Goal: Contribute content: Contribute content

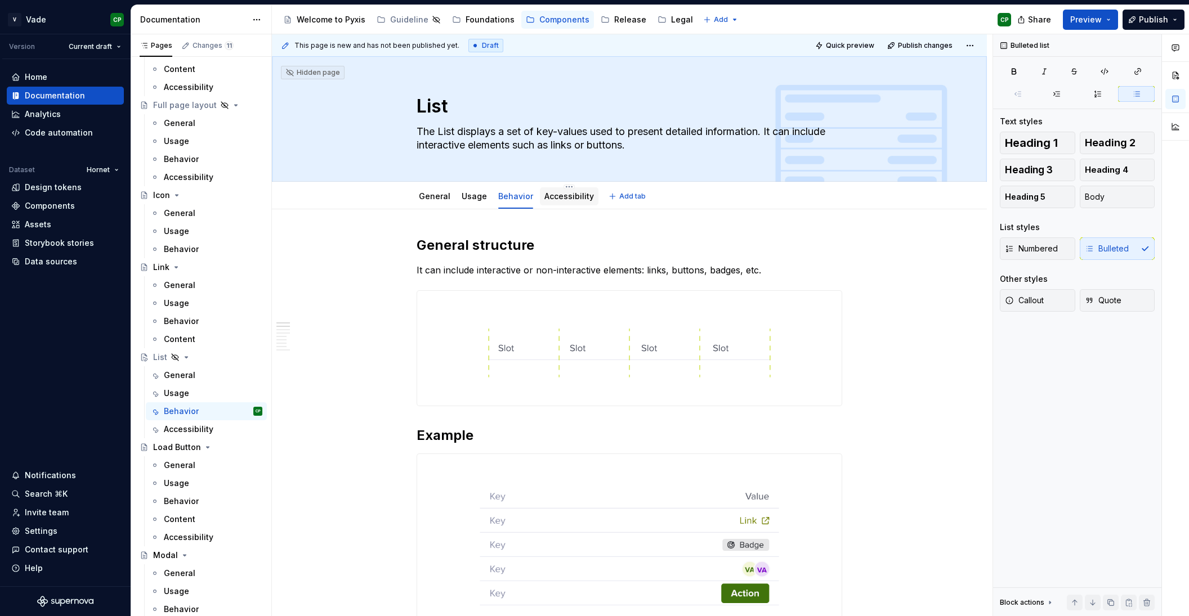
click at [565, 194] on link "Accessibility" at bounding box center [569, 196] width 50 height 10
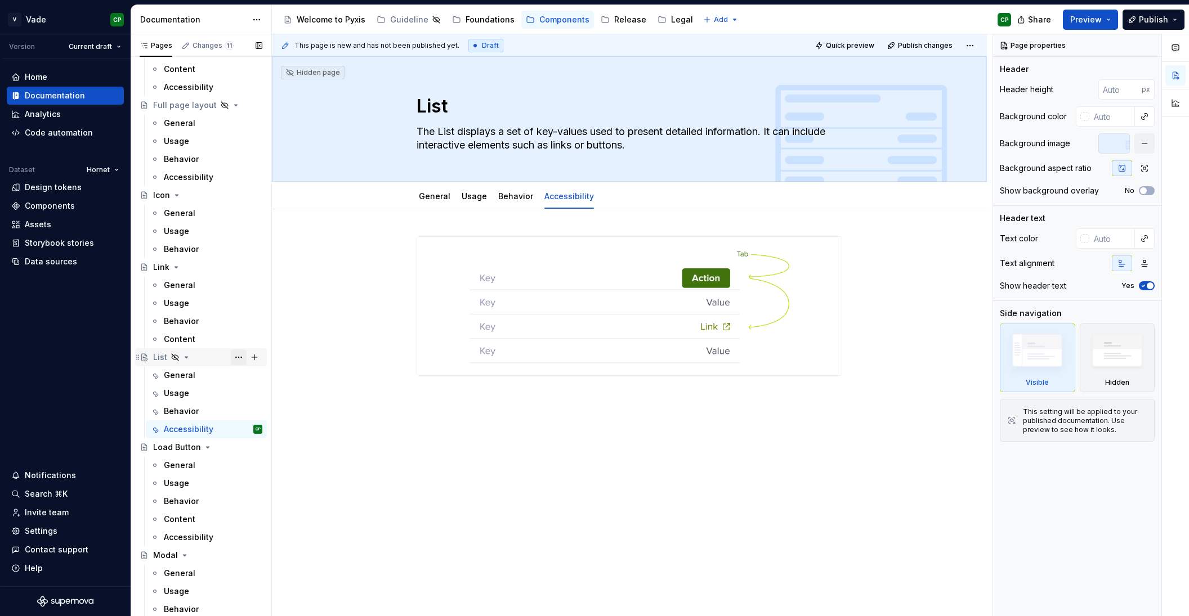
click at [236, 358] on button "Page tree" at bounding box center [239, 358] width 16 height 16
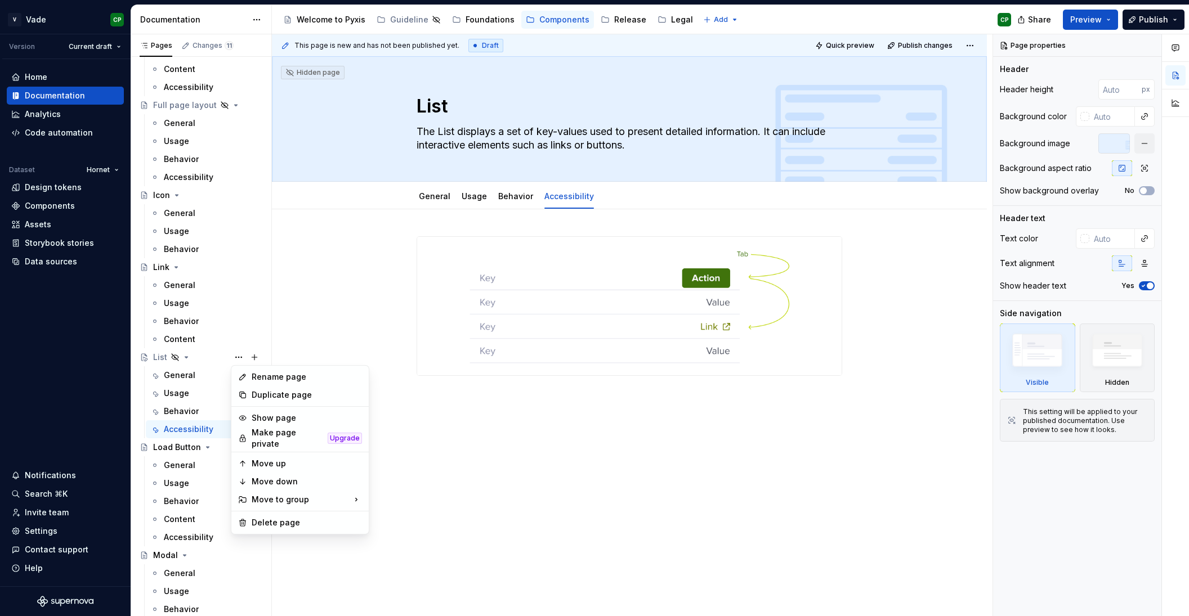
scroll to position [1625, 0]
click at [292, 422] on div "Show page" at bounding box center [307, 418] width 110 height 11
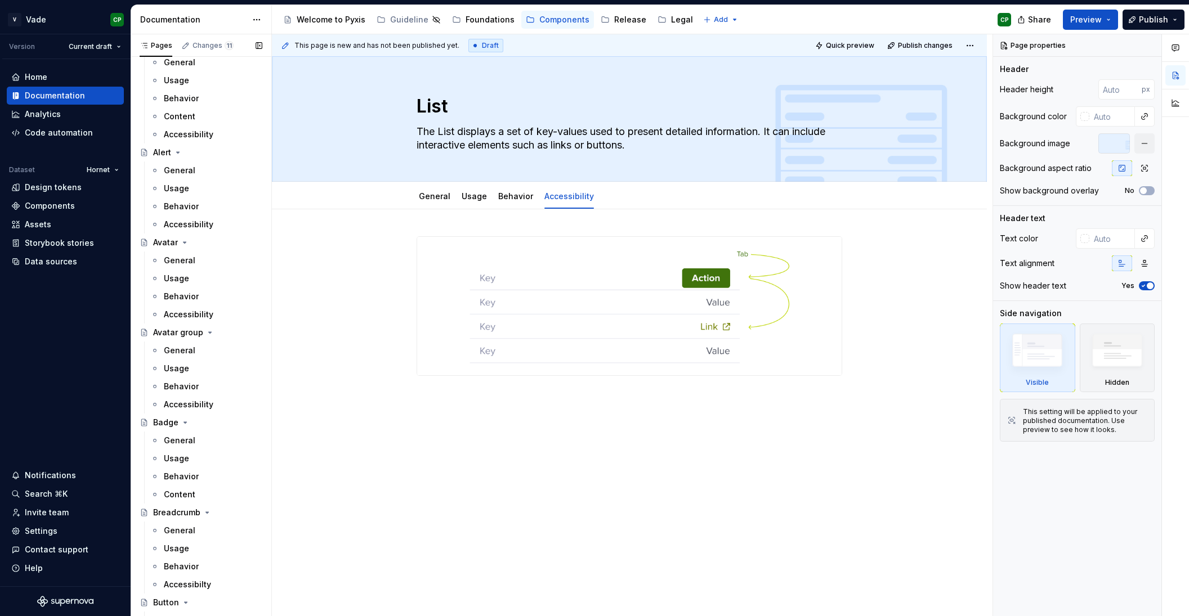
scroll to position [0, 0]
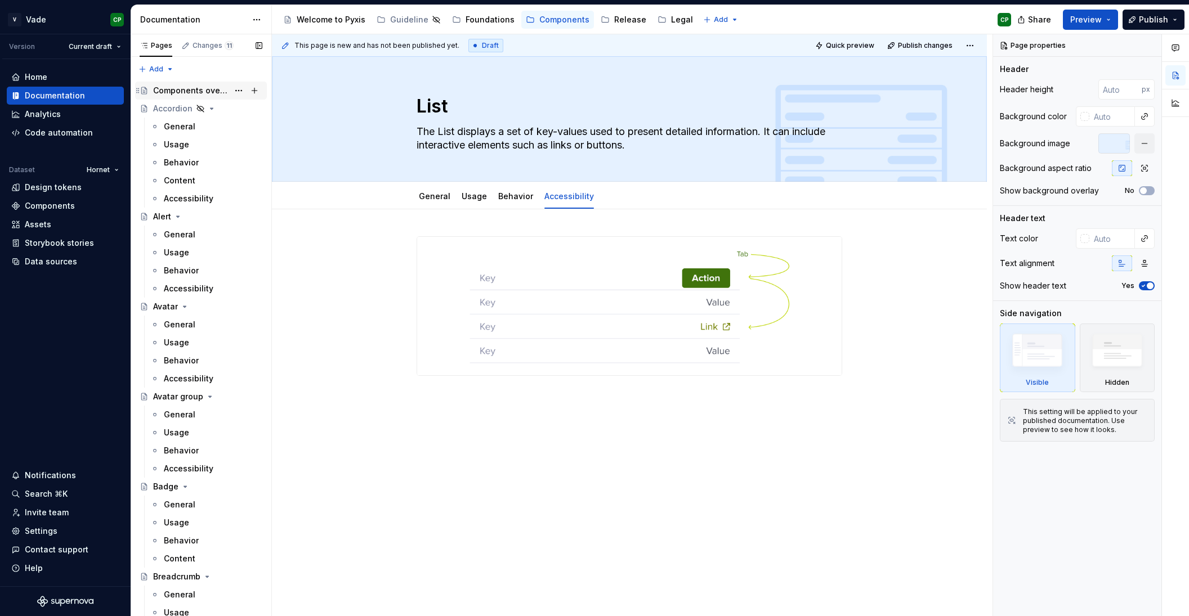
click at [168, 92] on div "Components overview" at bounding box center [190, 90] width 75 height 11
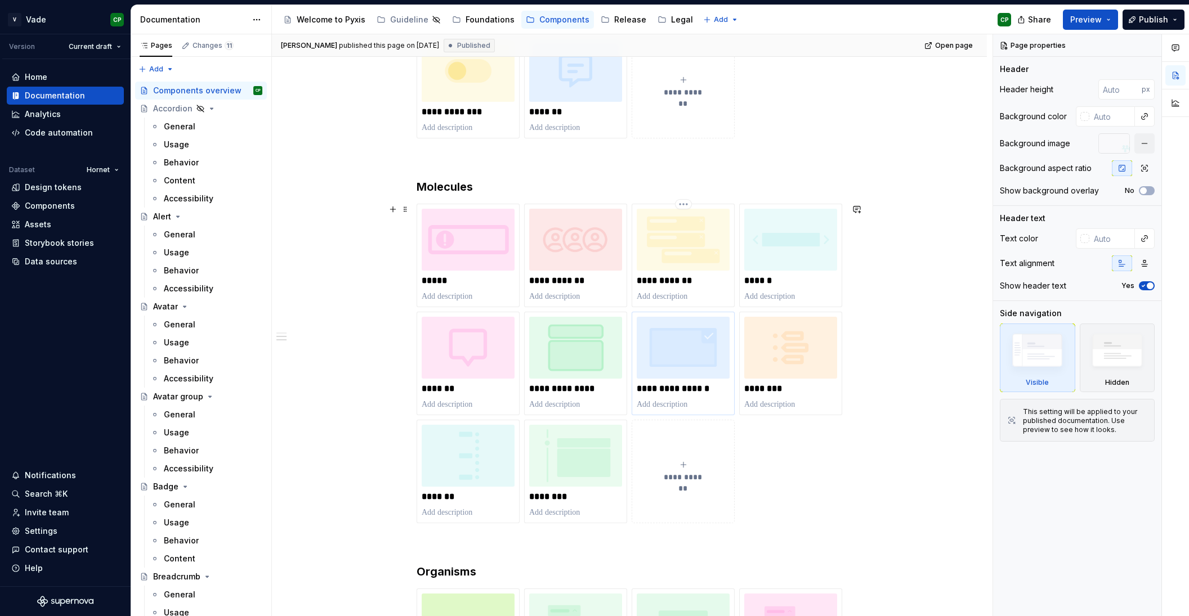
scroll to position [751, 0]
click at [687, 468] on icon "submit" at bounding box center [683, 463] width 9 height 9
type textarea "*"
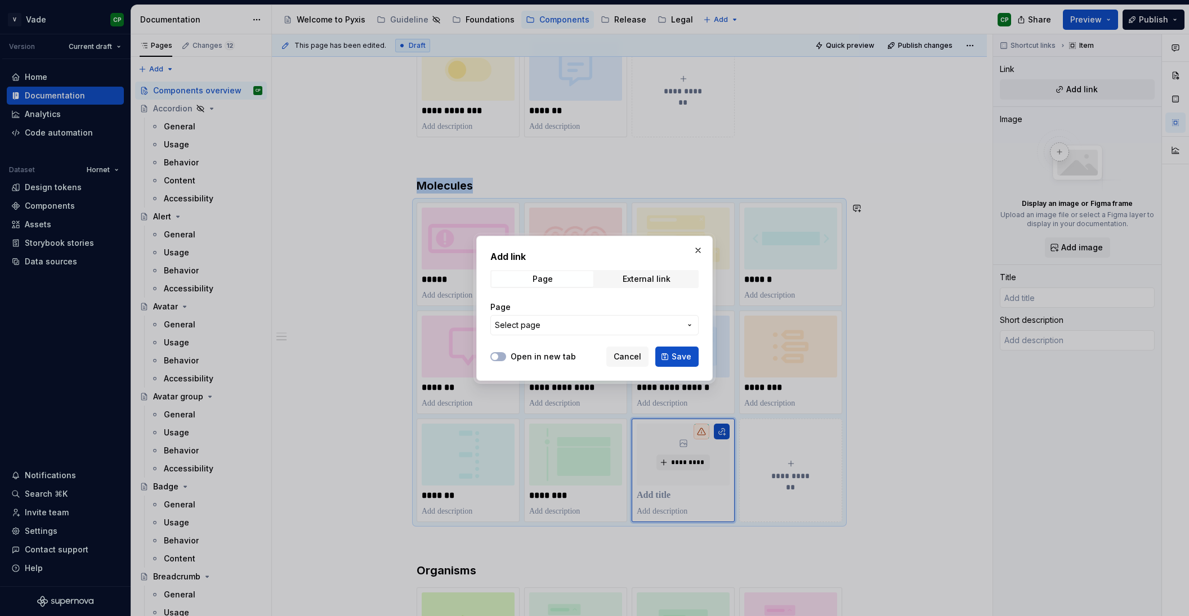
click at [608, 326] on span "Select page" at bounding box center [588, 325] width 186 height 11
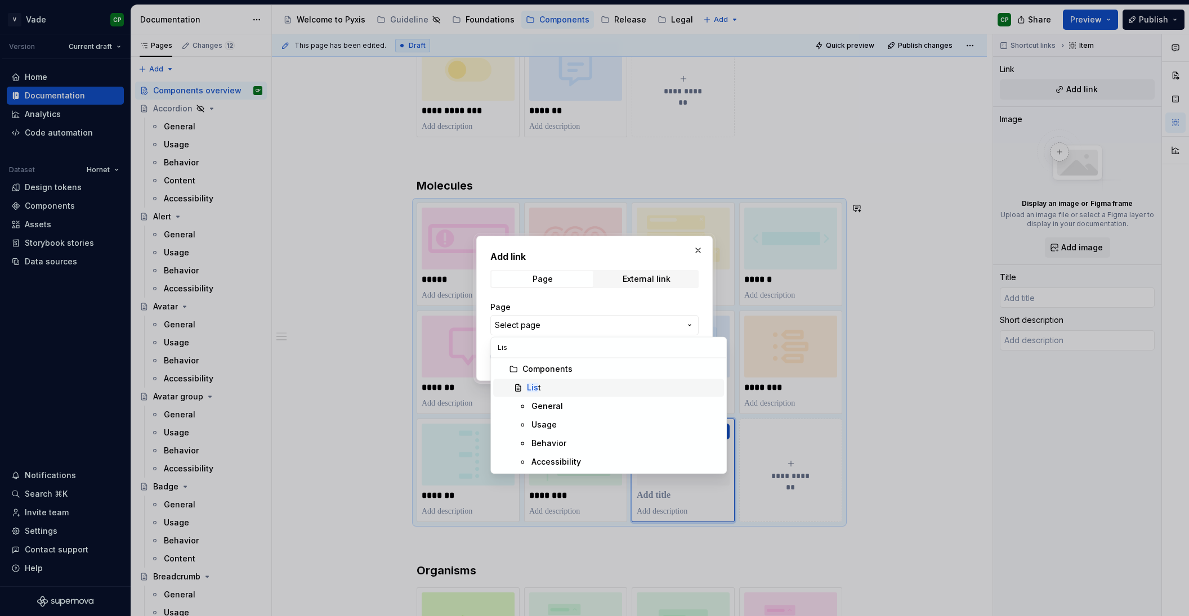
type input "Lis"
click at [532, 386] on mark "Lis" at bounding box center [532, 388] width 11 height 10
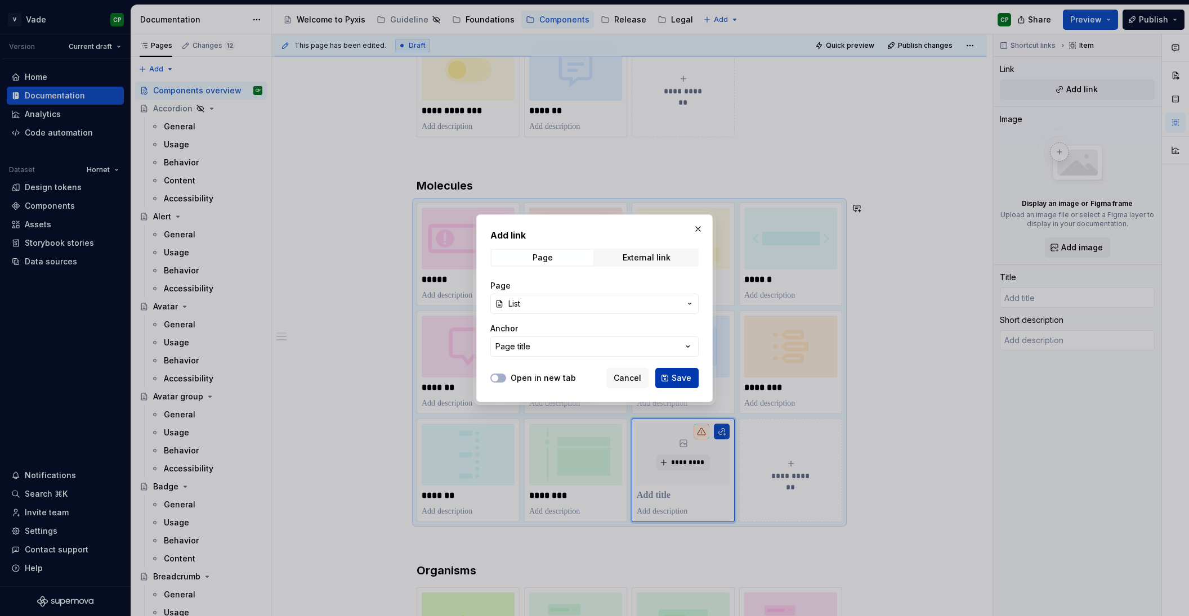
click at [664, 370] on button "Save" at bounding box center [676, 378] width 43 height 20
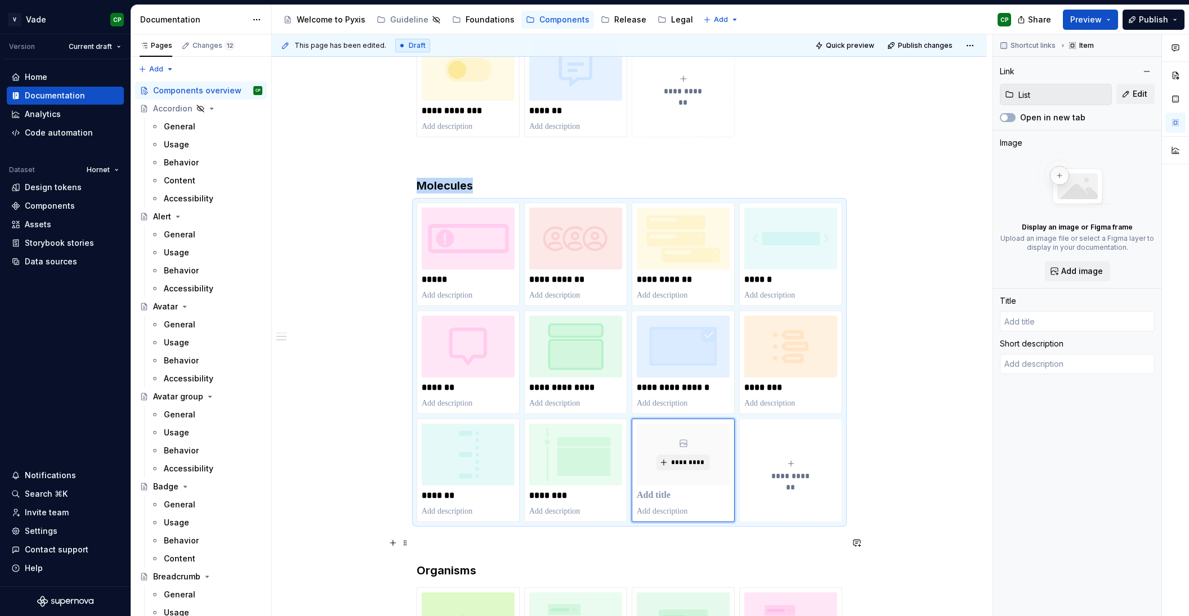
type textarea "*"
type input "List"
type textarea "The List displays a set of key-values used to present detailed information. It …"
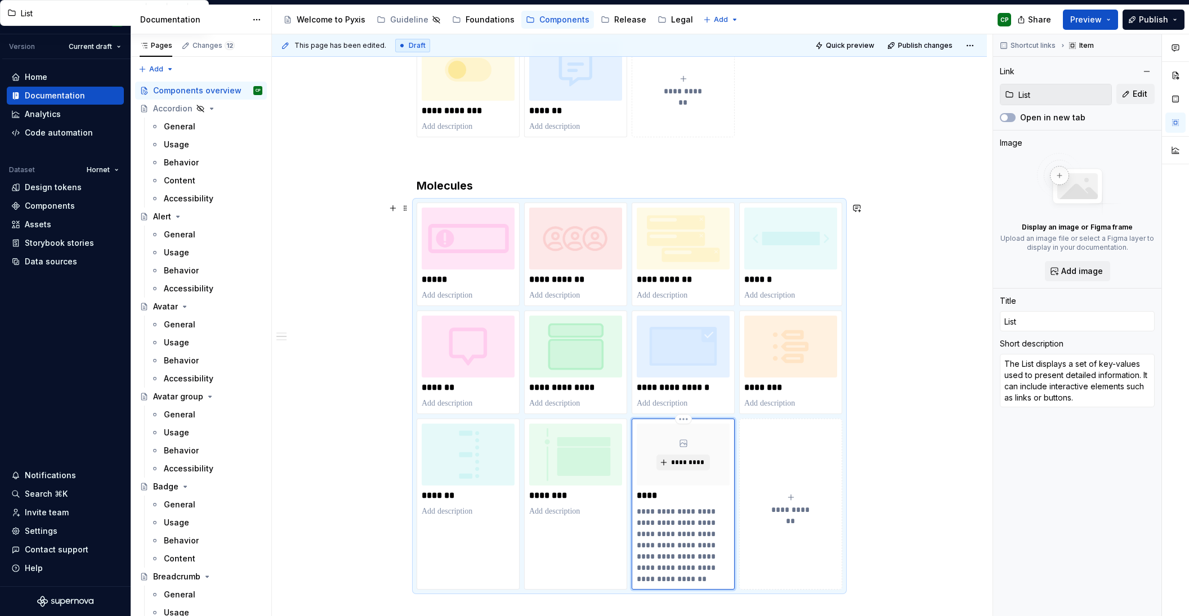
drag, startPoint x: 686, startPoint y: 578, endPoint x: 669, endPoint y: 565, distance: 20.5
click at [669, 565] on p "**********" at bounding box center [683, 545] width 93 height 79
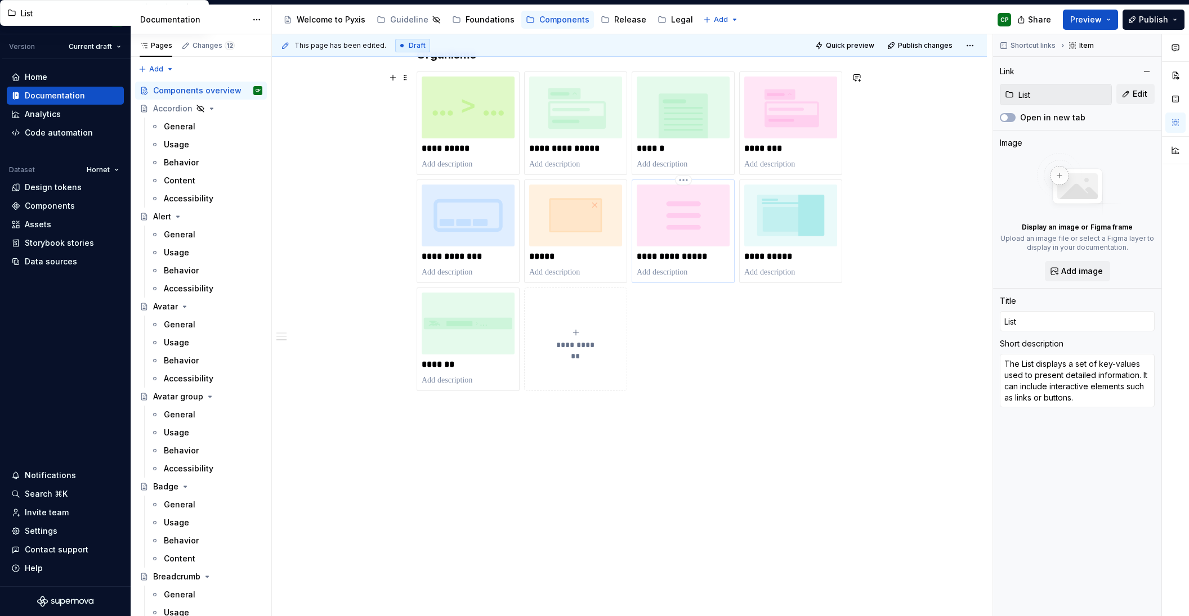
drag, startPoint x: 639, startPoint y: 512, endPoint x: 657, endPoint y: 260, distance: 252.2
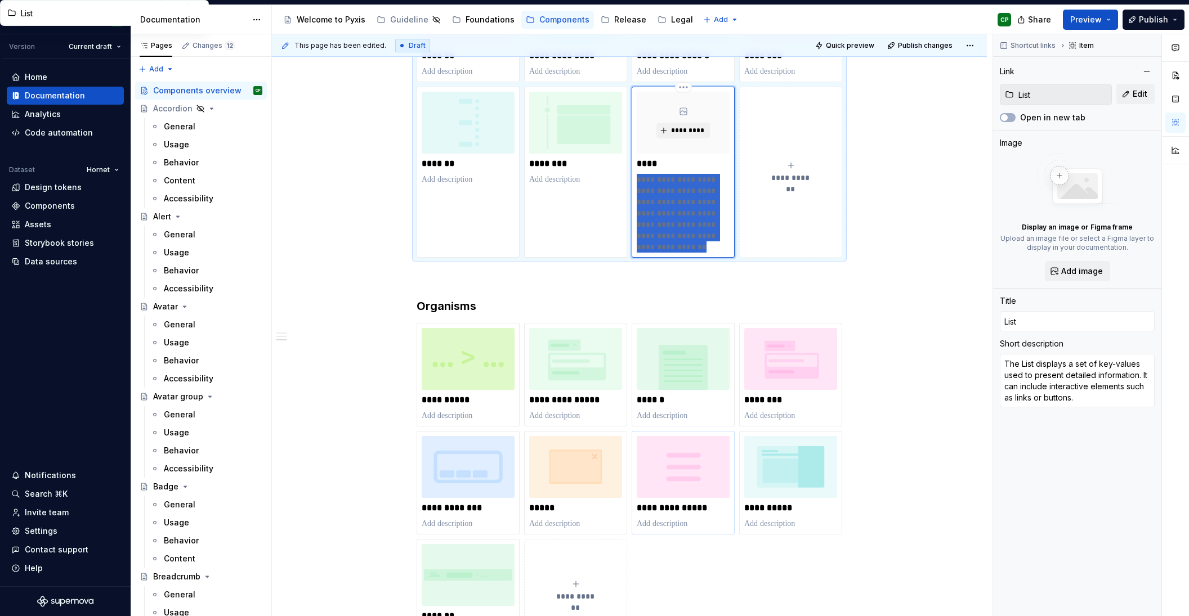
scroll to position [1019, 0]
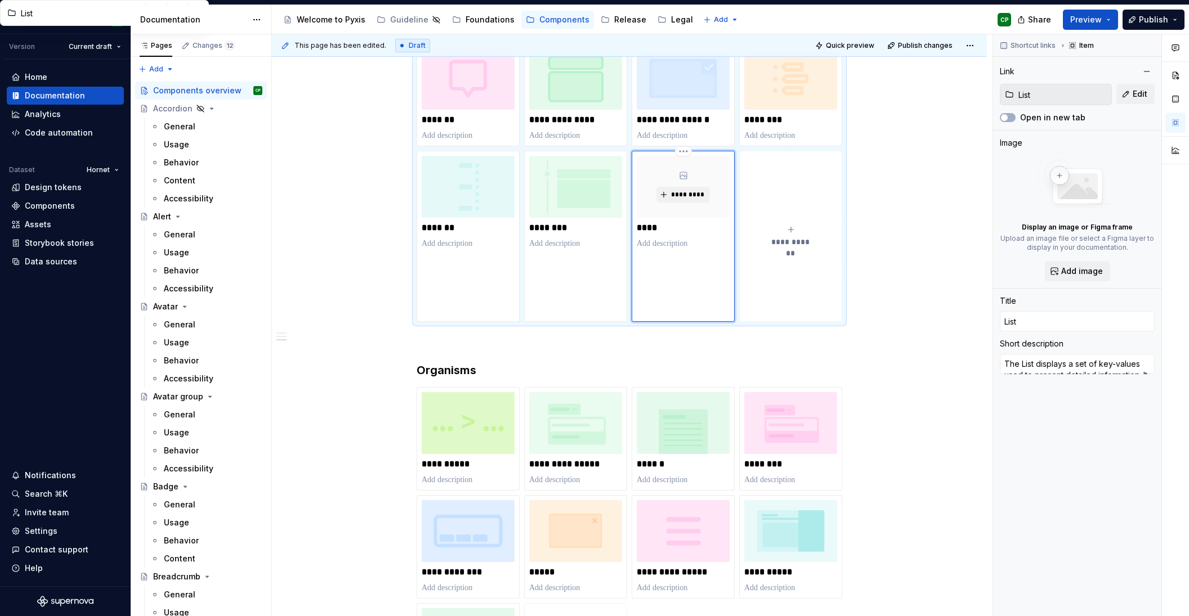
type textarea "*"
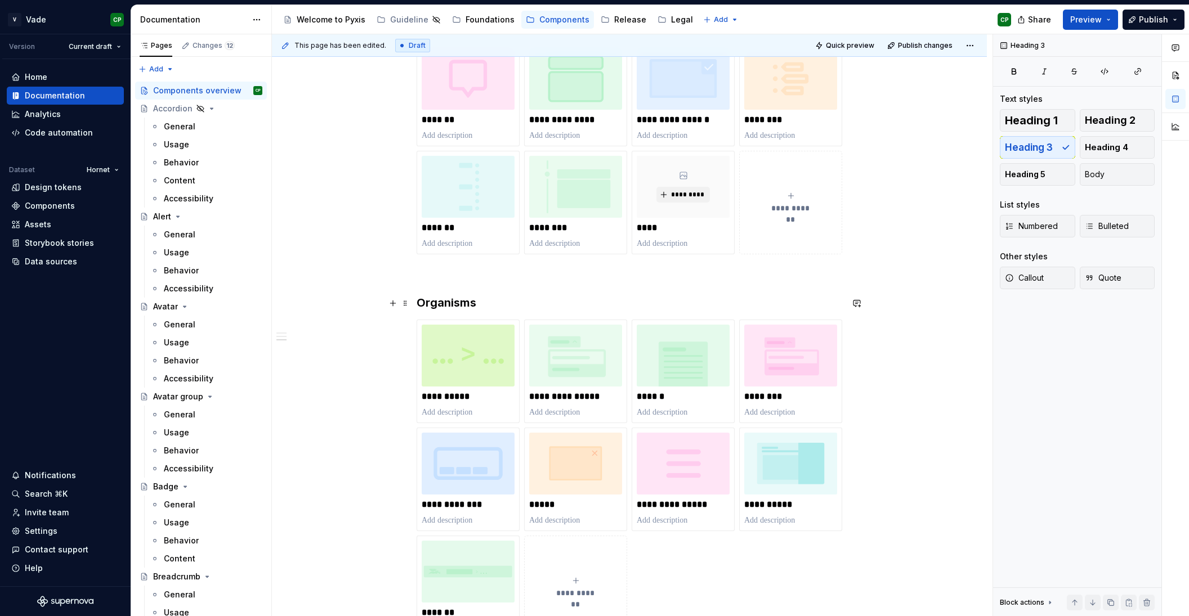
click at [669, 297] on h3 "Organisms" at bounding box center [630, 303] width 426 height 16
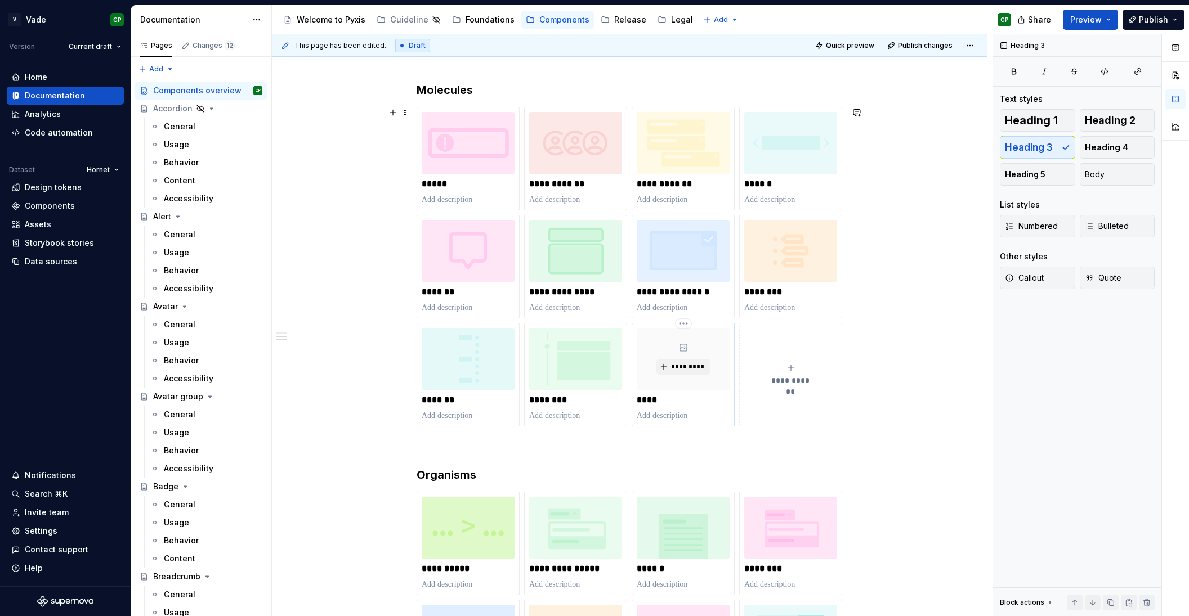
scroll to position [844, 0]
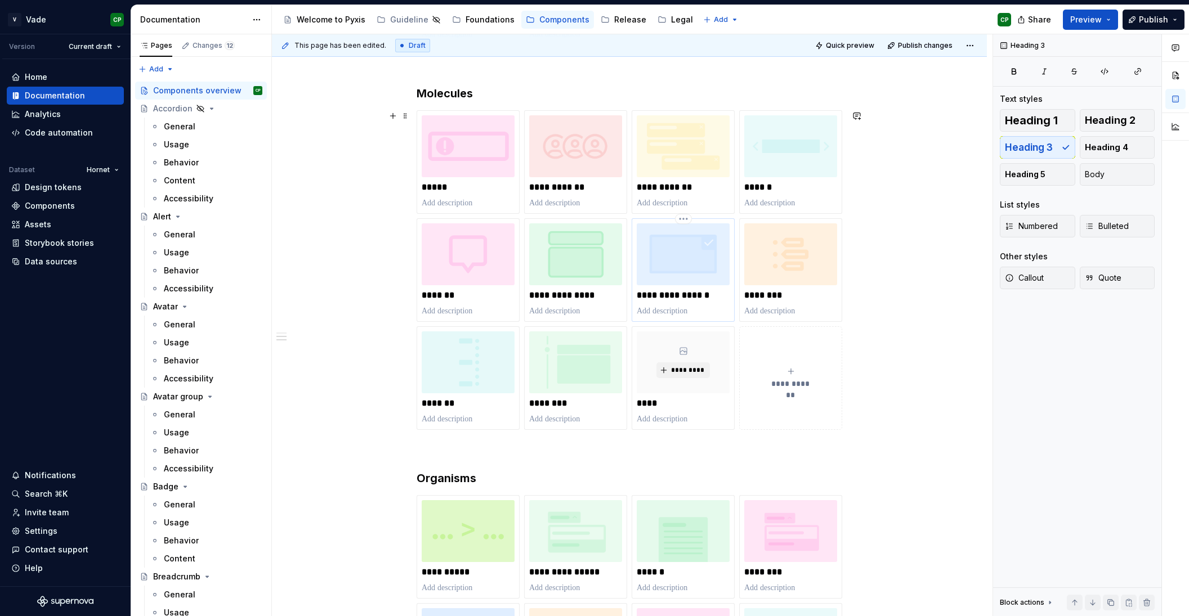
drag, startPoint x: 663, startPoint y: 419, endPoint x: 651, endPoint y: 289, distance: 131.2
click at [651, 288] on div "**********" at bounding box center [630, 270] width 426 height 320
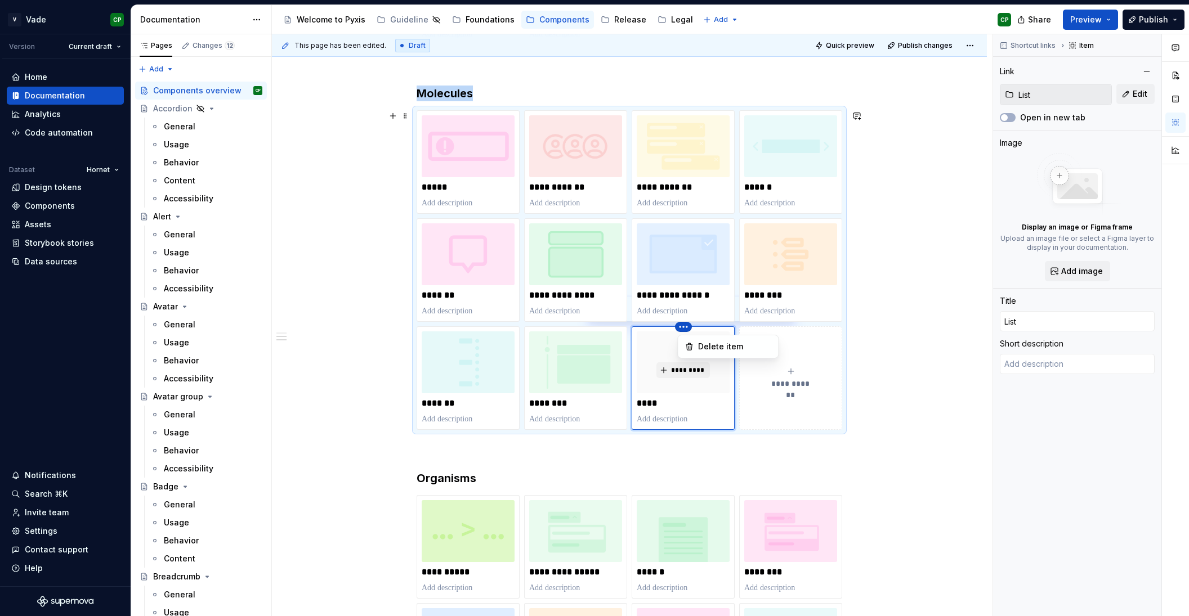
click at [602, 322] on html "V Vade CP Version Current draft Home Documentation Analytics Code automation Da…" at bounding box center [594, 308] width 1189 height 616
click at [666, 477] on html "V Vade CP Version Current draft Home Documentation Analytics Code automation Da…" at bounding box center [594, 308] width 1189 height 616
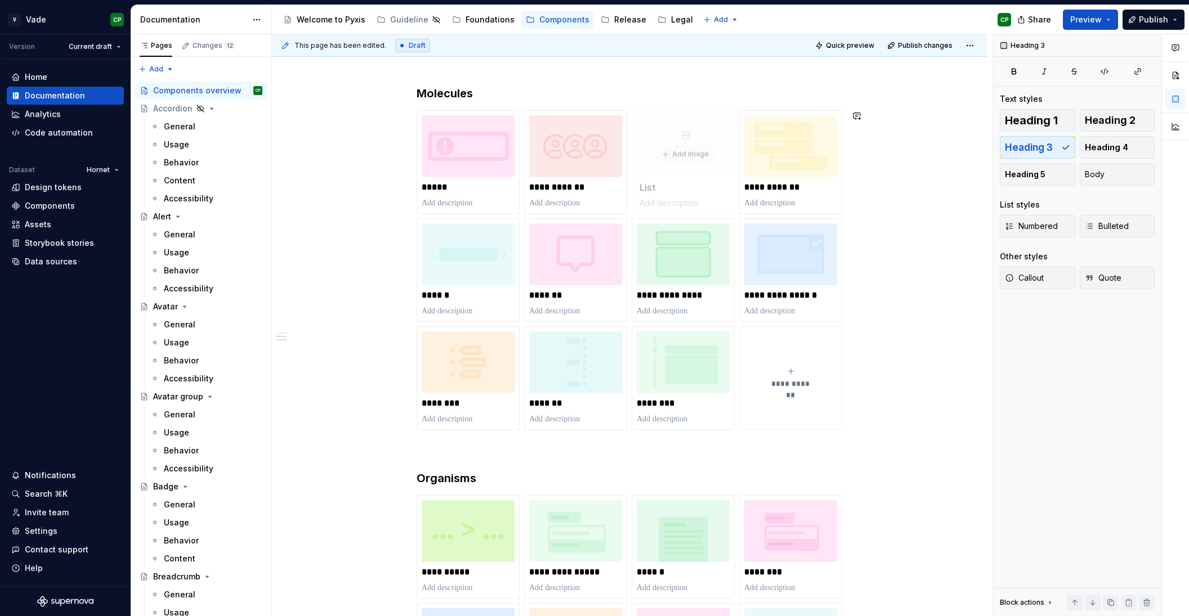
drag, startPoint x: 694, startPoint y: 414, endPoint x: 658, endPoint y: 224, distance: 193.0
click at [658, 224] on div "**********" at bounding box center [630, 270] width 426 height 320
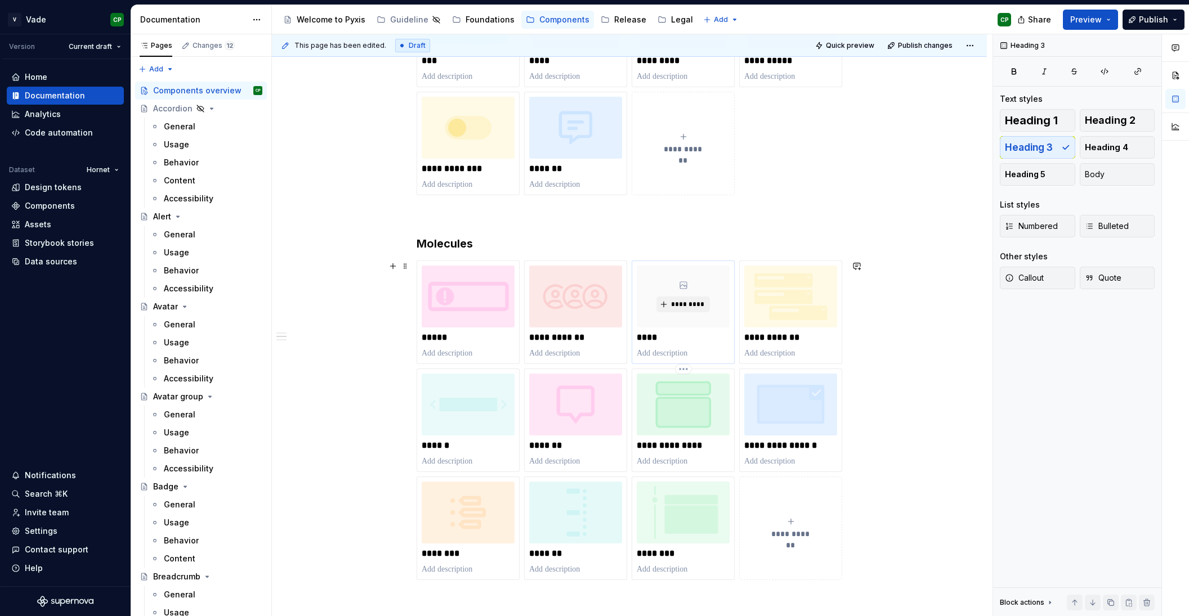
scroll to position [700, 0]
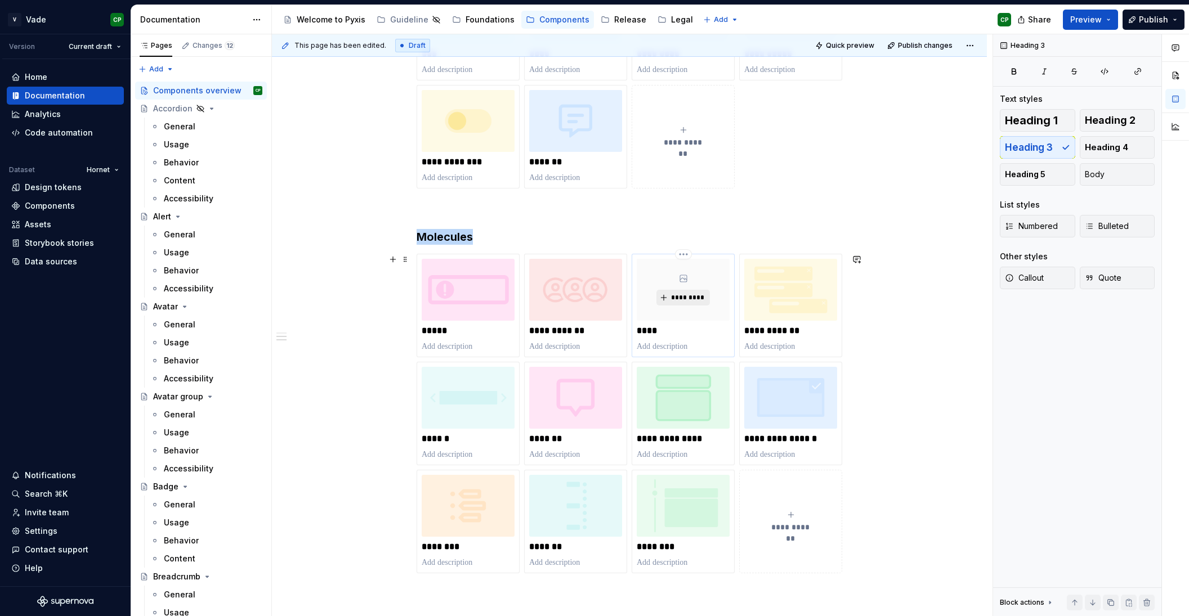
click at [691, 297] on span "*********" at bounding box center [687, 297] width 34 height 9
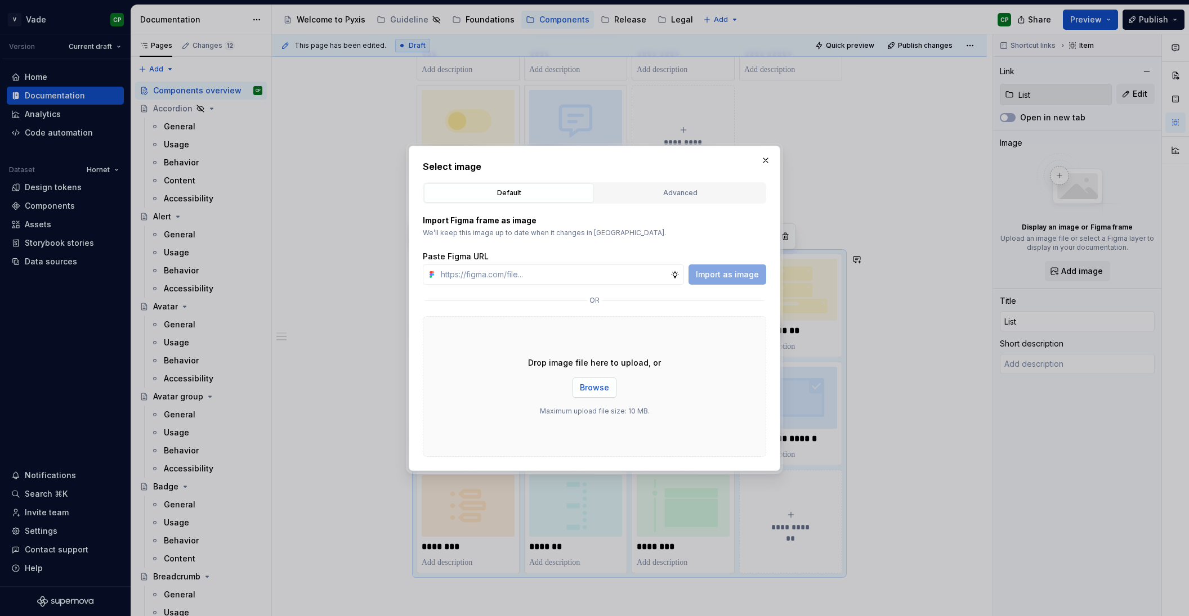
click at [597, 395] on button "Browse" at bounding box center [594, 388] width 44 height 20
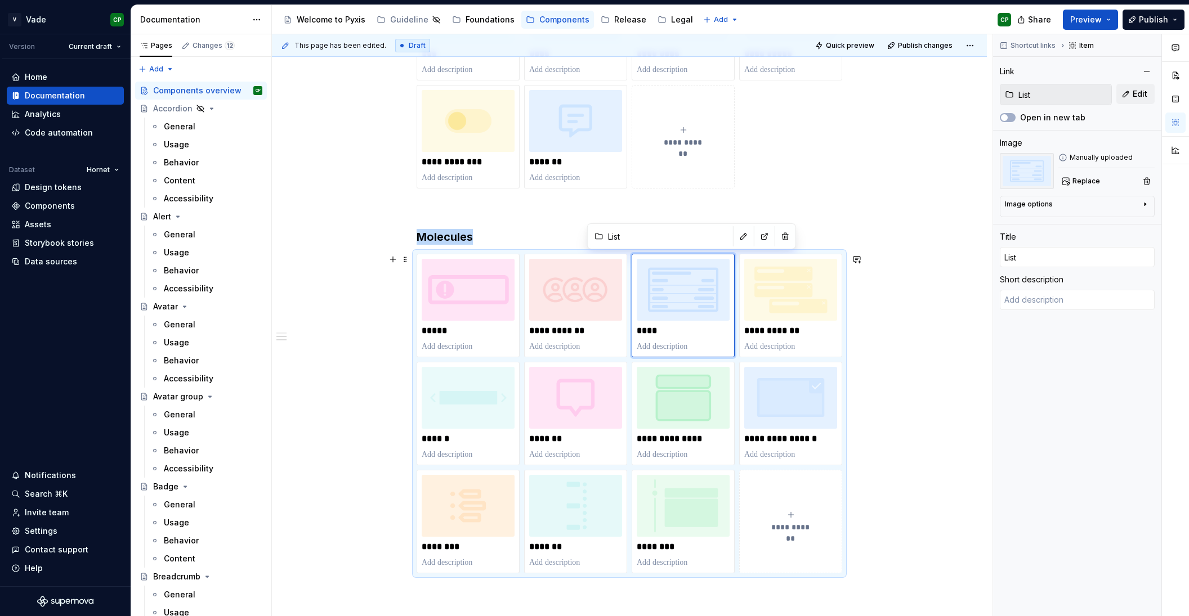
click at [936, 360] on div "**********" at bounding box center [629, 339] width 715 height 1692
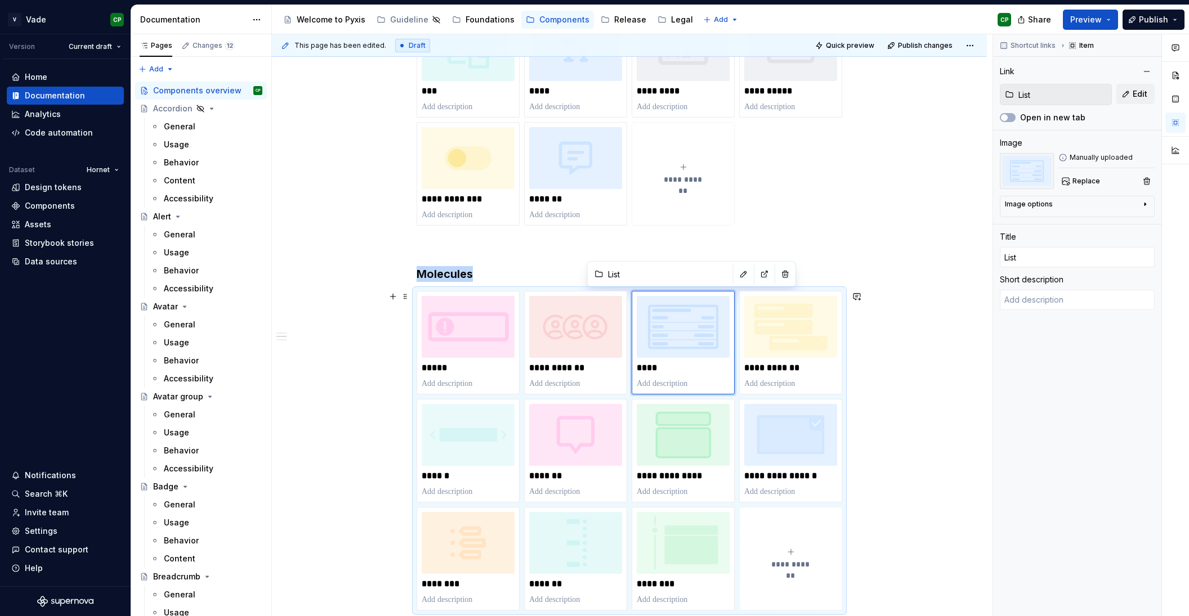
scroll to position [661, 0]
click at [934, 448] on div "**********" at bounding box center [629, 378] width 715 height 1692
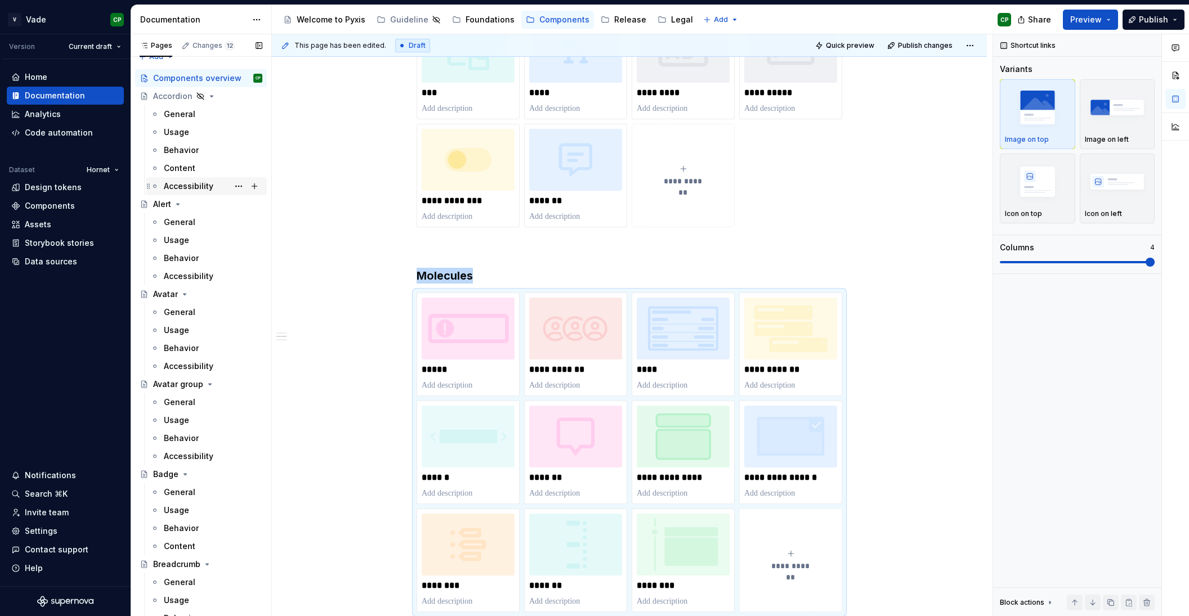
scroll to position [0, 0]
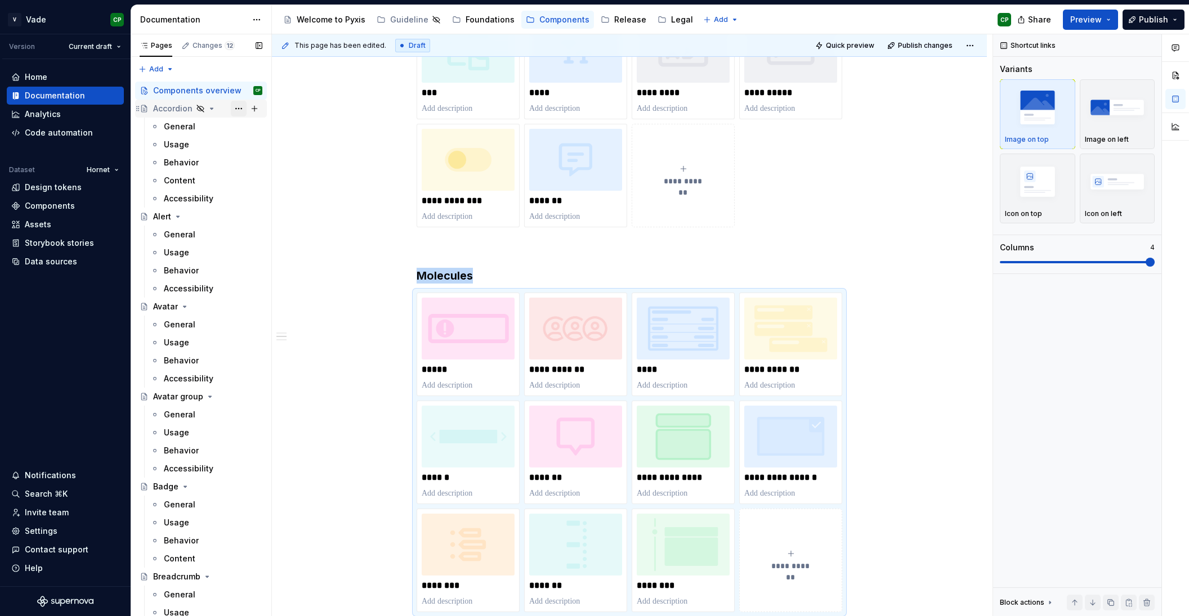
click at [235, 107] on button "Page tree" at bounding box center [239, 109] width 16 height 16
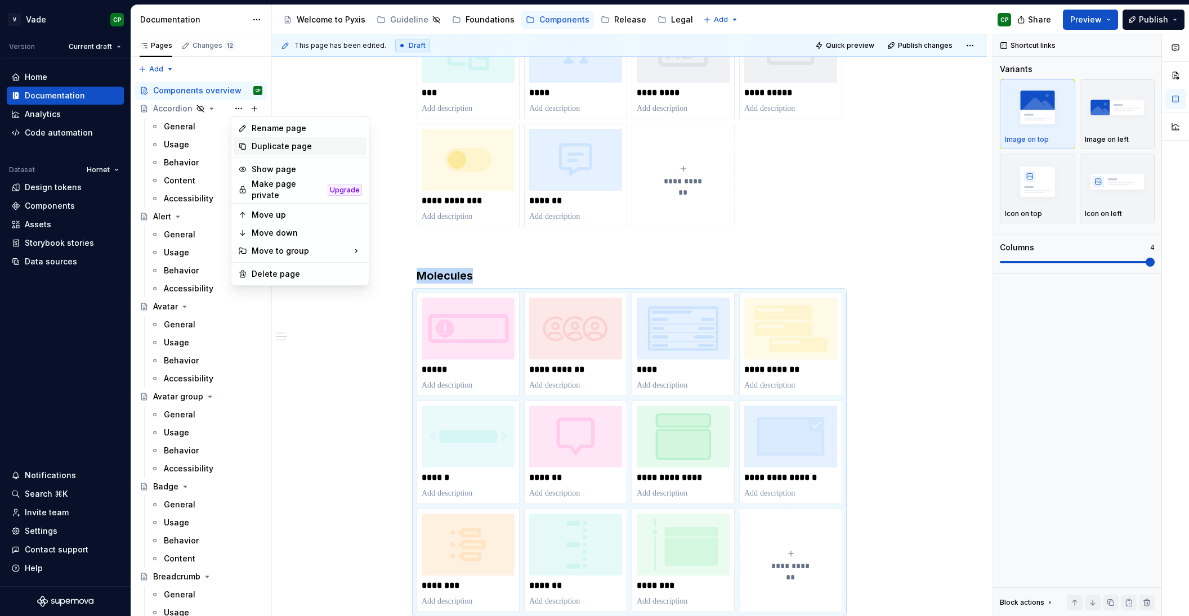
scroll to position [661, 0]
click at [278, 171] on div "Show page" at bounding box center [307, 169] width 110 height 11
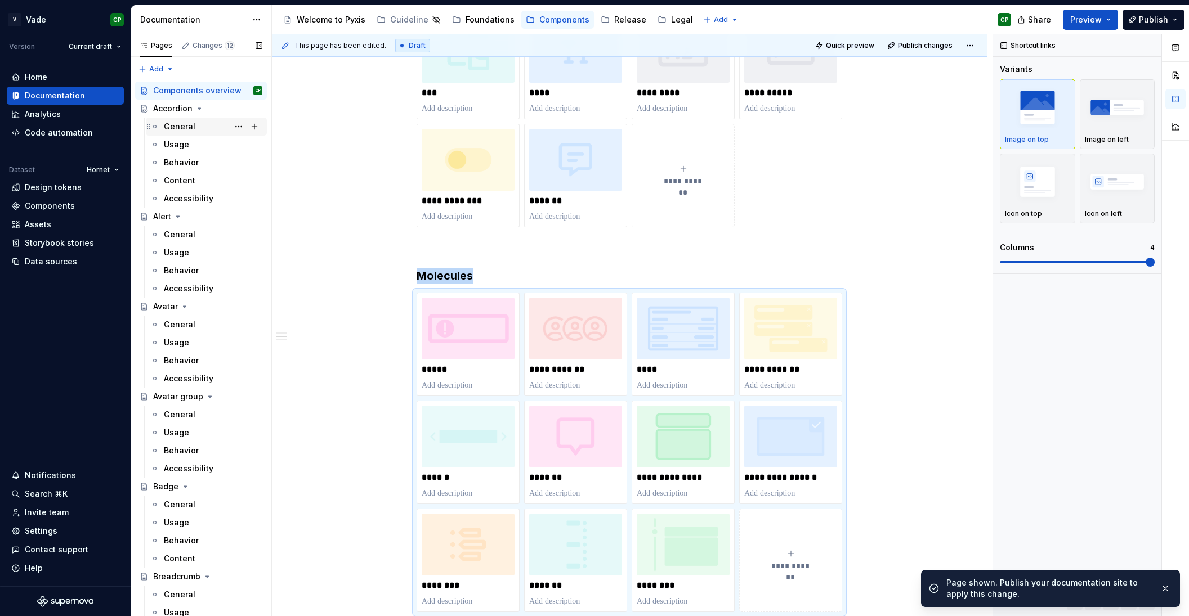
click at [176, 127] on div "General" at bounding box center [180, 126] width 32 height 11
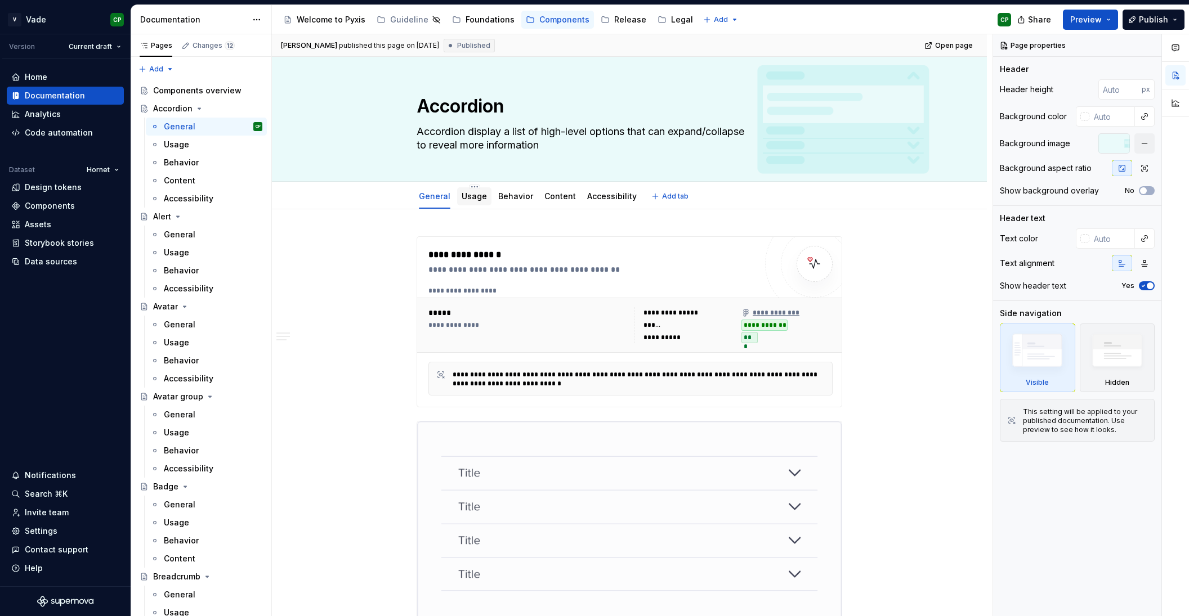
click at [470, 194] on link "Usage" at bounding box center [474, 196] width 25 height 10
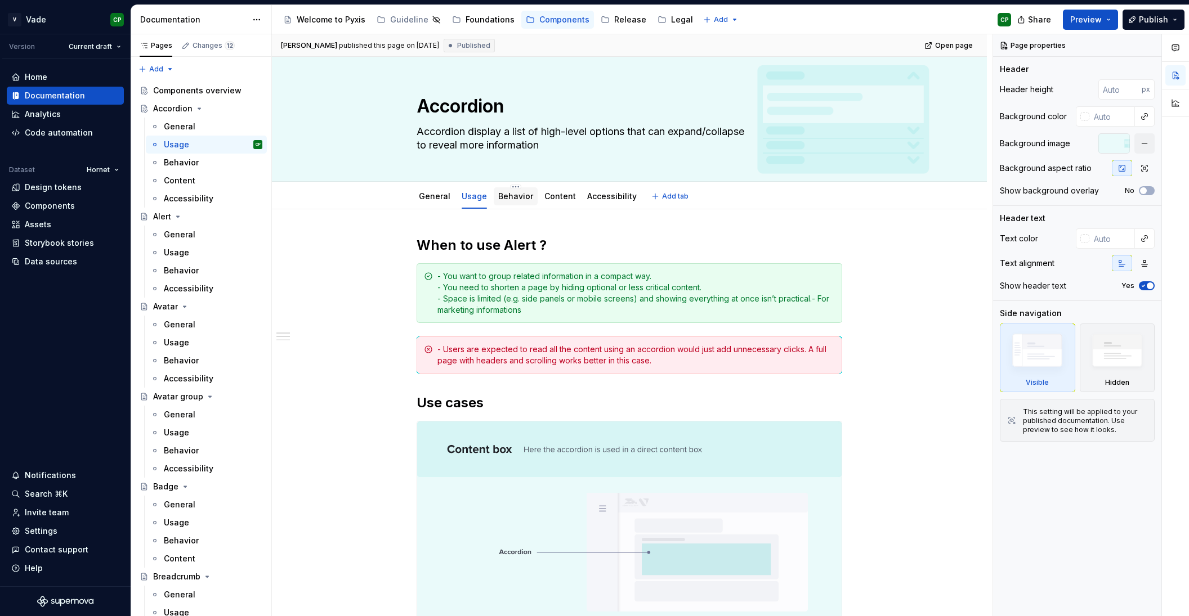
click at [519, 204] on div "Behavior" at bounding box center [516, 196] width 44 height 18
click at [508, 203] on div "Behavior" at bounding box center [515, 197] width 35 height 14
click at [500, 197] on link "Behavior" at bounding box center [515, 196] width 35 height 10
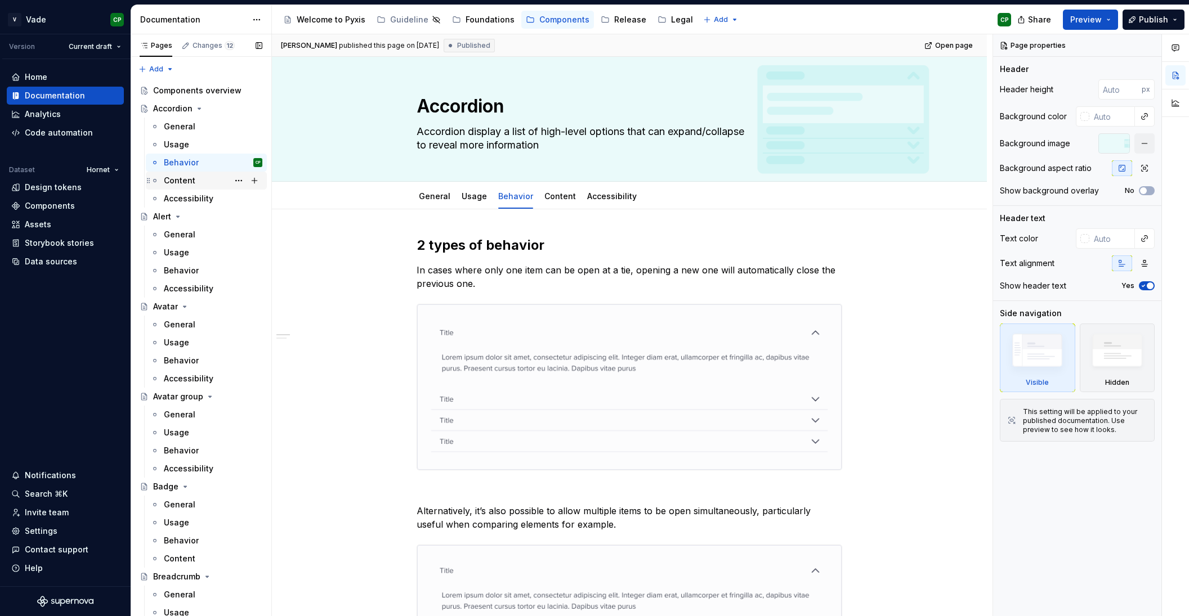
click at [187, 184] on div "Content" at bounding box center [180, 180] width 32 height 11
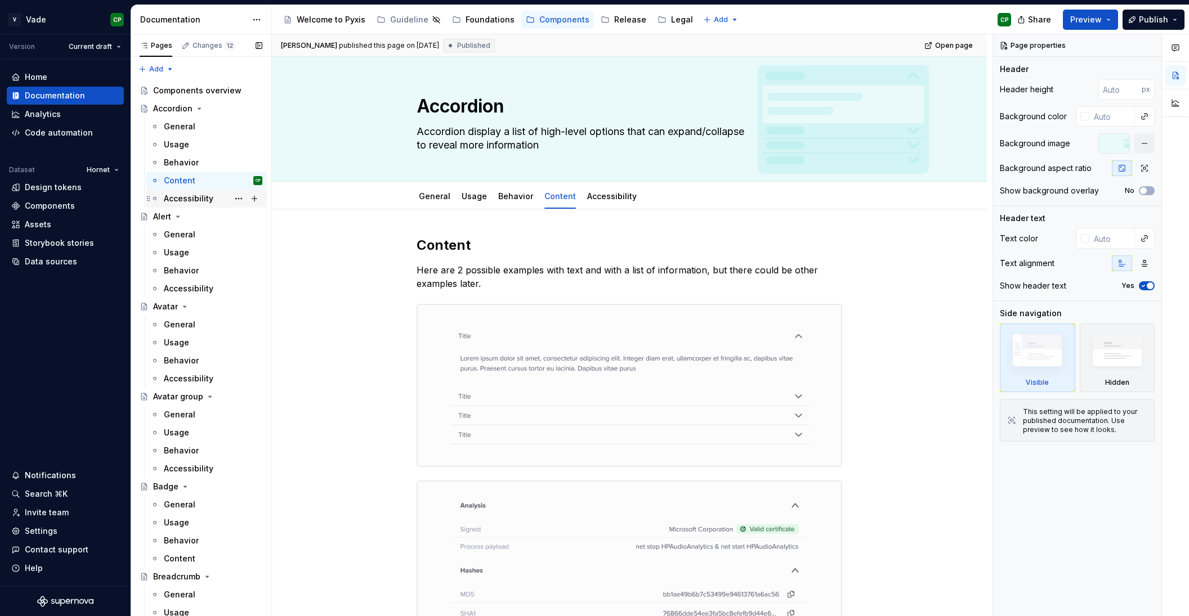
click at [167, 205] on div "Accessibility" at bounding box center [213, 199] width 99 height 16
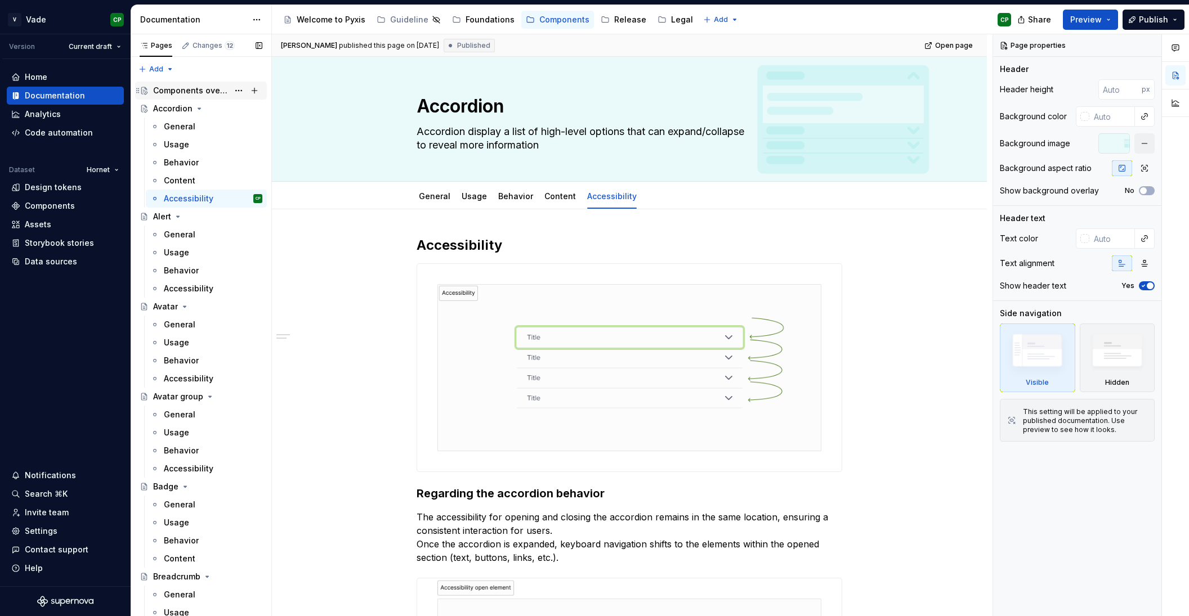
click at [203, 91] on div "Components overview" at bounding box center [190, 90] width 75 height 11
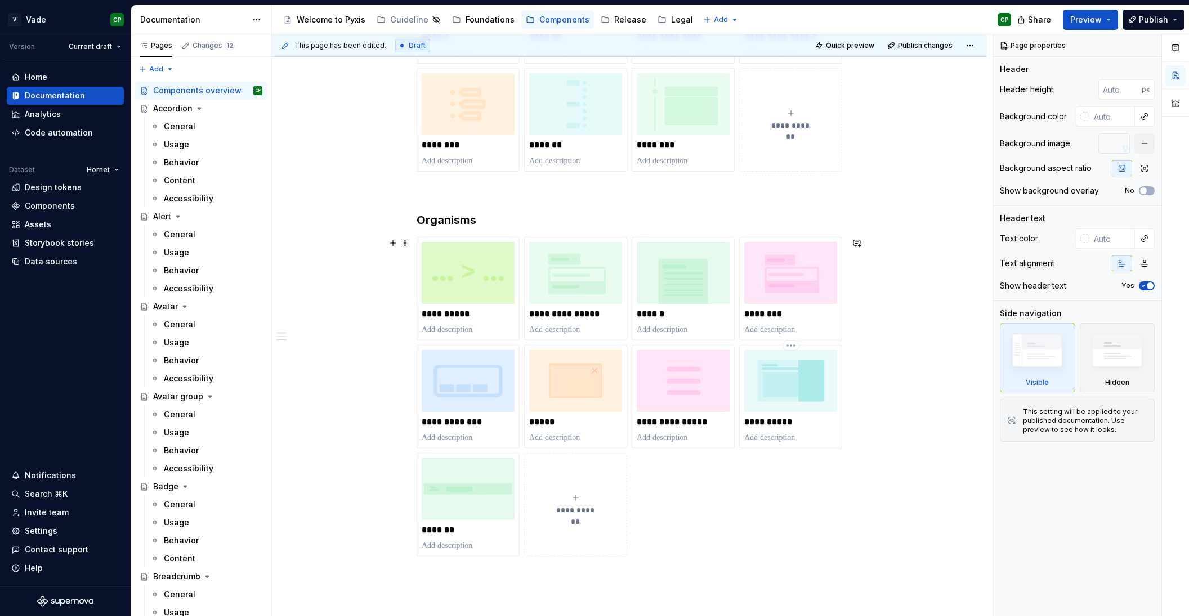
scroll to position [1112, 0]
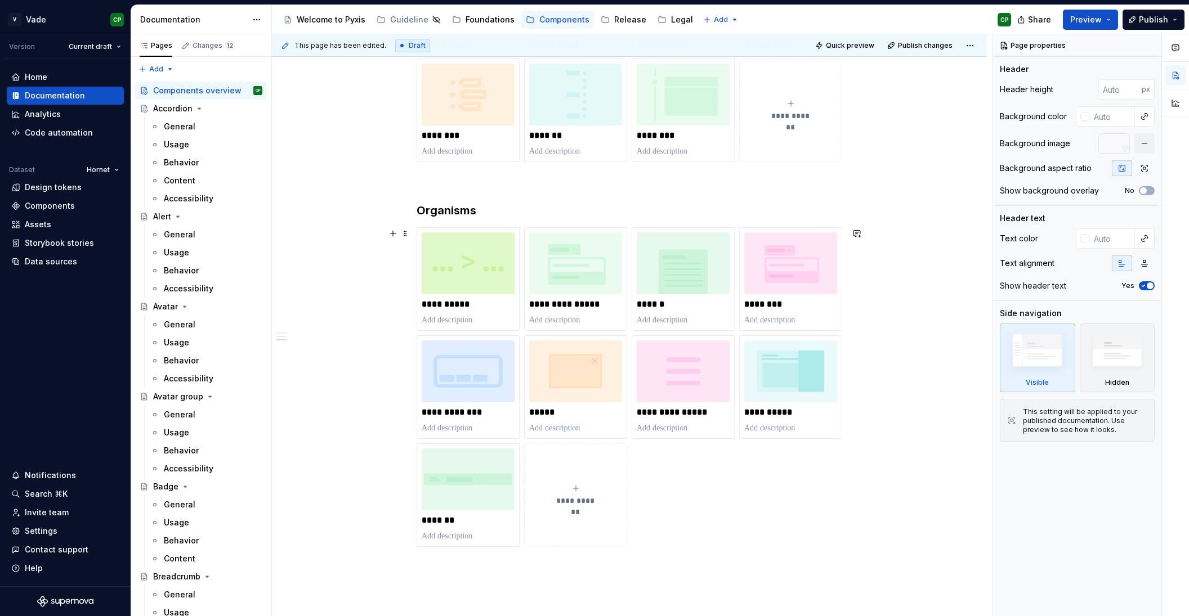
click at [588, 500] on span "**********" at bounding box center [575, 500] width 49 height 11
type textarea "*"
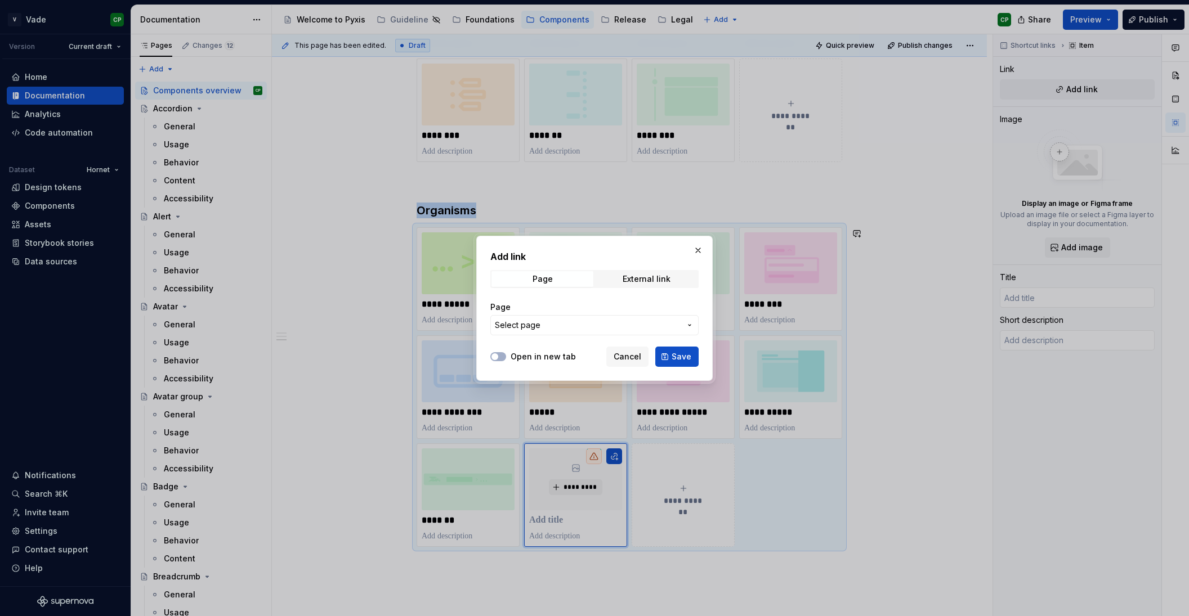
click at [573, 323] on span "Select page" at bounding box center [588, 325] width 186 height 11
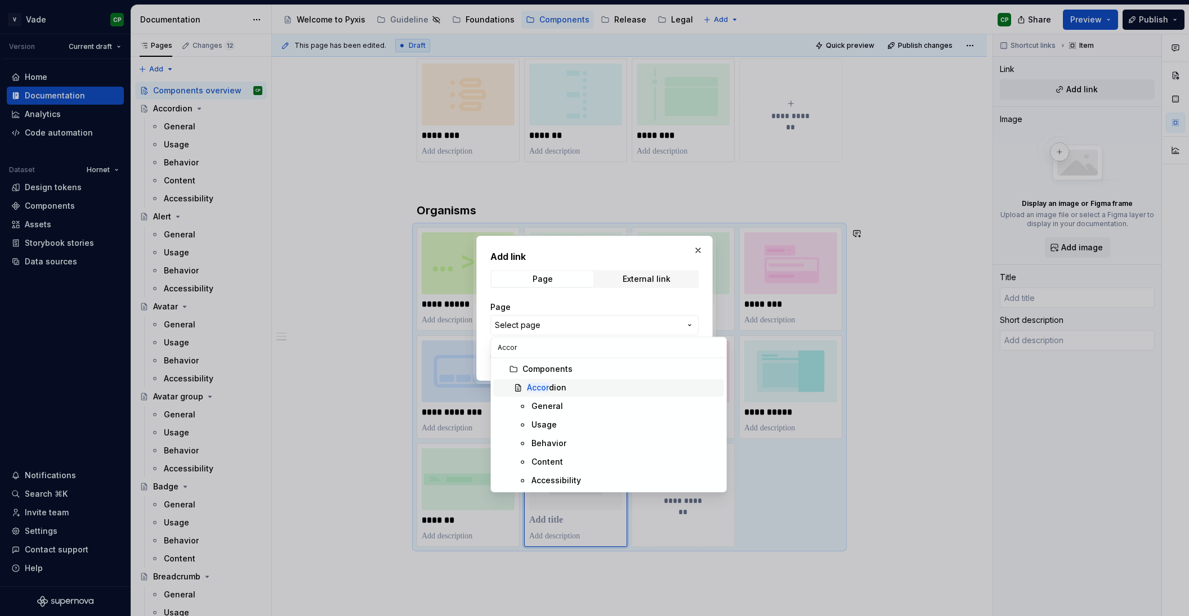
type input "Accor"
click at [556, 391] on div "Accor dion" at bounding box center [546, 387] width 39 height 11
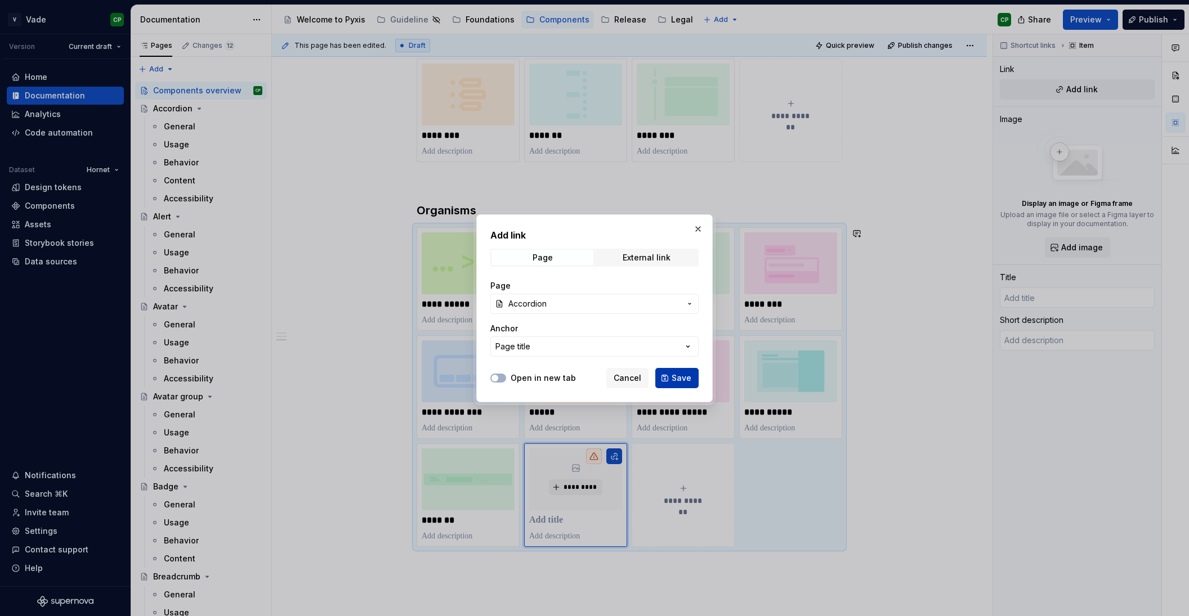
click at [679, 376] on span "Save" at bounding box center [682, 378] width 20 height 11
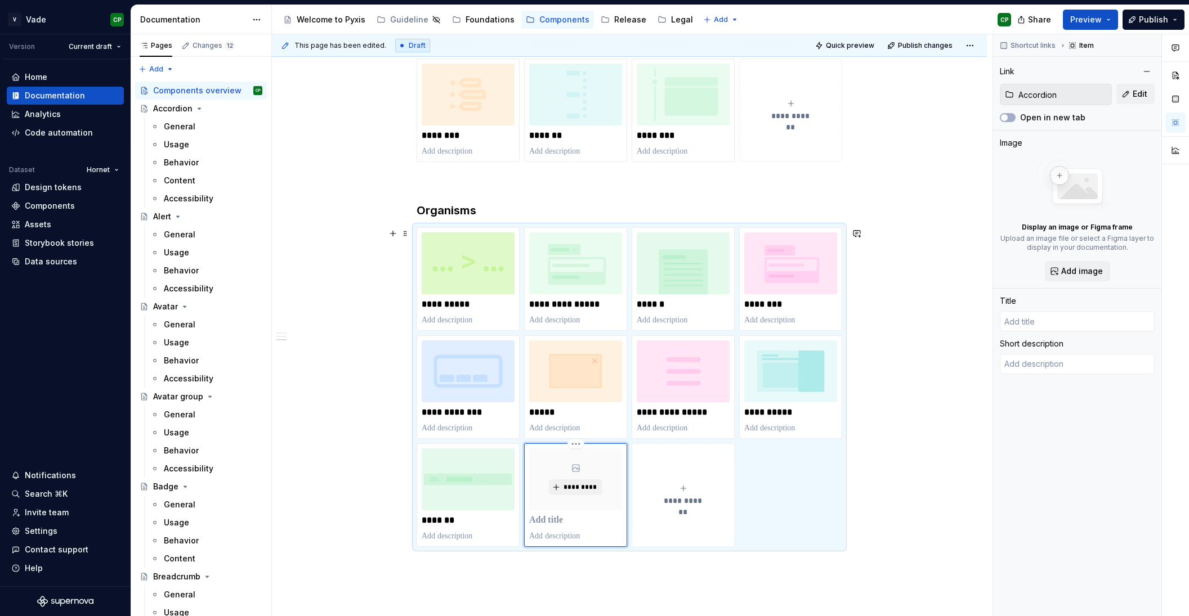
click at [564, 526] on p at bounding box center [575, 520] width 93 height 11
type textarea "*"
type input "Accordion"
type textarea "Accordion display a list of high-level options that can expand/collapse to reve…"
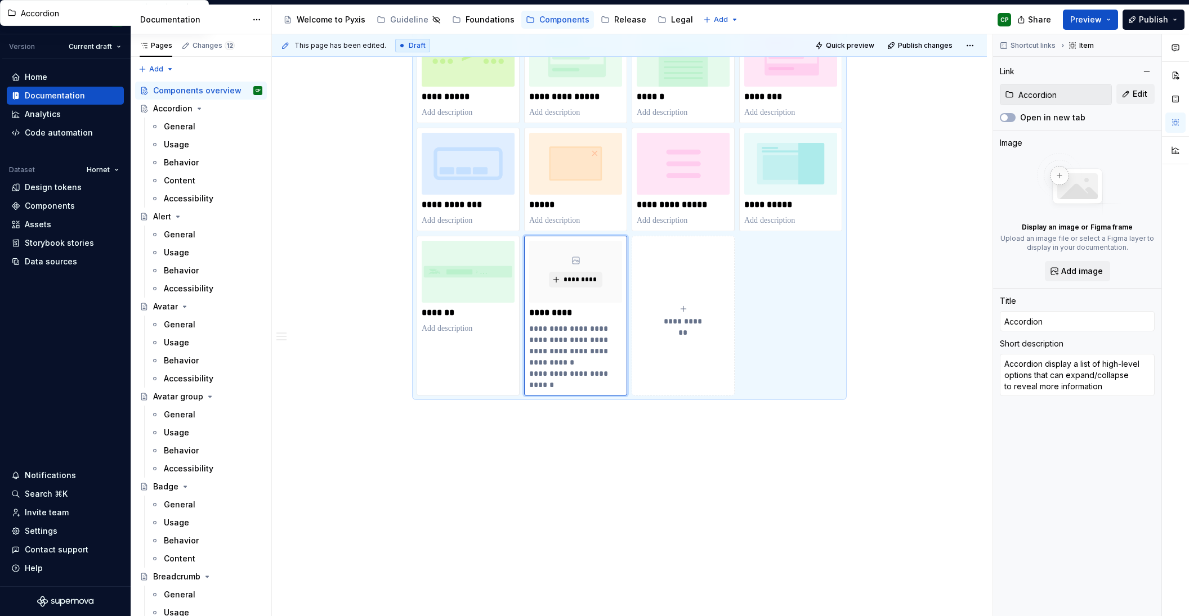
scroll to position [1324, 0]
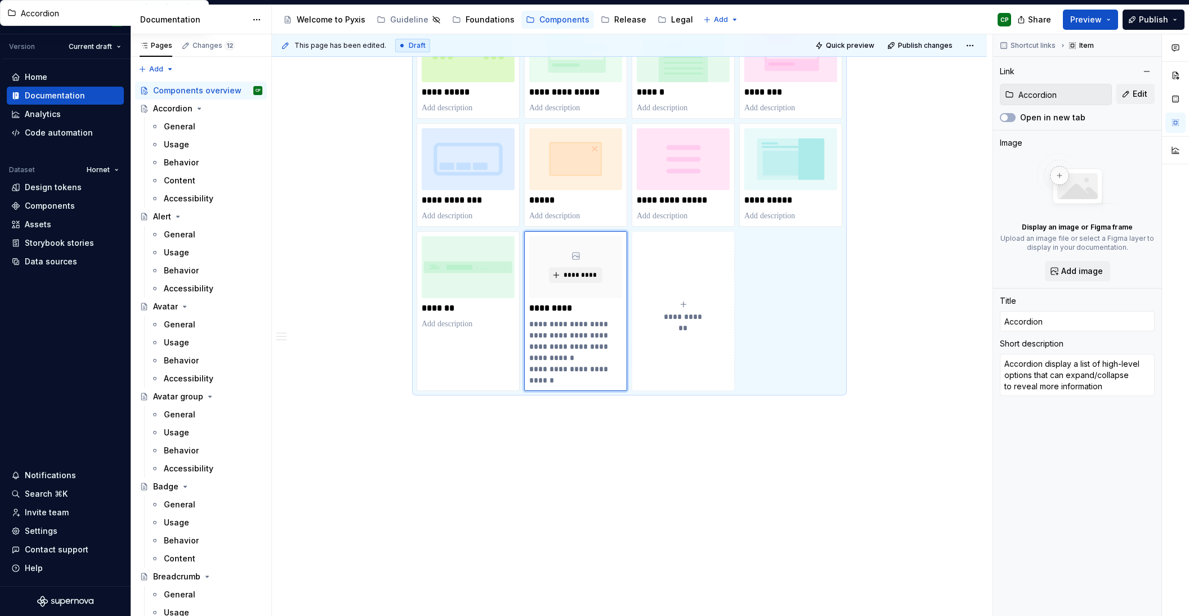
drag, startPoint x: 587, startPoint y: 597, endPoint x: 534, endPoint y: 544, distance: 74.0
drag, startPoint x: 534, startPoint y: 326, endPoint x: 583, endPoint y: 379, distance: 72.5
click at [583, 379] on p "**********" at bounding box center [575, 353] width 93 height 68
type textarea "*"
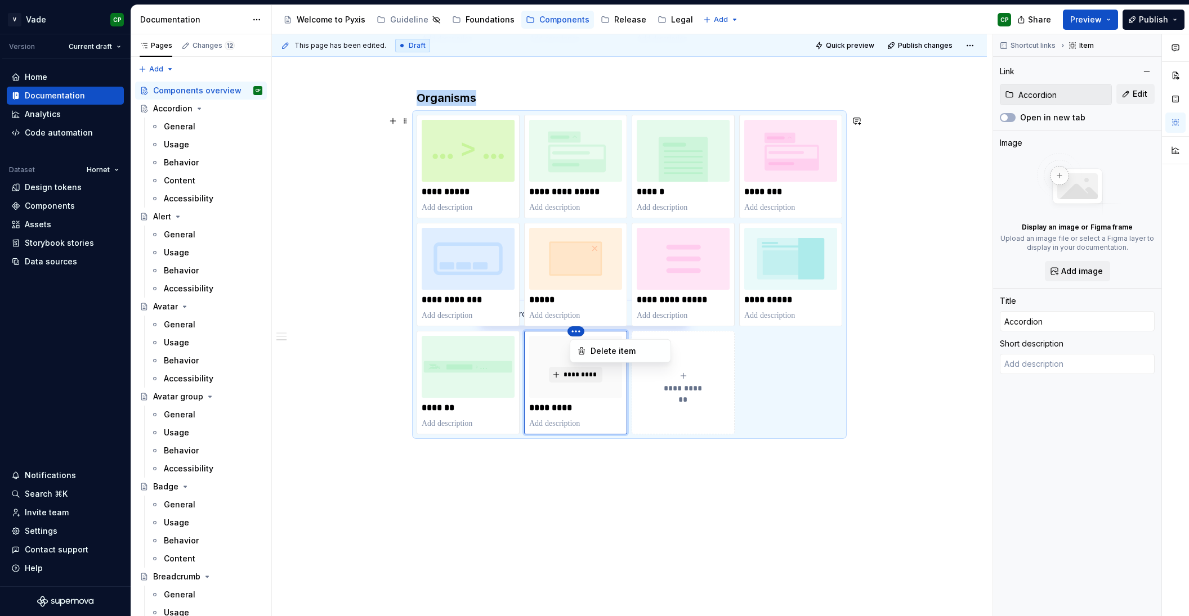
scroll to position [1224, 0]
click at [433, 222] on html "V Vade CP Version Current draft Home Documentation Analytics Code automation Da…" at bounding box center [594, 308] width 1189 height 616
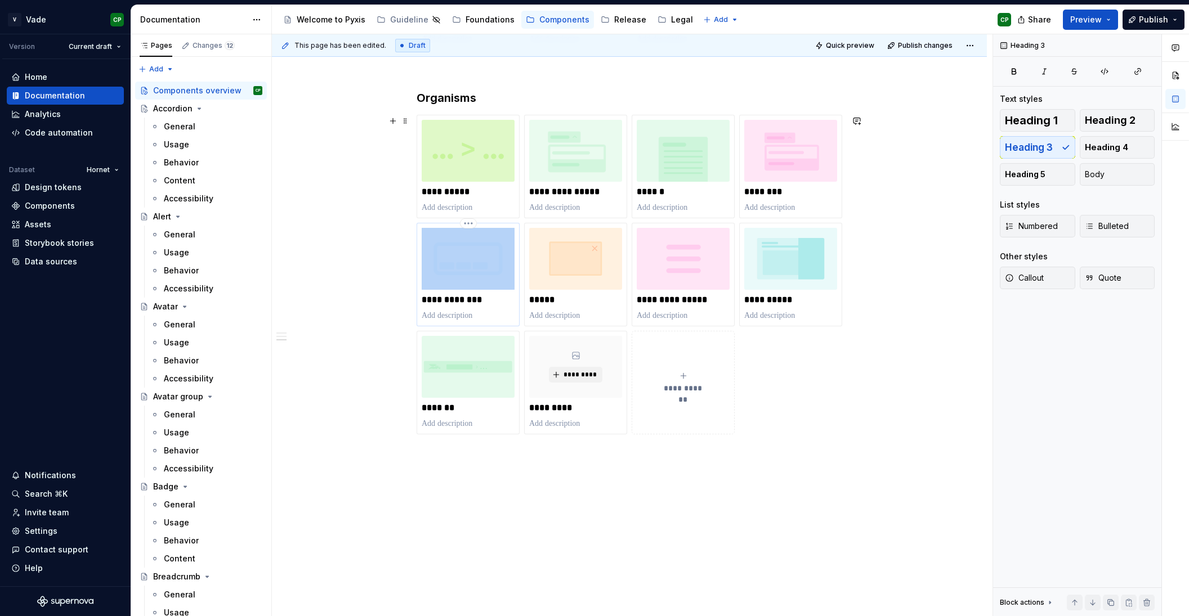
drag, startPoint x: 543, startPoint y: 365, endPoint x: 466, endPoint y: 264, distance: 127.7
click at [466, 264] on html "V Vade CP Version Current draft Home Documentation Analytics Code automation Da…" at bounding box center [594, 308] width 1189 height 616
click at [596, 422] on p at bounding box center [575, 423] width 93 height 11
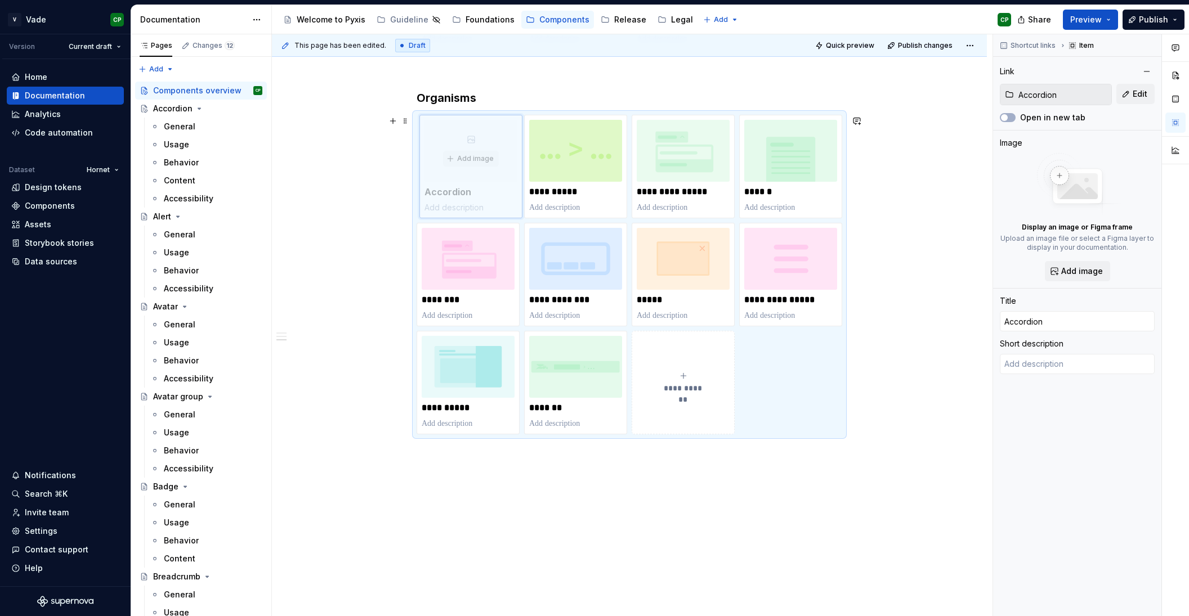
drag, startPoint x: 553, startPoint y: 347, endPoint x: 449, endPoint y: 167, distance: 208.3
click at [449, 167] on div "**********" at bounding box center [630, 275] width 426 height 320
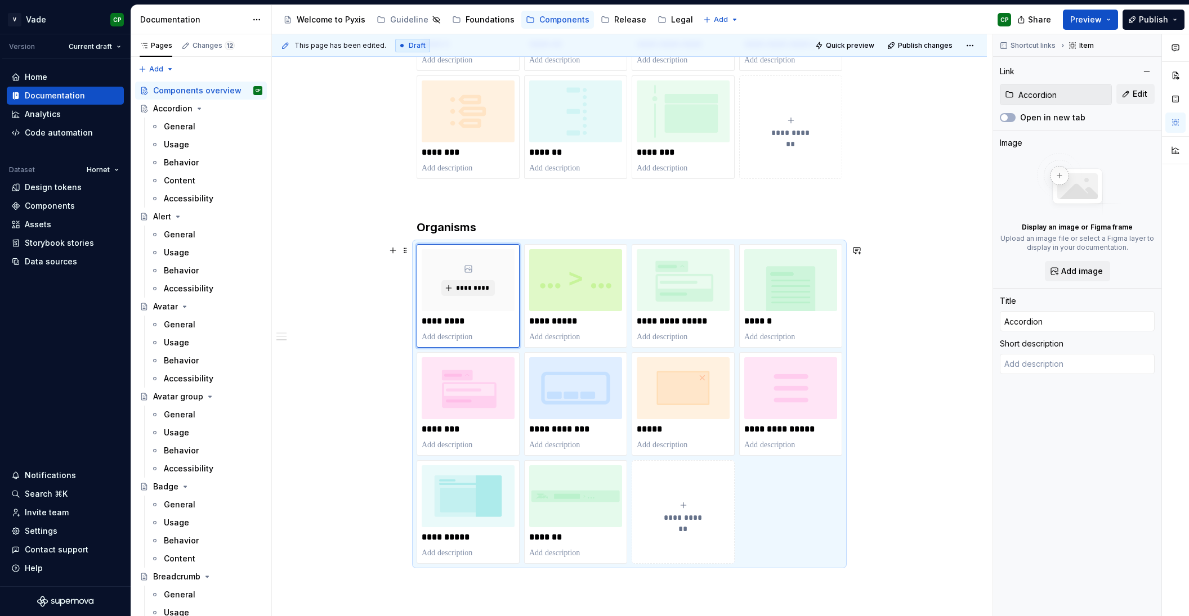
scroll to position [1091, 0]
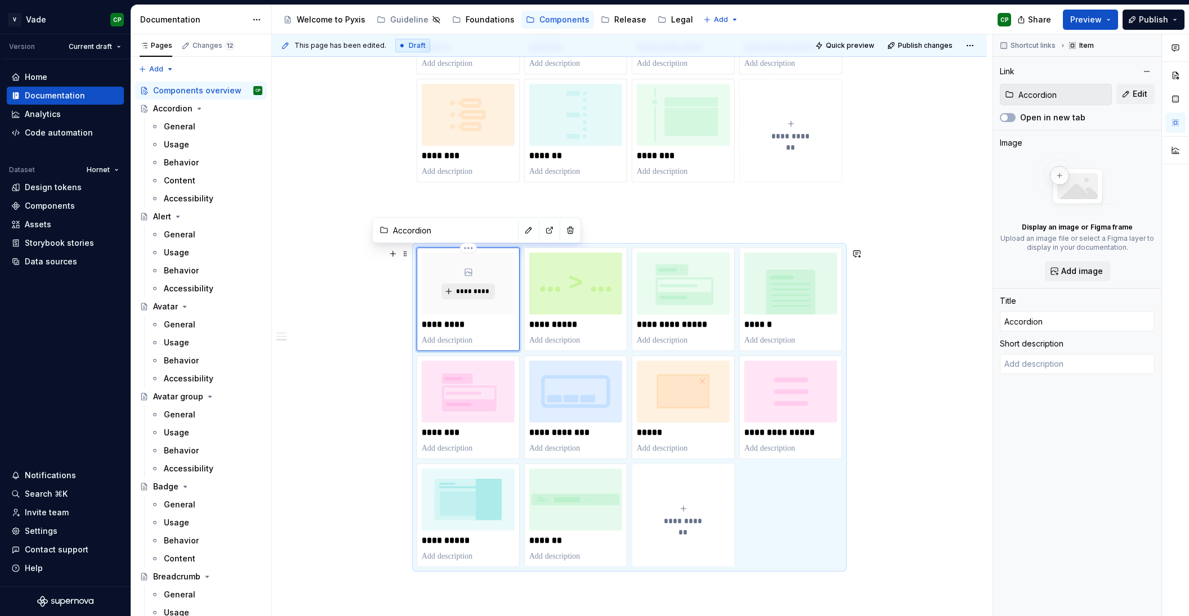
click at [478, 295] on span "*********" at bounding box center [472, 291] width 34 height 9
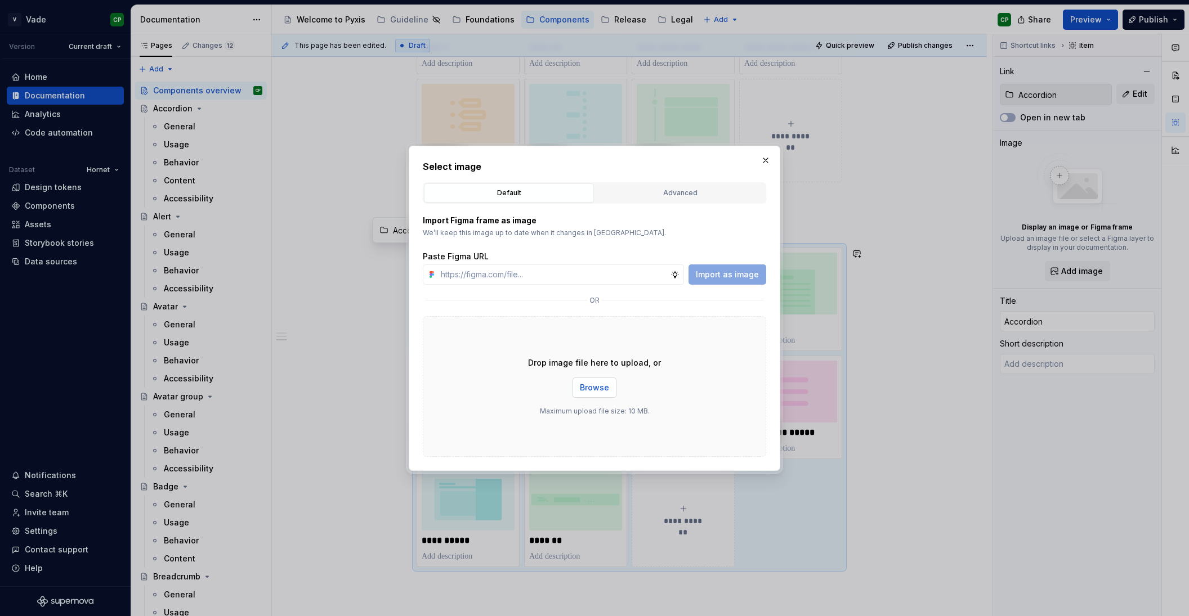
click at [597, 392] on span "Browse" at bounding box center [594, 387] width 29 height 11
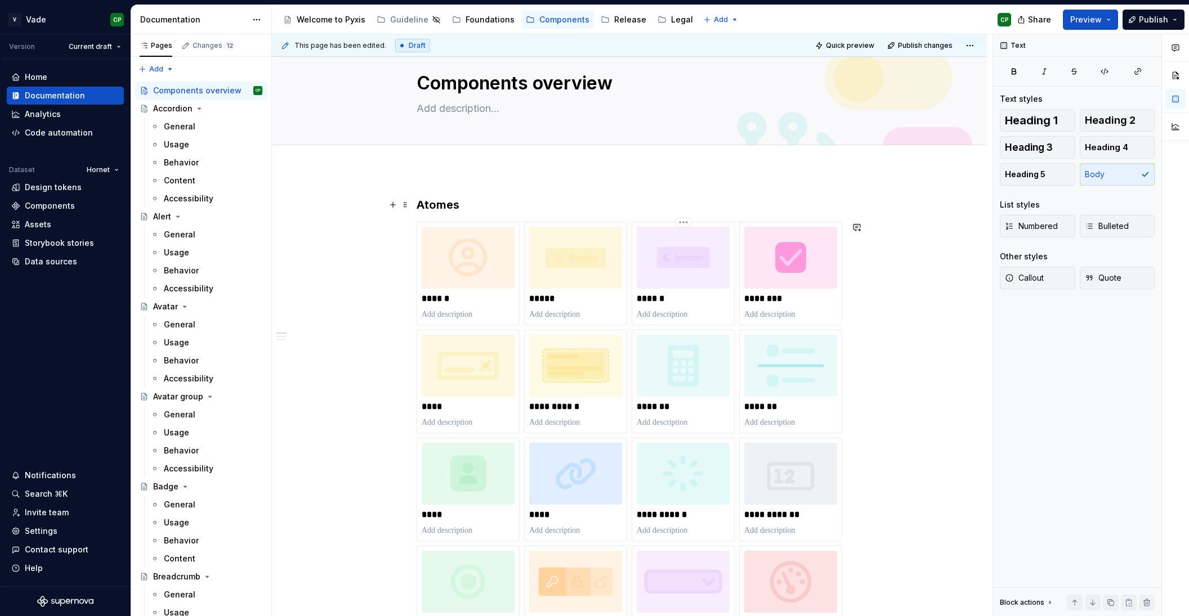
scroll to position [0, 0]
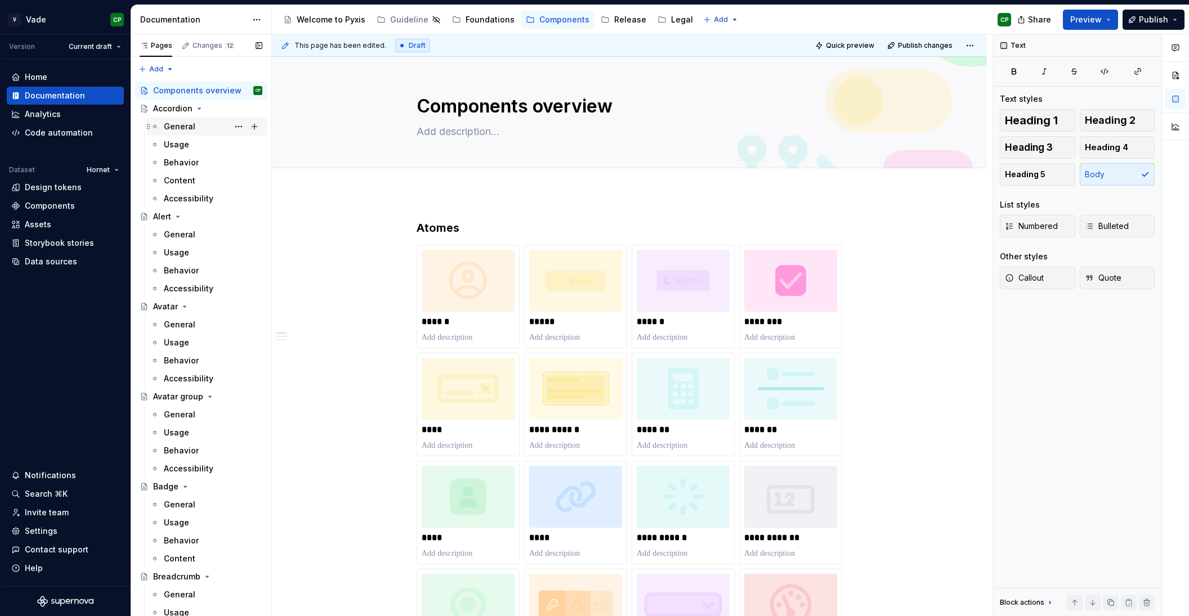
click at [185, 128] on div "General" at bounding box center [180, 126] width 32 height 11
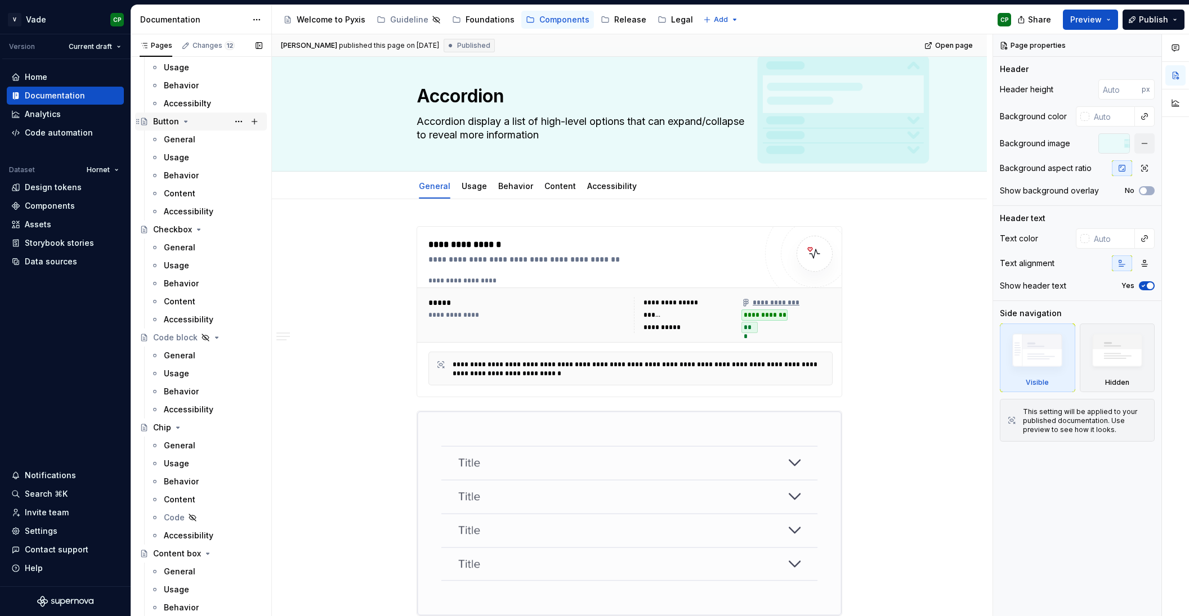
scroll to position [554, 0]
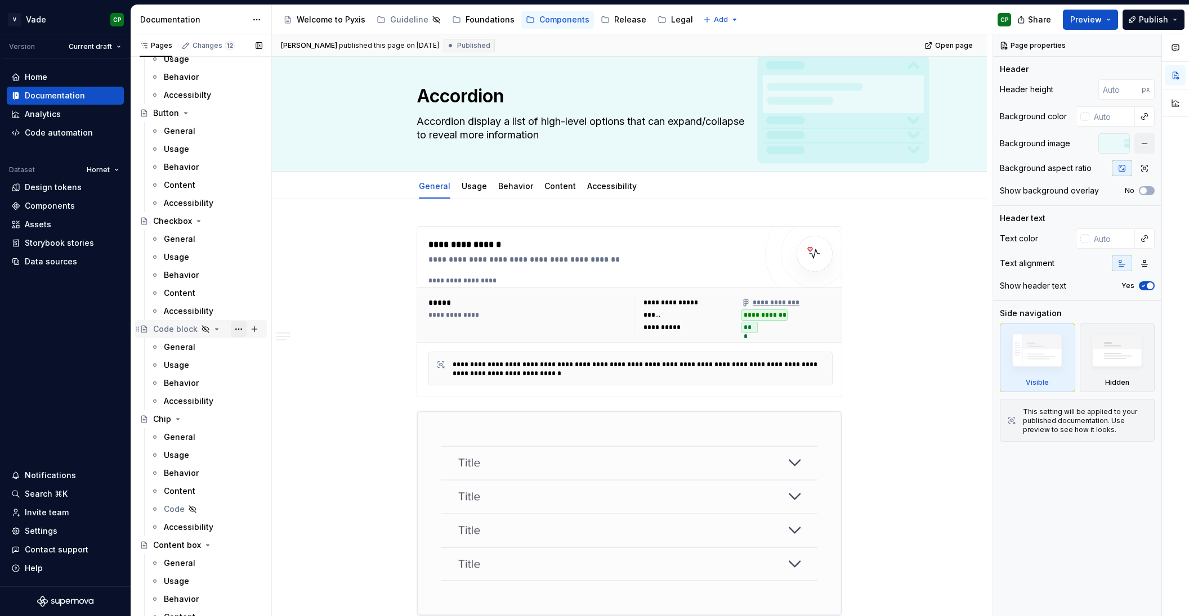
click at [242, 329] on button "Page tree" at bounding box center [239, 329] width 16 height 16
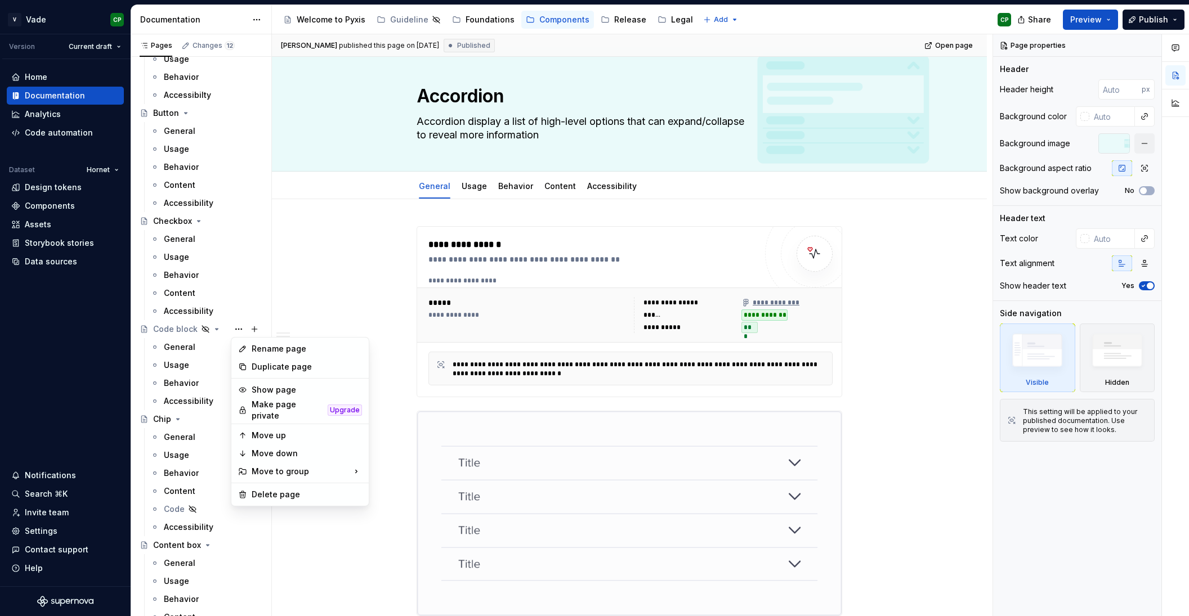
scroll to position [10, 0]
click at [281, 390] on div "Show page" at bounding box center [307, 389] width 110 height 11
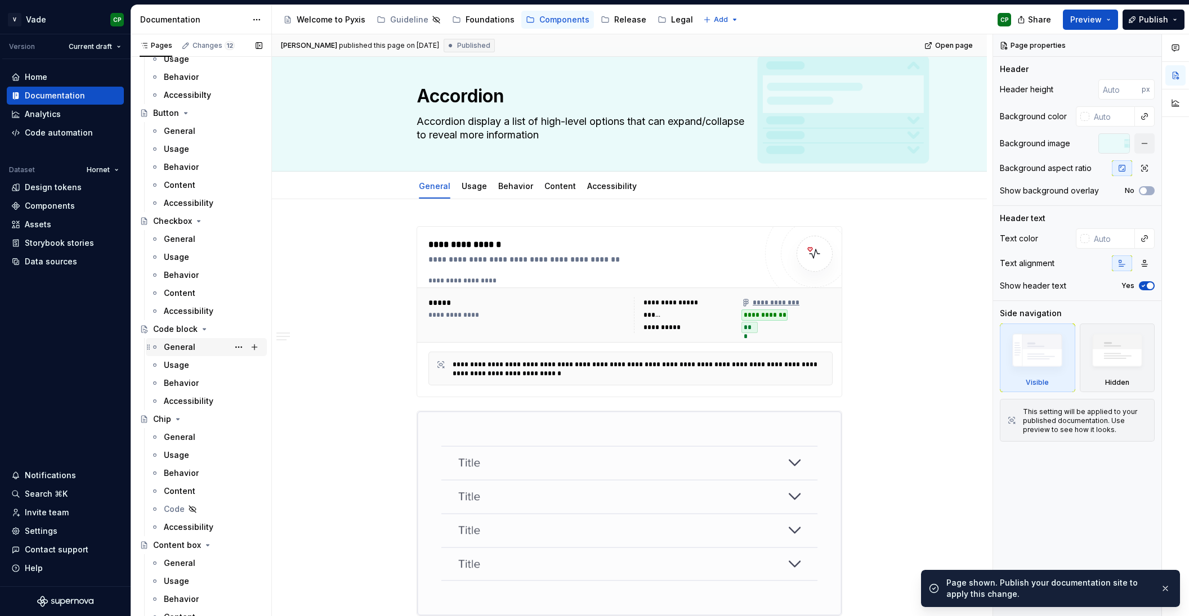
click at [185, 349] on div "General" at bounding box center [180, 347] width 32 height 11
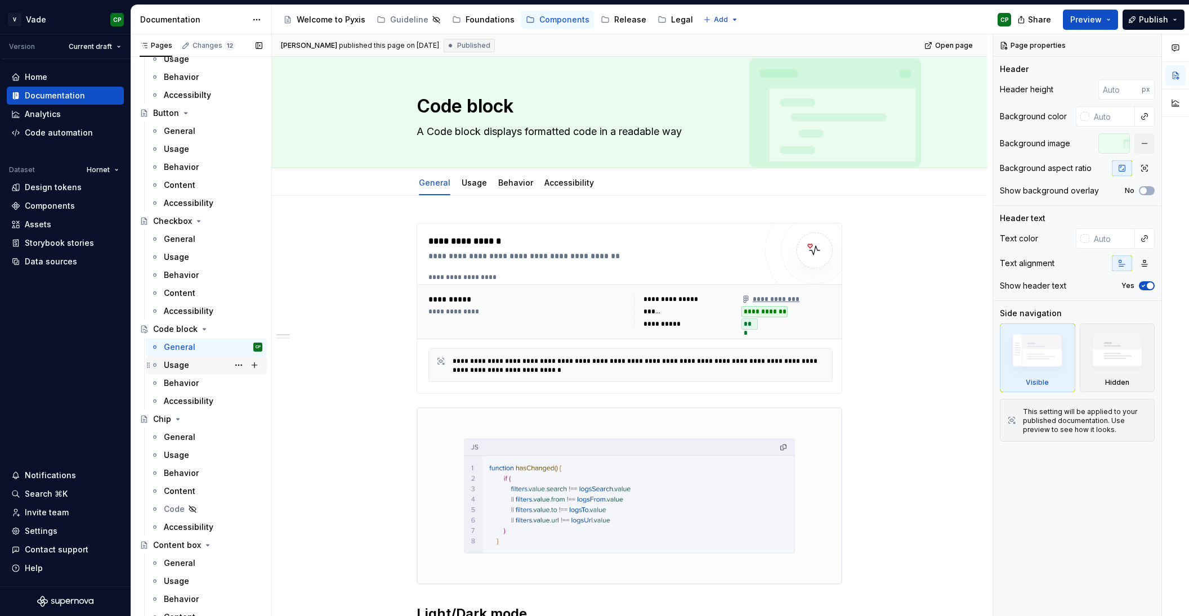
click at [188, 372] on div "Usage" at bounding box center [213, 365] width 99 height 16
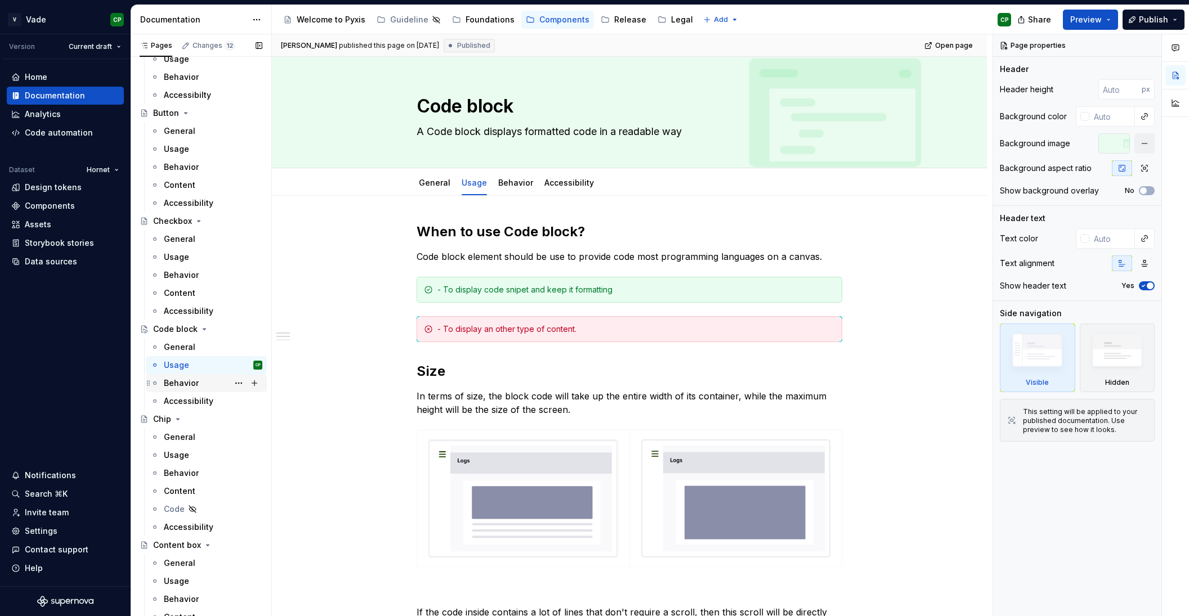
click at [184, 383] on div "Behavior" at bounding box center [181, 383] width 35 height 11
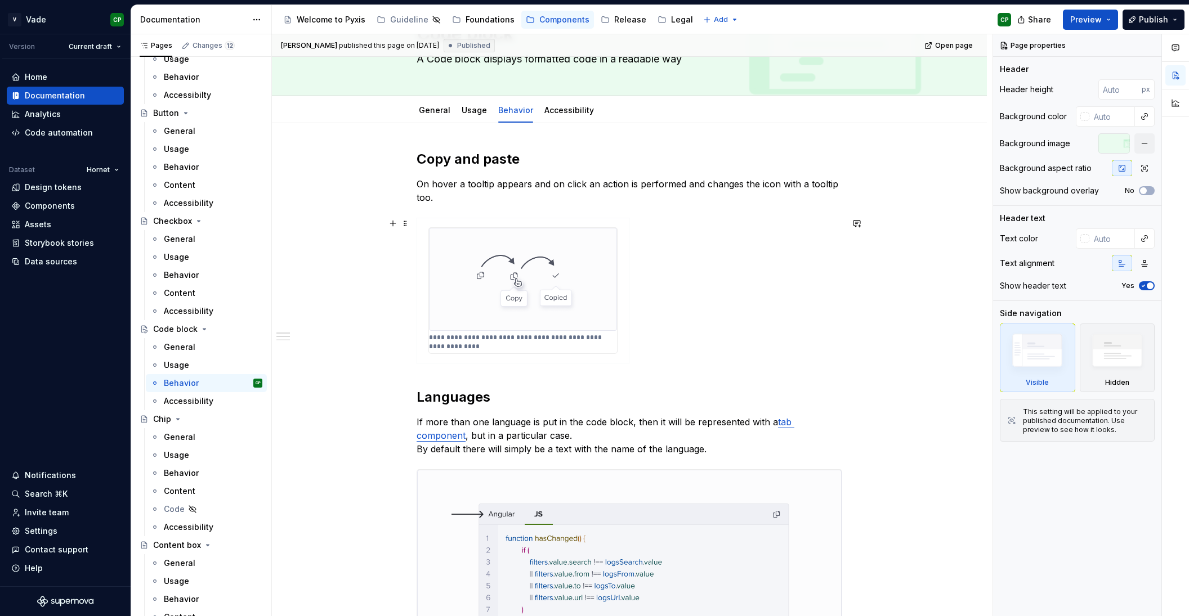
scroll to position [26, 0]
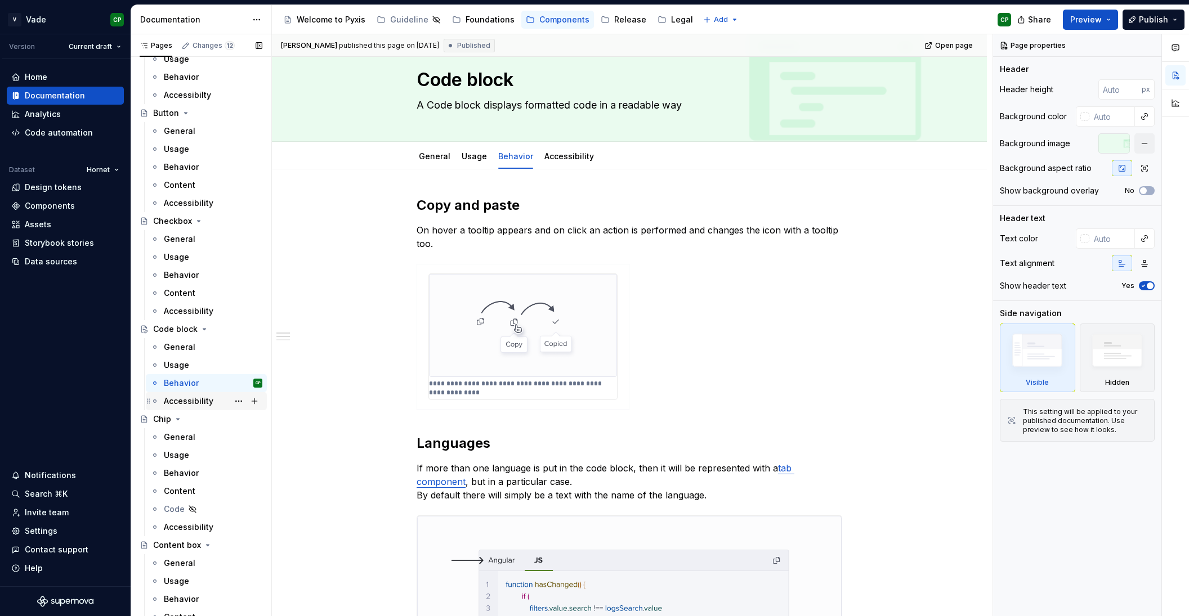
click at [194, 409] on div "Accessibility" at bounding box center [206, 401] width 121 height 18
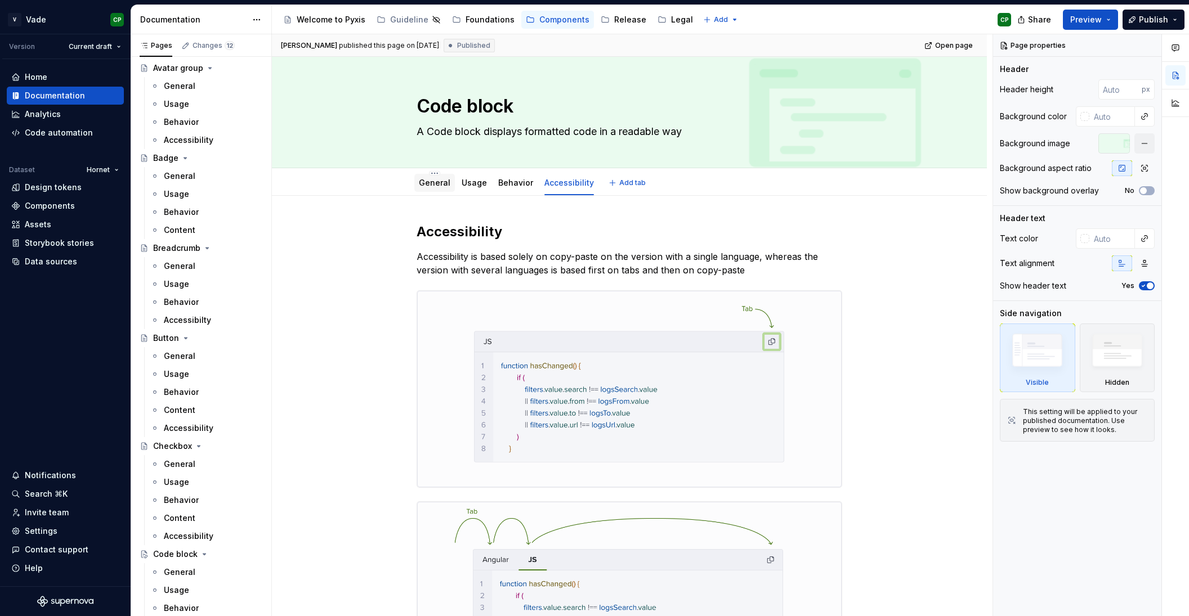
click at [435, 180] on link "General" at bounding box center [435, 183] width 32 height 10
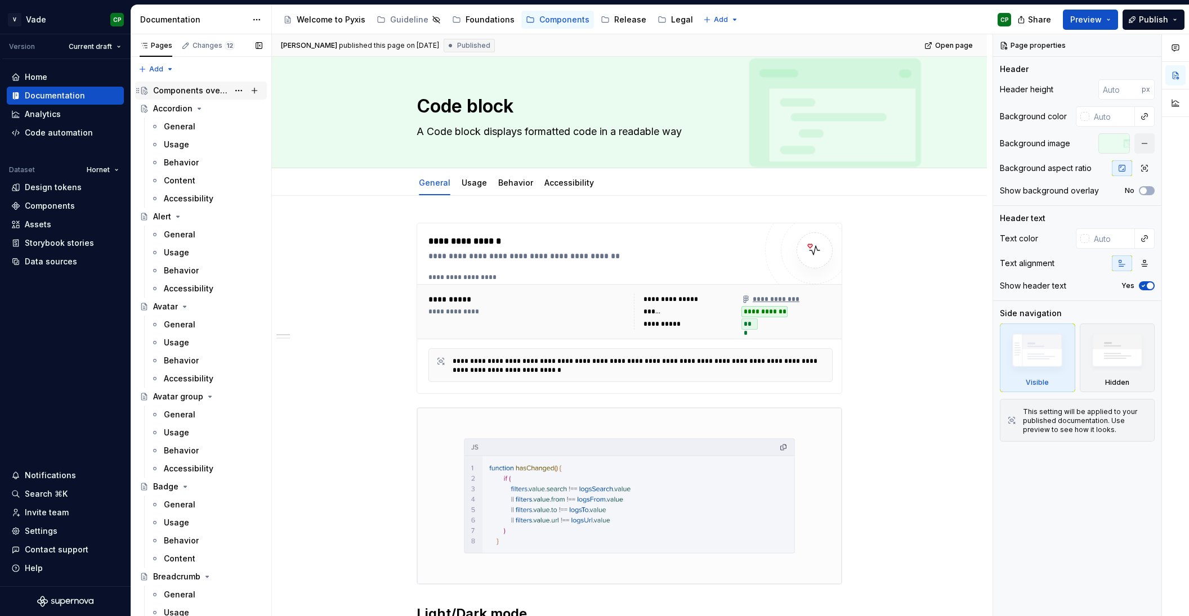
click at [195, 96] on div "Components overview" at bounding box center [190, 90] width 75 height 11
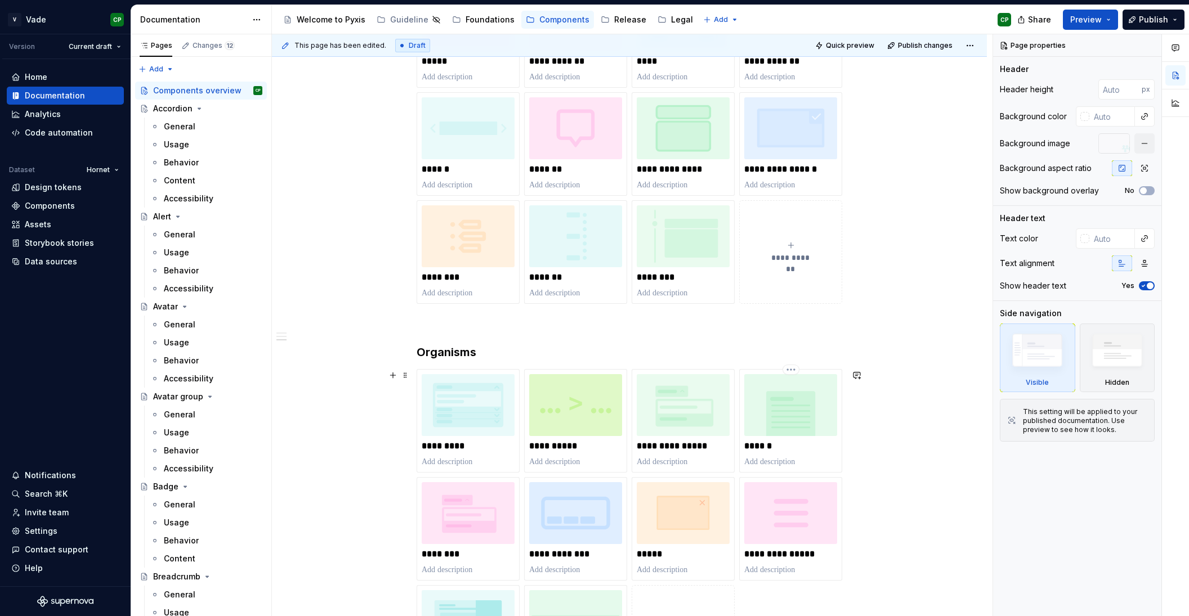
scroll to position [1102, 0]
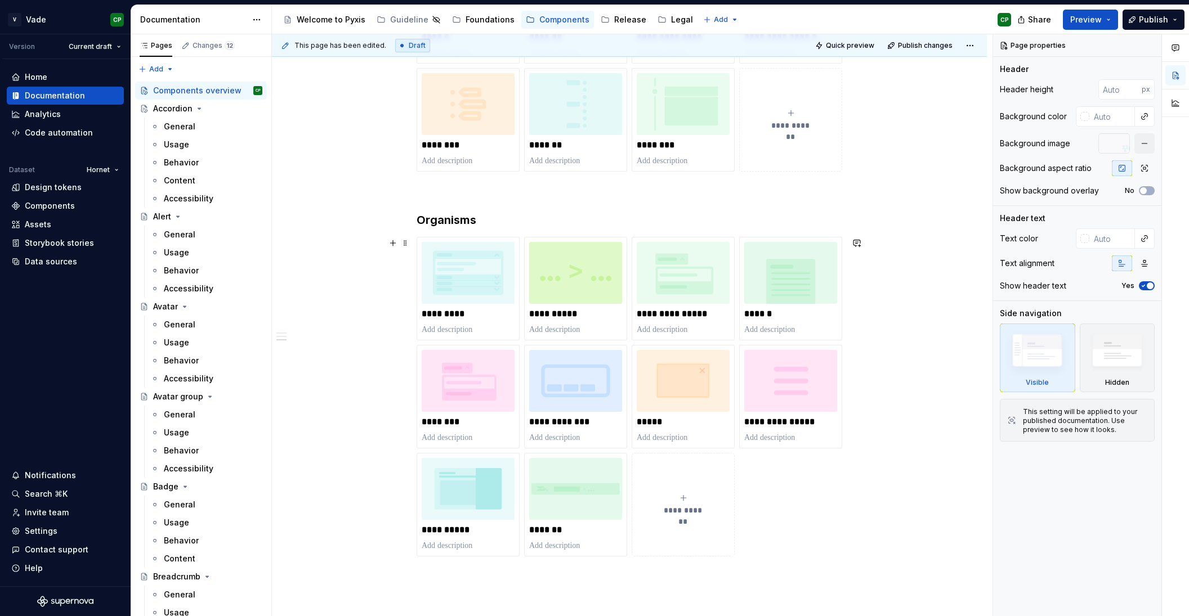
click at [679, 502] on div "**********" at bounding box center [683, 505] width 93 height 23
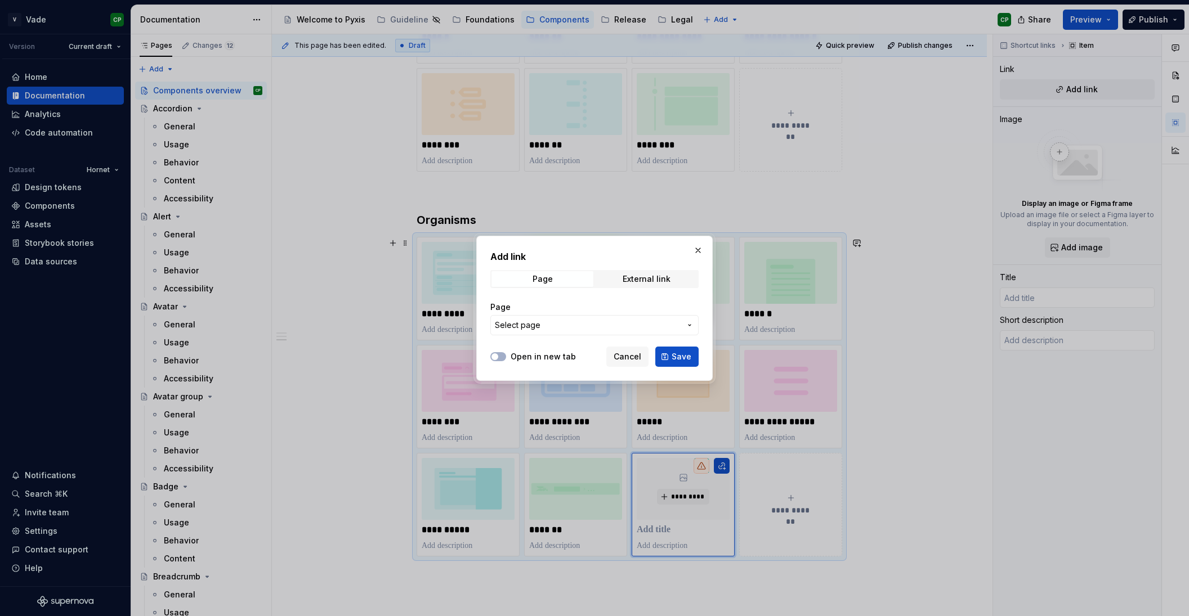
type textarea "*"
click at [581, 329] on span "Select page" at bounding box center [588, 325] width 186 height 11
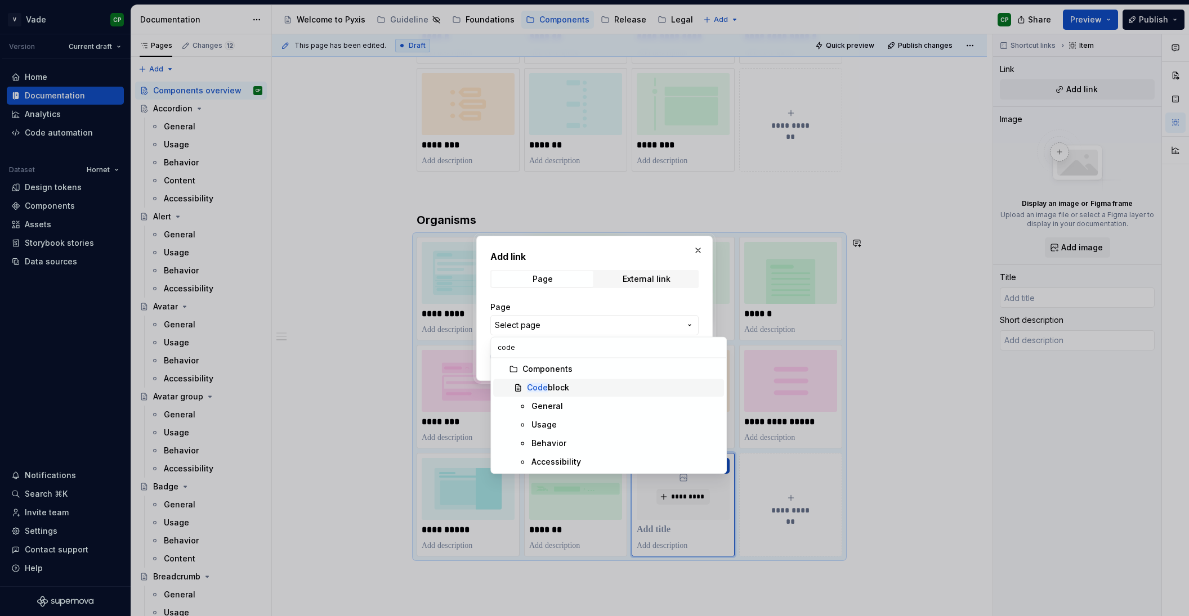
type input "code"
click at [569, 390] on div "Code block" at bounding box center [548, 387] width 42 height 11
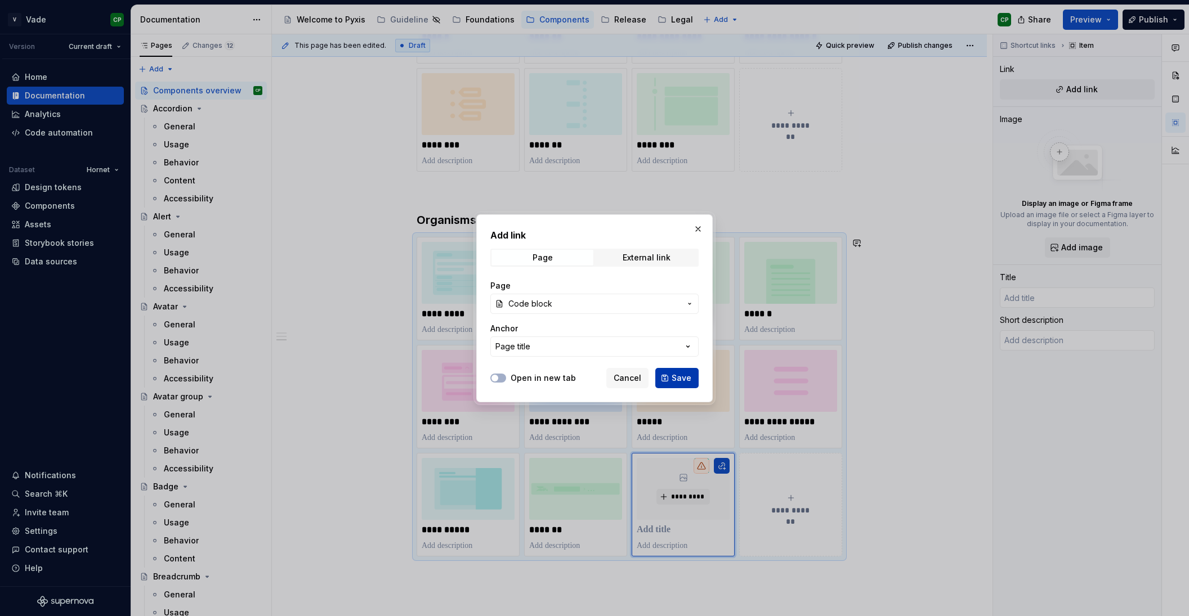
click at [680, 380] on span "Save" at bounding box center [682, 378] width 20 height 11
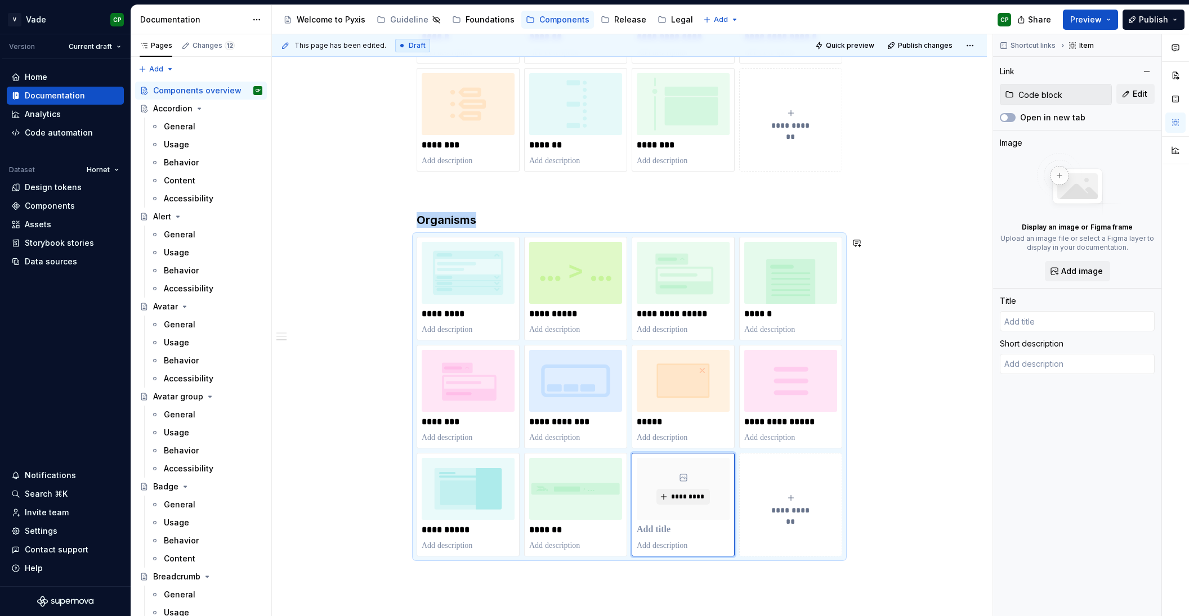
type textarea "*"
type input "Code block"
type textarea "A Code block displays formatted code in a readable way"
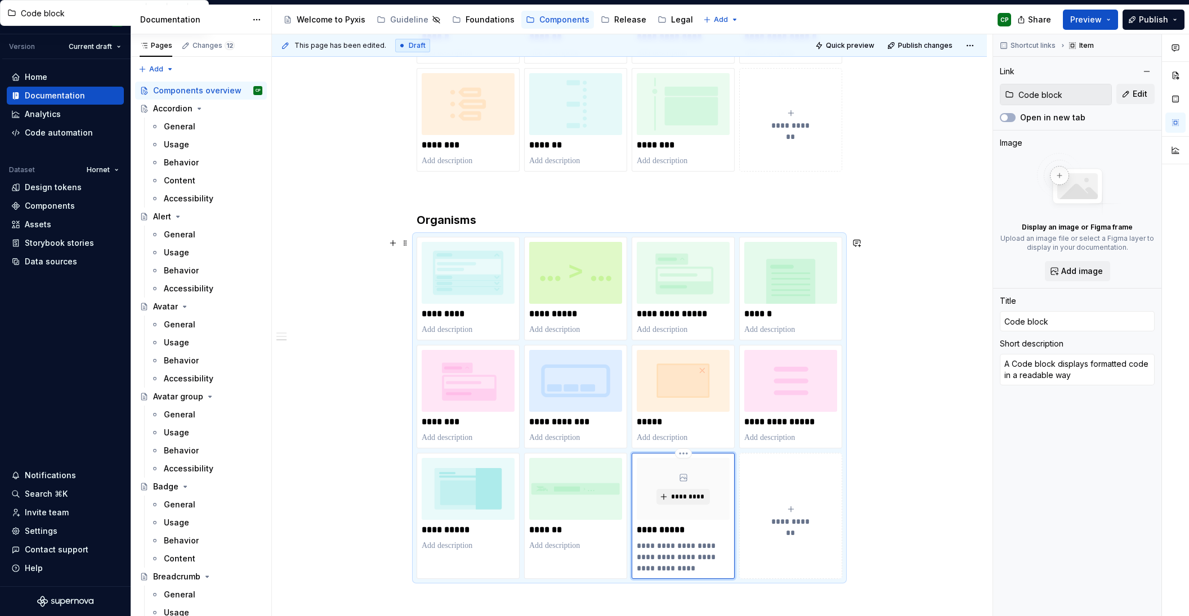
drag, startPoint x: 641, startPoint y: 547, endPoint x: 699, endPoint y: 567, distance: 61.1
click at [699, 567] on p "**********" at bounding box center [683, 557] width 93 height 34
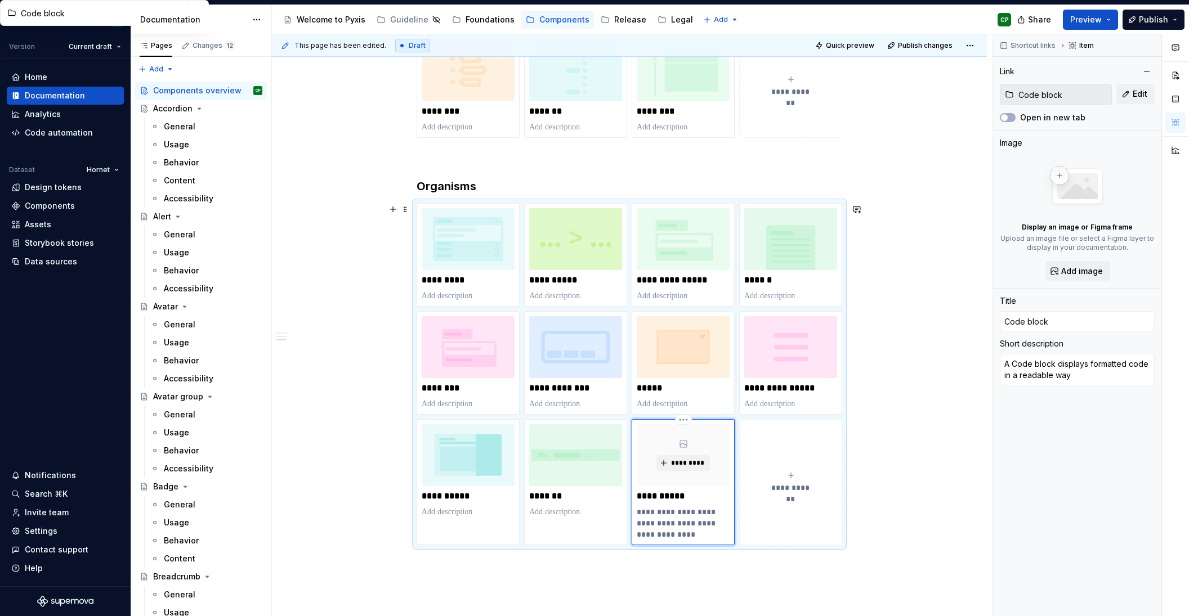
scroll to position [1140, 0]
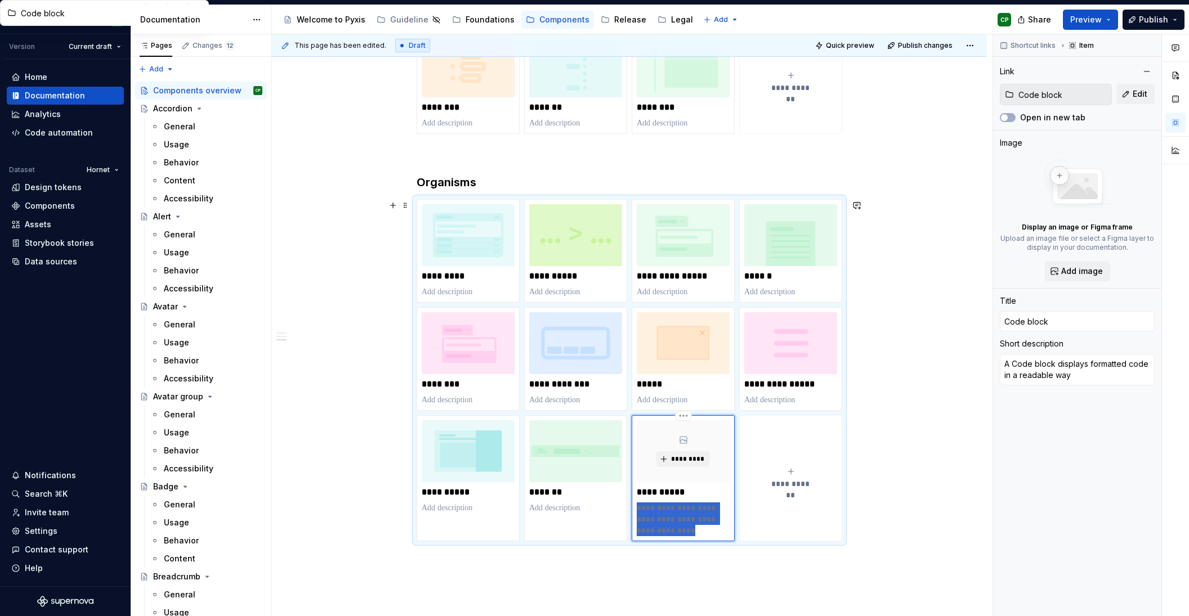
drag, startPoint x: 699, startPoint y: 567, endPoint x: 637, endPoint y: 512, distance: 82.9
click at [637, 512] on div "**********" at bounding box center [683, 478] width 103 height 126
type textarea "*"
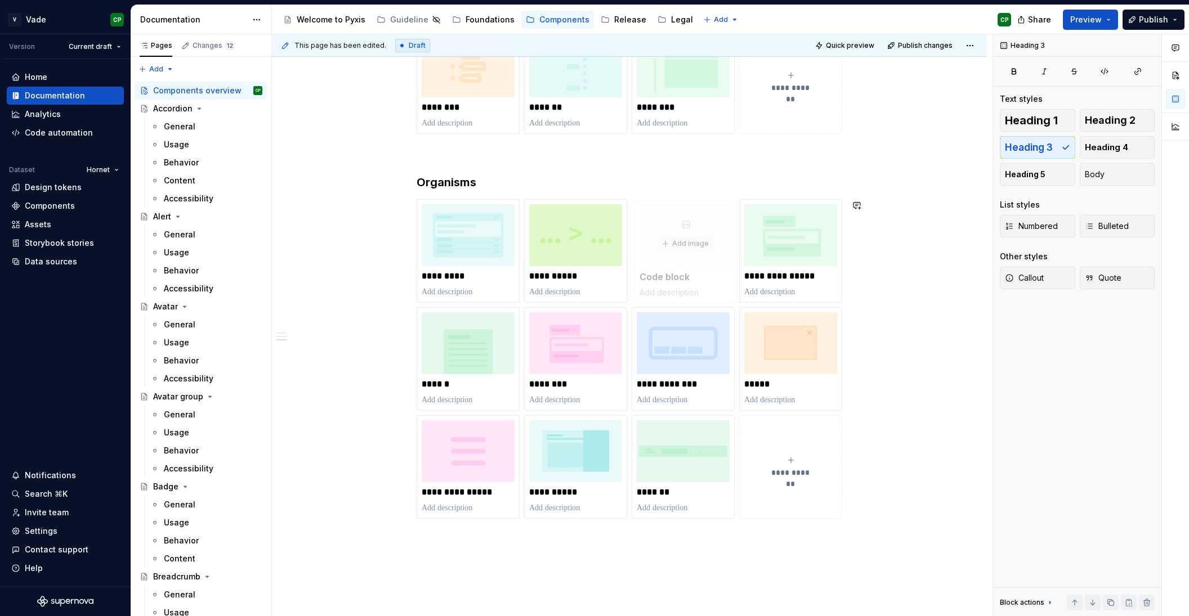
drag, startPoint x: 670, startPoint y: 517, endPoint x: 659, endPoint y: 302, distance: 215.9
click at [659, 302] on div "**********" at bounding box center [630, 359] width 426 height 320
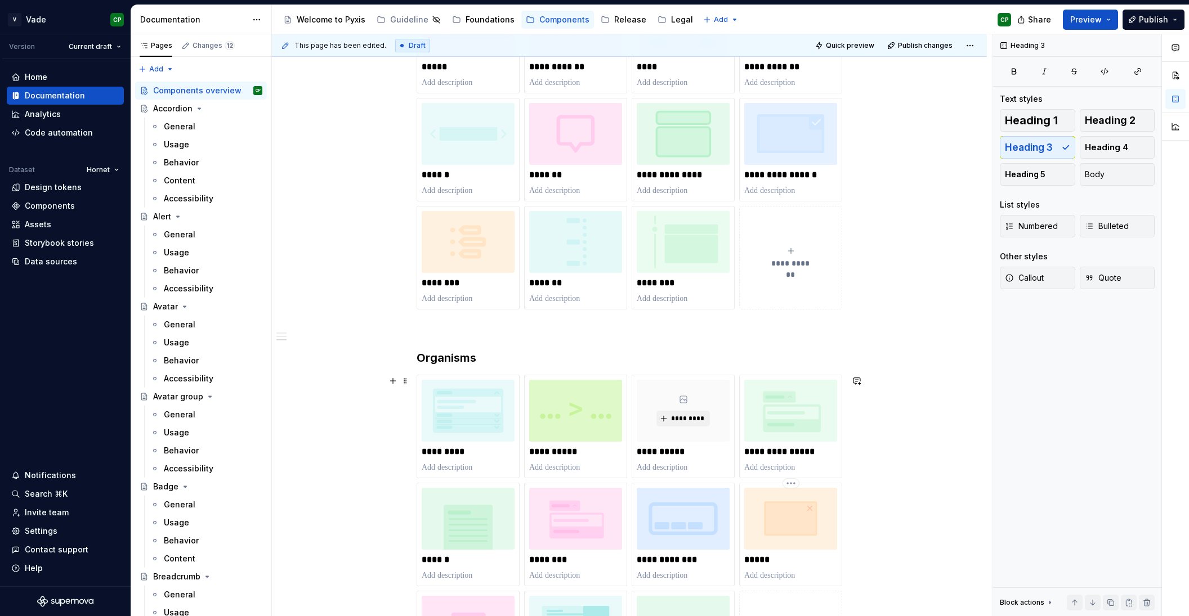
scroll to position [974, 0]
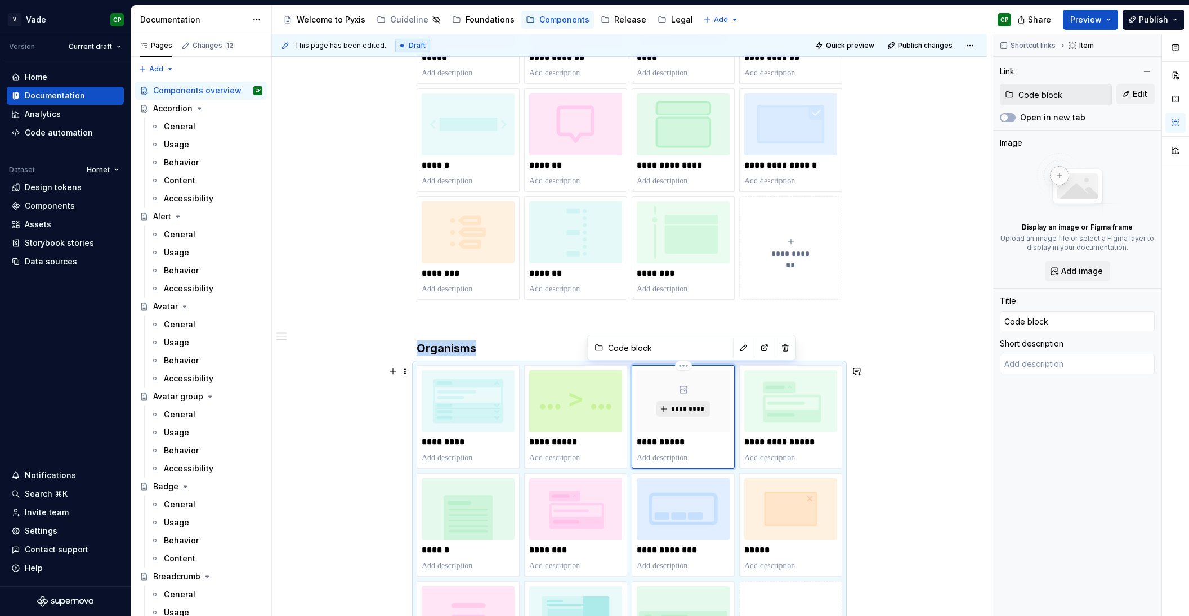
click at [692, 406] on span "*********" at bounding box center [687, 409] width 34 height 9
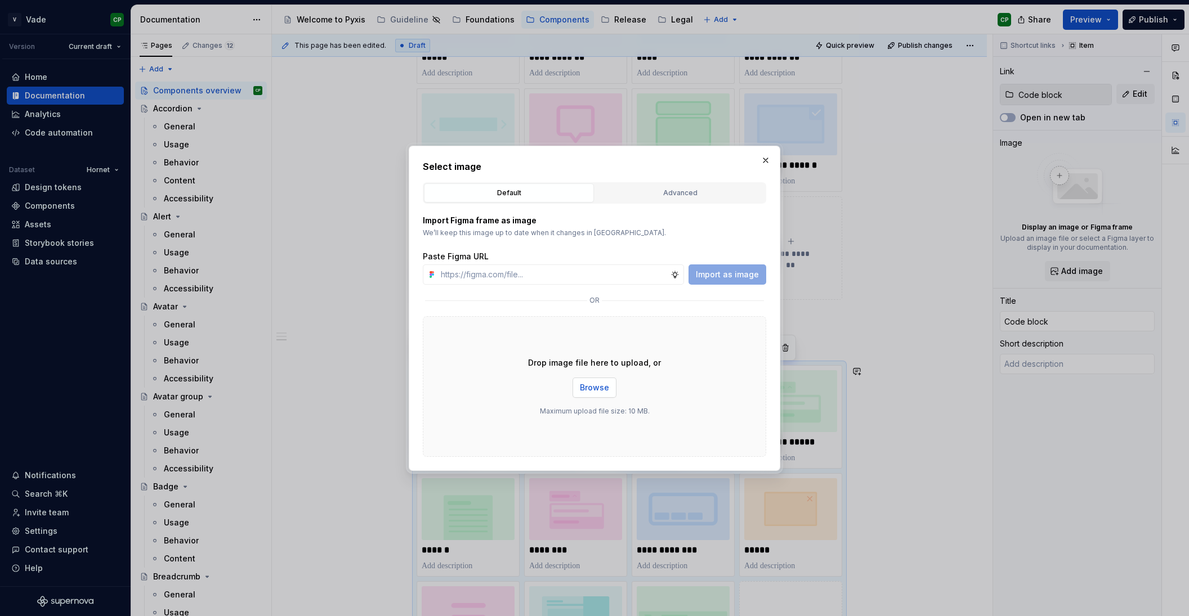
click at [597, 383] on span "Browse" at bounding box center [594, 387] width 29 height 11
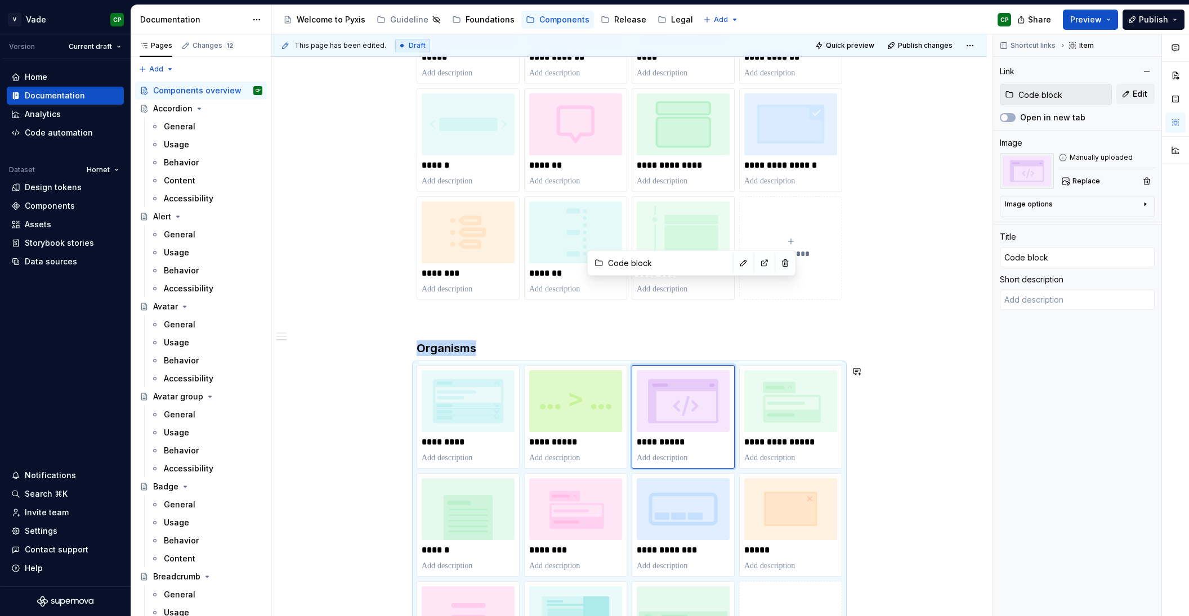
scroll to position [1059, 0]
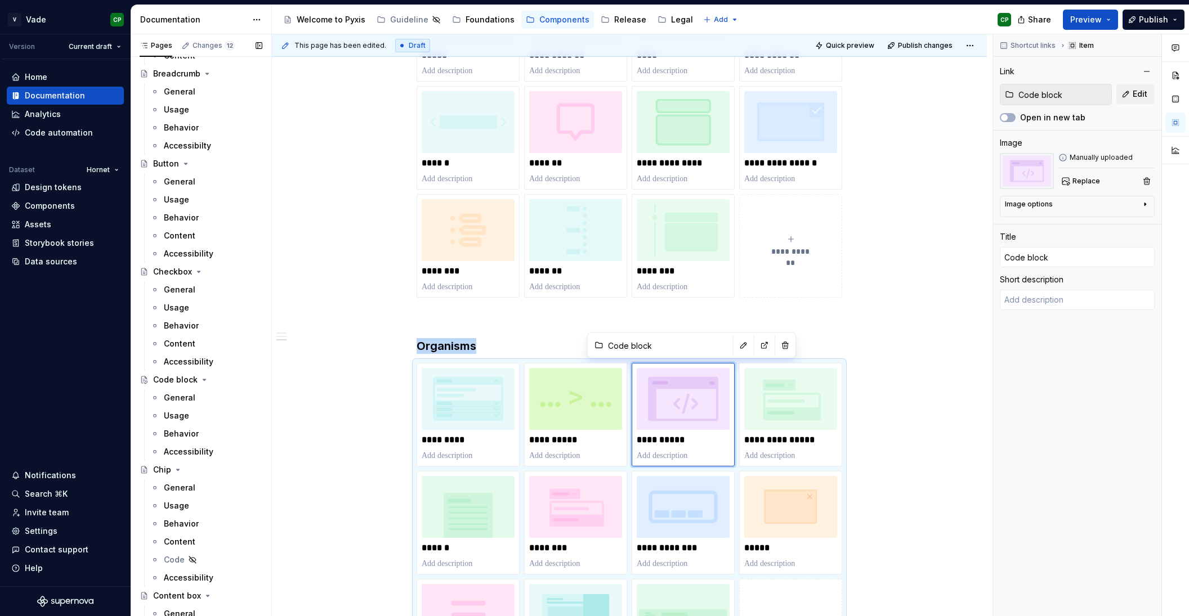
scroll to position [504, 0]
click at [177, 381] on div "Code block" at bounding box center [175, 378] width 44 height 11
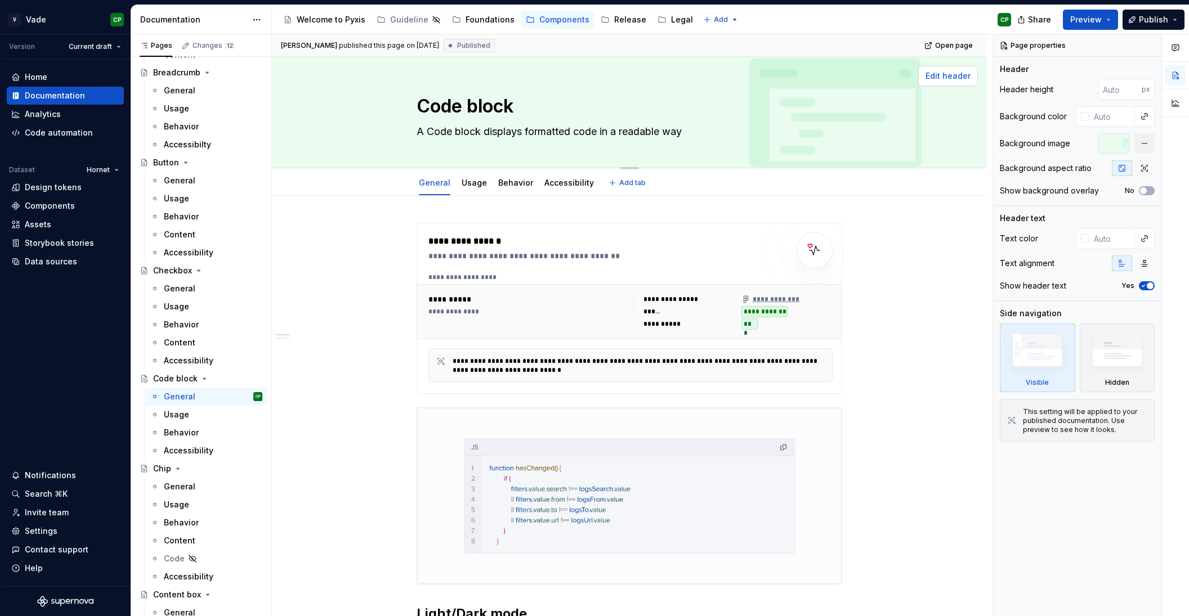
click at [949, 78] on span "Edit header" at bounding box center [947, 75] width 45 height 11
click at [1146, 146] on button "button" at bounding box center [1144, 143] width 20 height 20
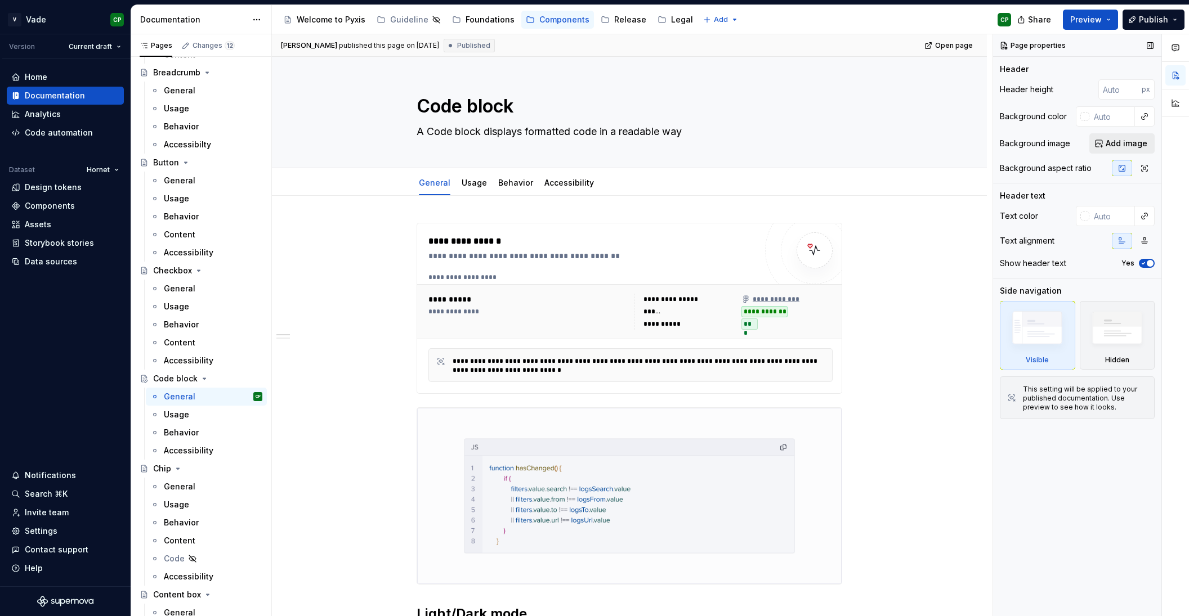
click at [1128, 144] on span "Add image" at bounding box center [1127, 143] width 42 height 11
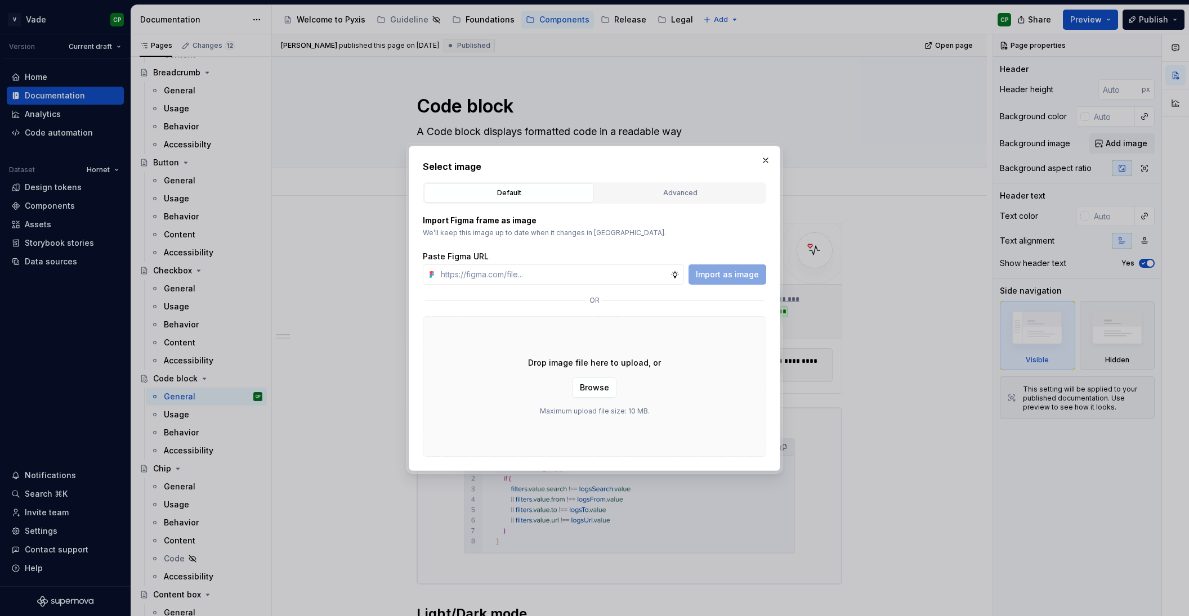
scroll to position [504, 0]
click at [582, 386] on span "Browse" at bounding box center [594, 387] width 29 height 11
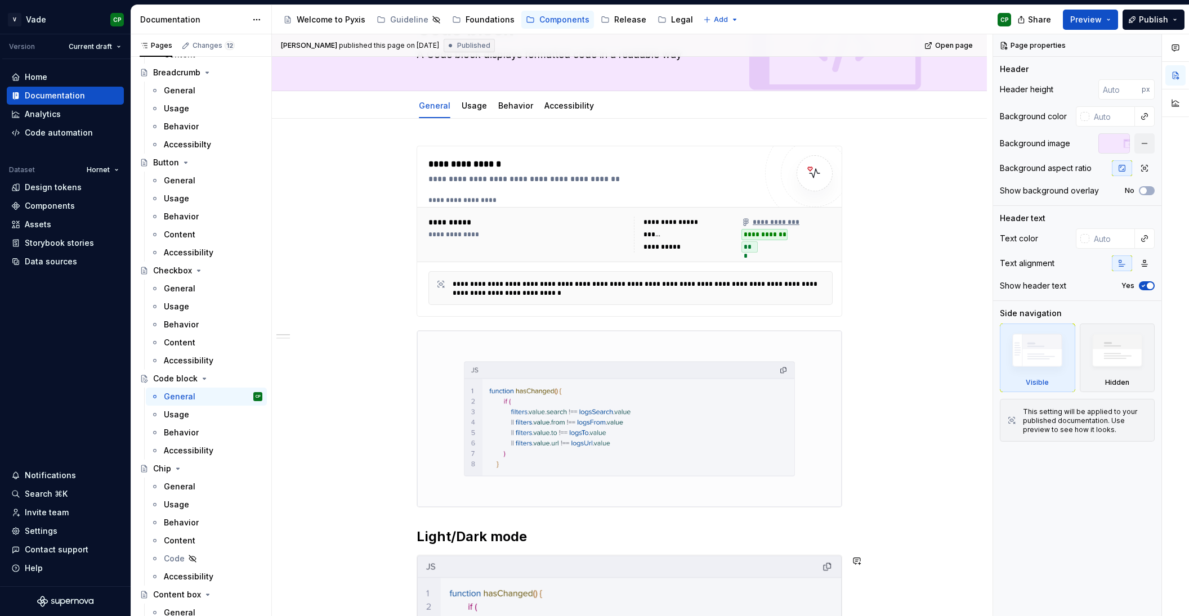
scroll to position [0, 0]
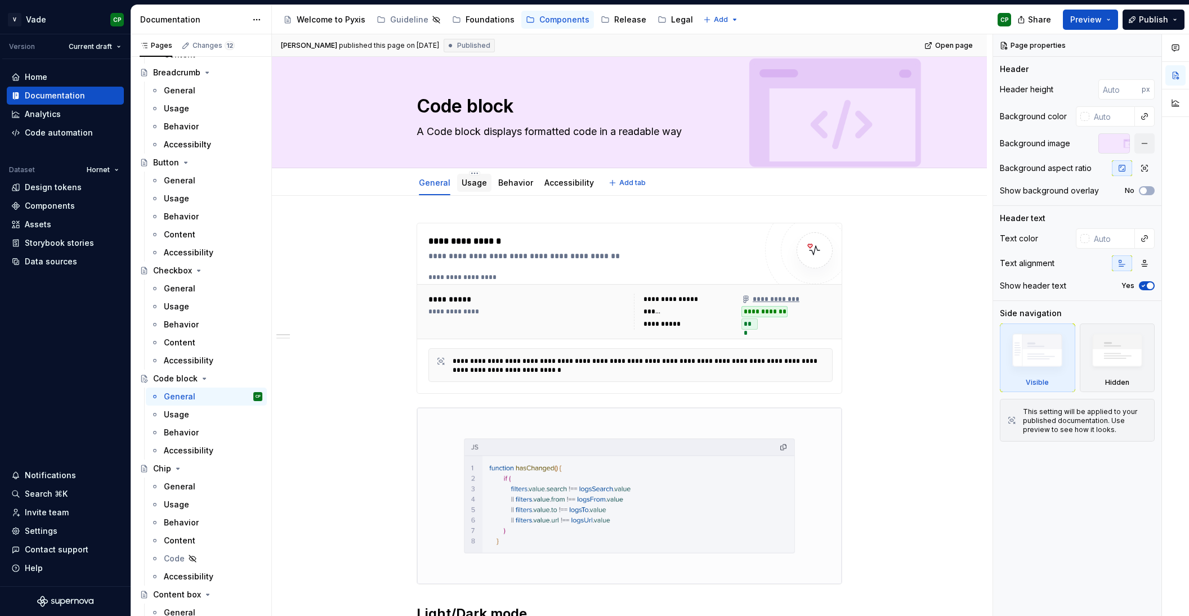
click at [475, 186] on link "Usage" at bounding box center [474, 183] width 25 height 10
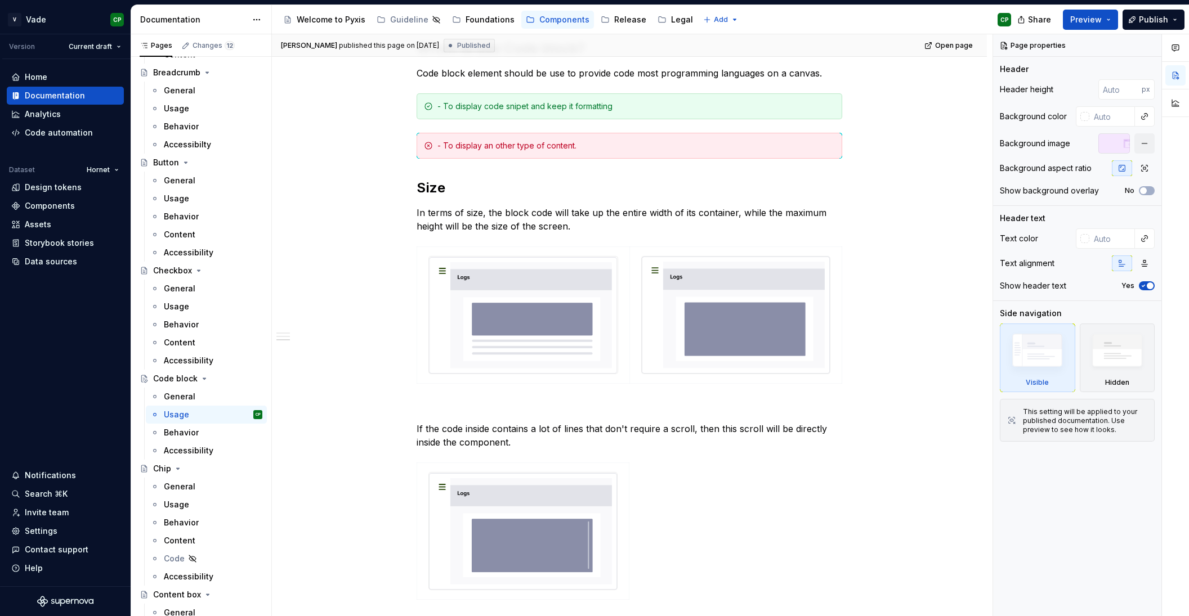
scroll to position [66, 0]
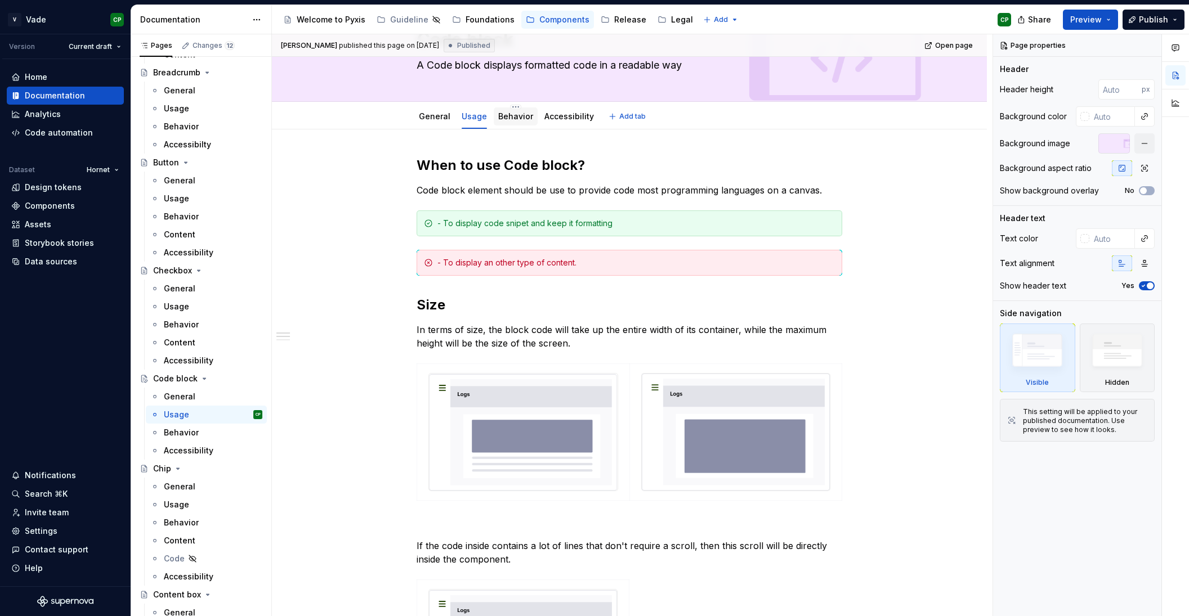
click at [514, 121] on link "Behavior" at bounding box center [515, 116] width 35 height 10
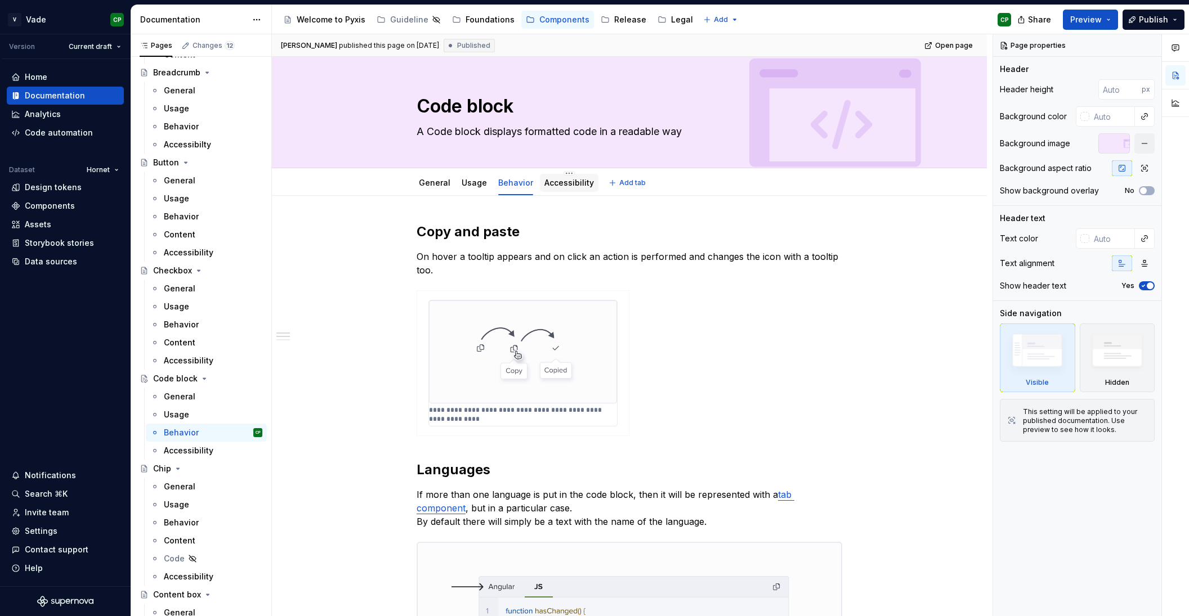
click at [557, 190] on div "Accessibility" at bounding box center [569, 183] width 50 height 14
click at [549, 186] on link "Accessibility" at bounding box center [569, 183] width 50 height 10
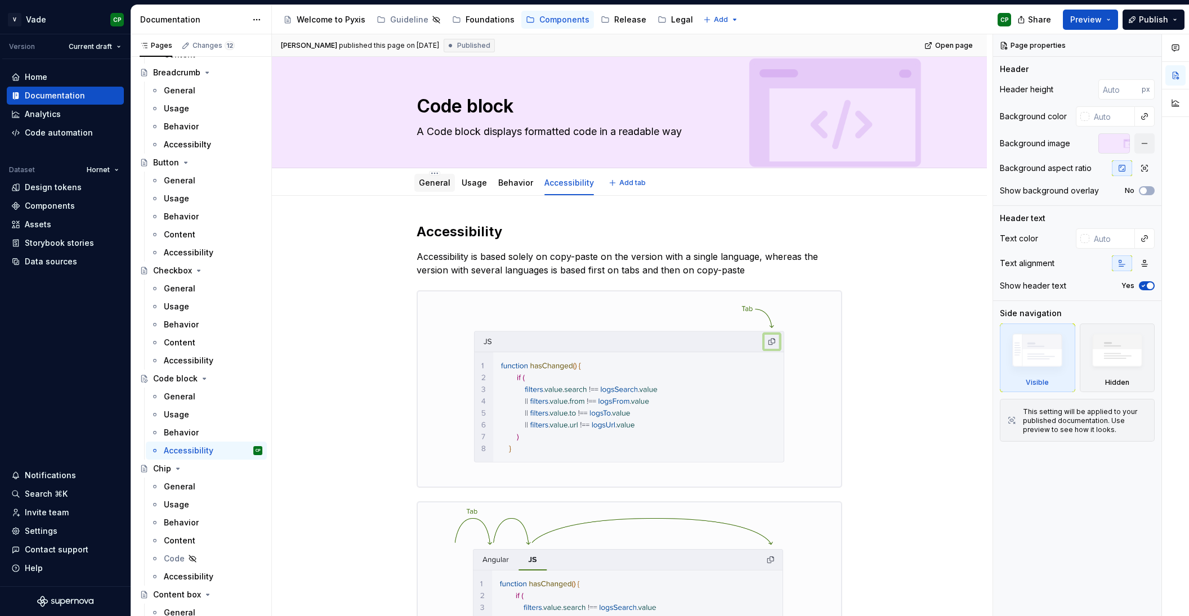
click at [431, 187] on link "General" at bounding box center [435, 183] width 32 height 10
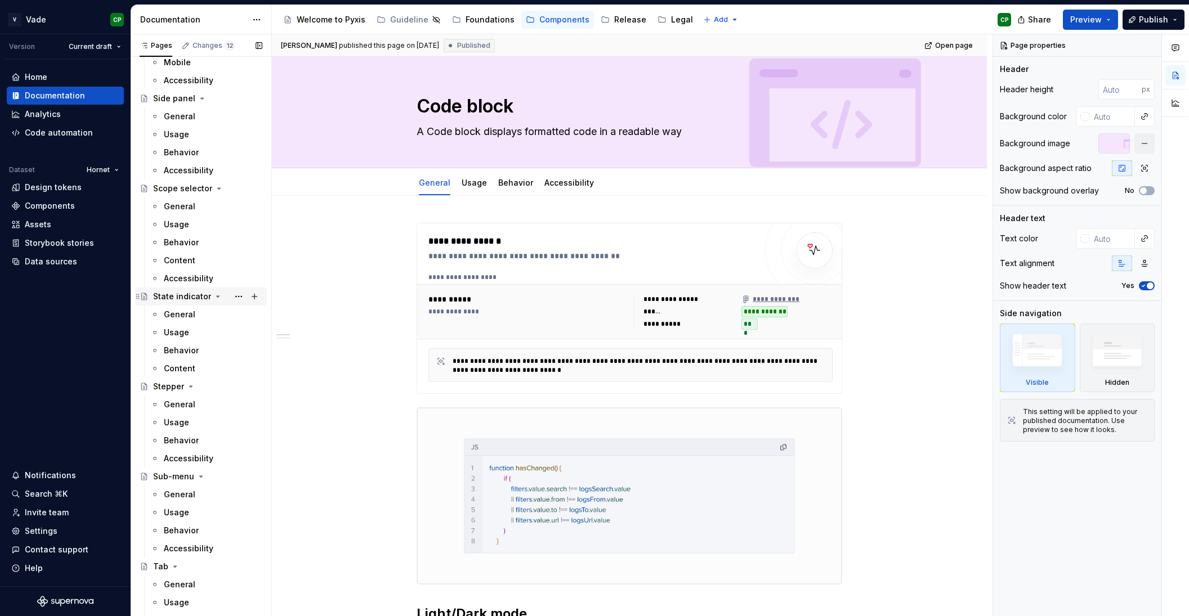
scroll to position [3150, 0]
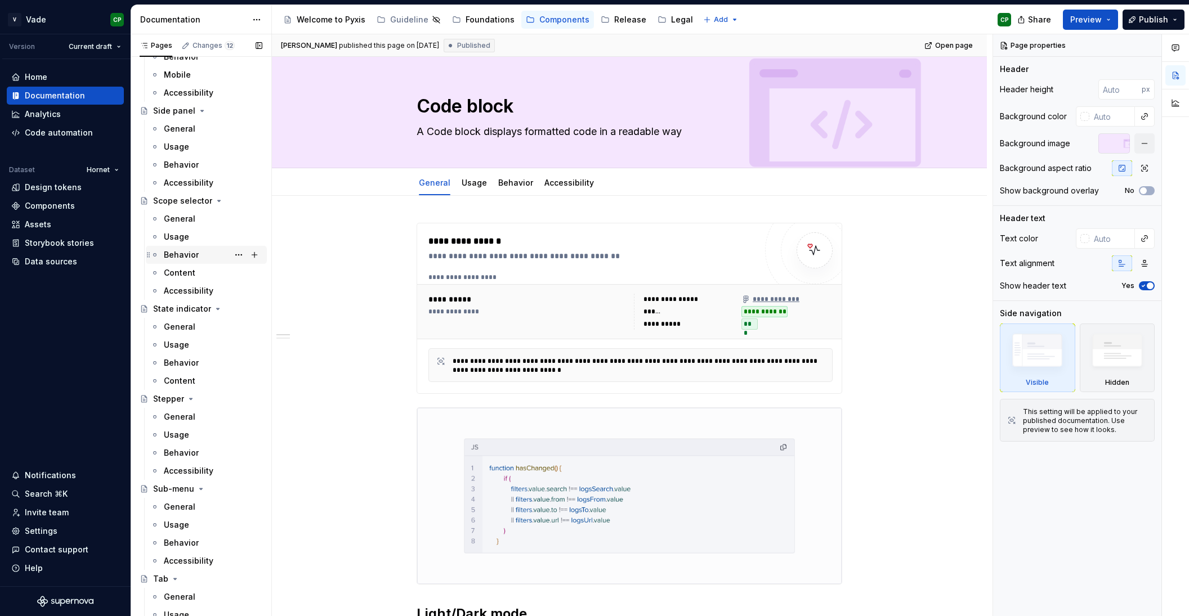
click at [185, 258] on div "Behavior" at bounding box center [181, 254] width 35 height 11
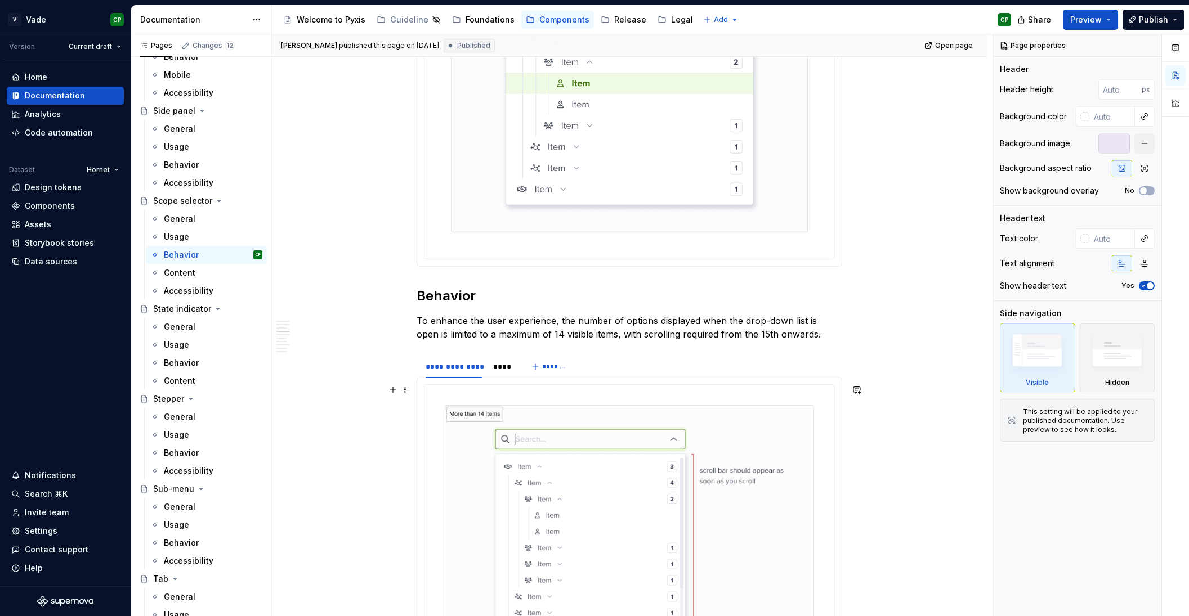
scroll to position [2042, 0]
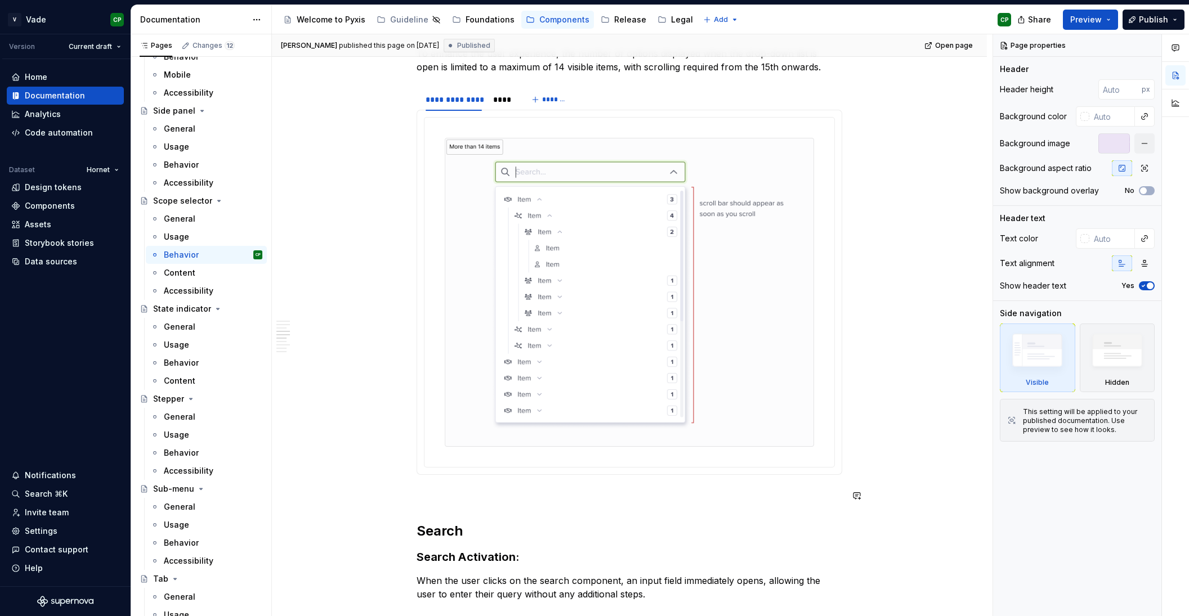
click at [435, 508] on div "**********" at bounding box center [630, 241] width 426 height 4676
type textarea "*"
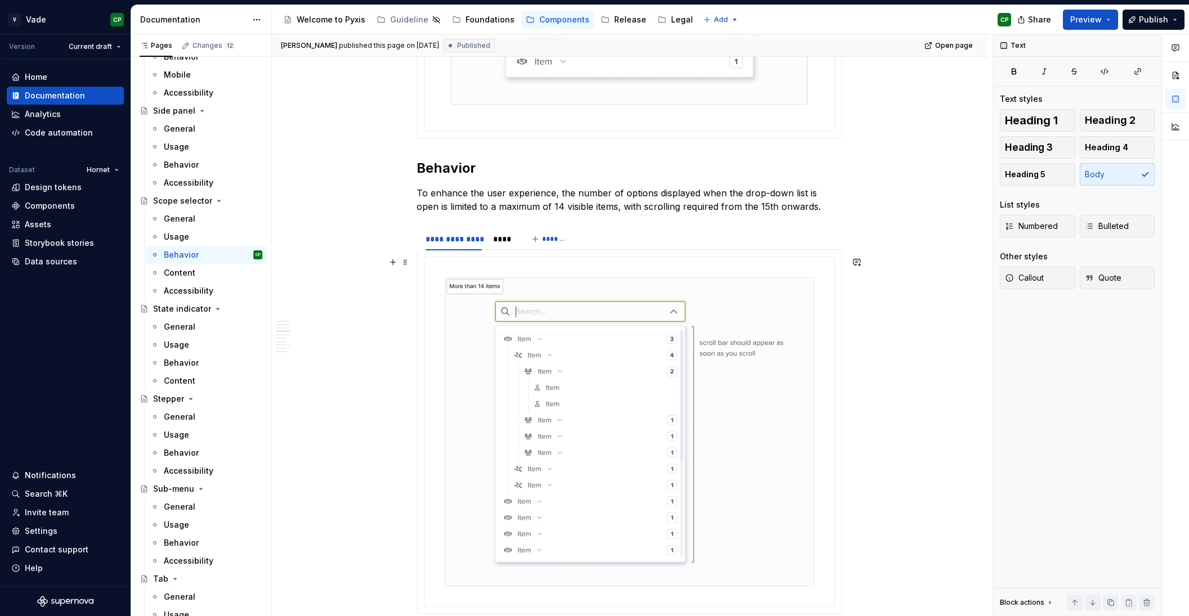
scroll to position [2165, 0]
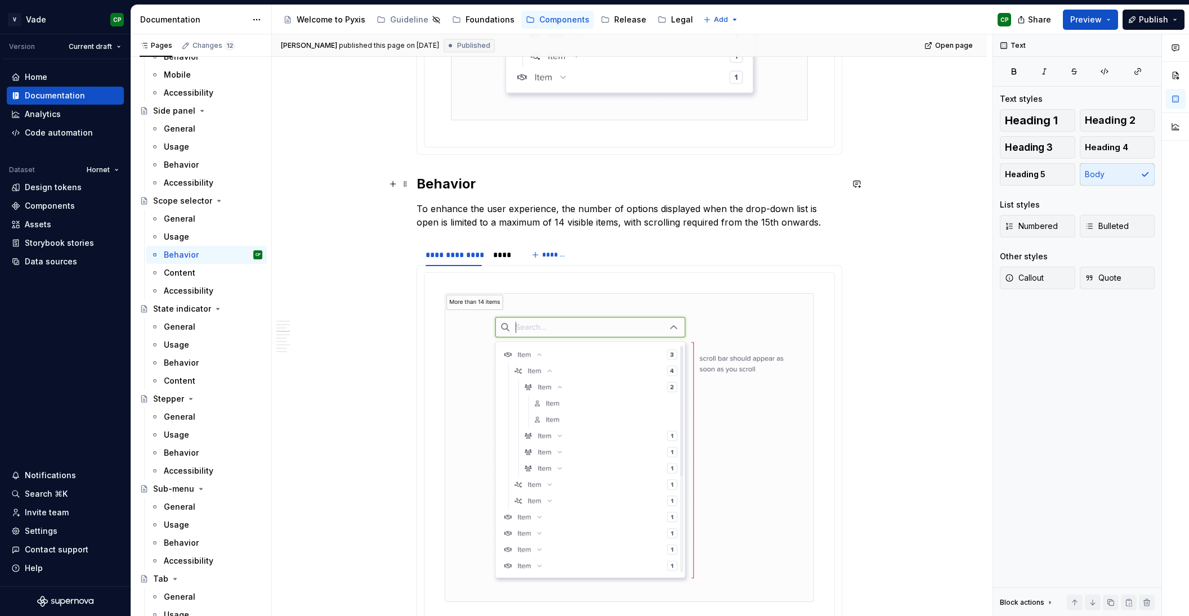
click at [478, 185] on h2 "Behavior" at bounding box center [630, 184] width 426 height 18
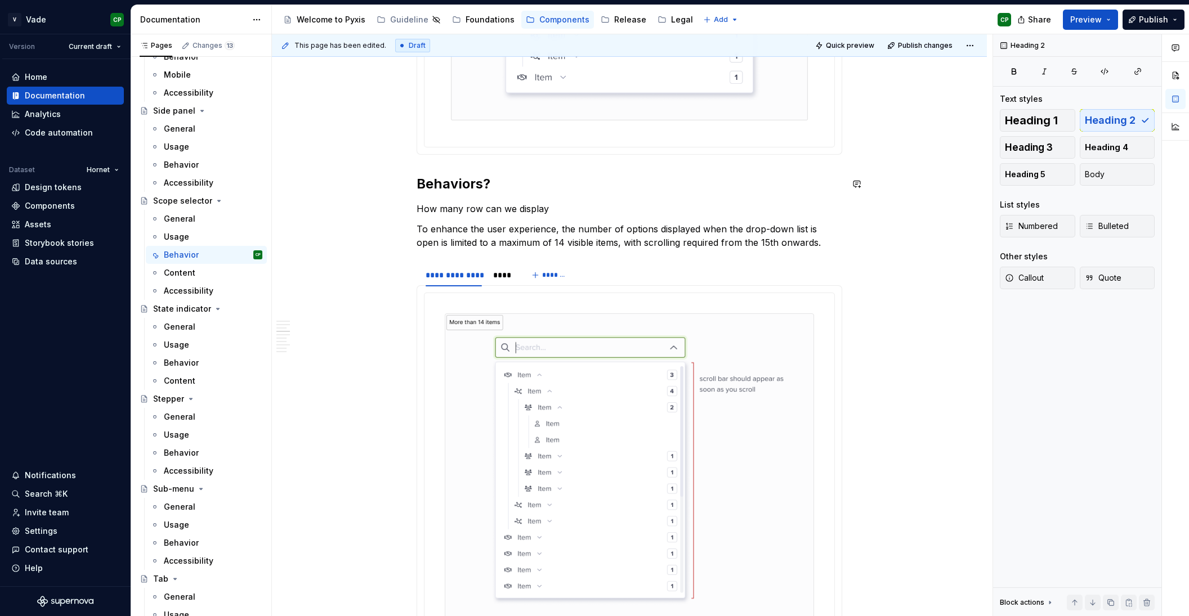
click at [558, 199] on div "**********" at bounding box center [630, 406] width 426 height 4696
click at [556, 217] on div "**********" at bounding box center [630, 406] width 426 height 4696
click at [481, 211] on p "How many row can we display?" at bounding box center [630, 209] width 426 height 14
click at [516, 212] on p "How many rows can we display?" at bounding box center [630, 209] width 426 height 14
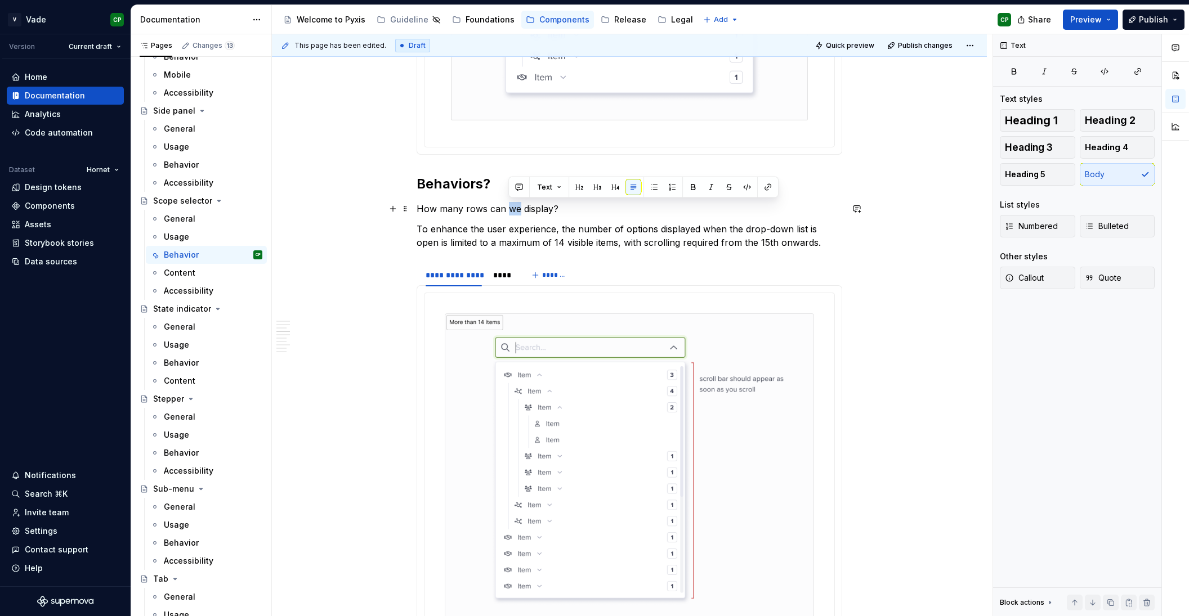
click at [516, 212] on p "How many rows can we display?" at bounding box center [630, 209] width 426 height 14
click at [550, 208] on p "How many rows can be display?" at bounding box center [630, 209] width 426 height 14
drag, startPoint x: 567, startPoint y: 209, endPoint x: 419, endPoint y: 210, distance: 147.5
click at [419, 210] on div "**********" at bounding box center [629, 491] width 715 height 4921
copy p "How many rows can be displayed?"
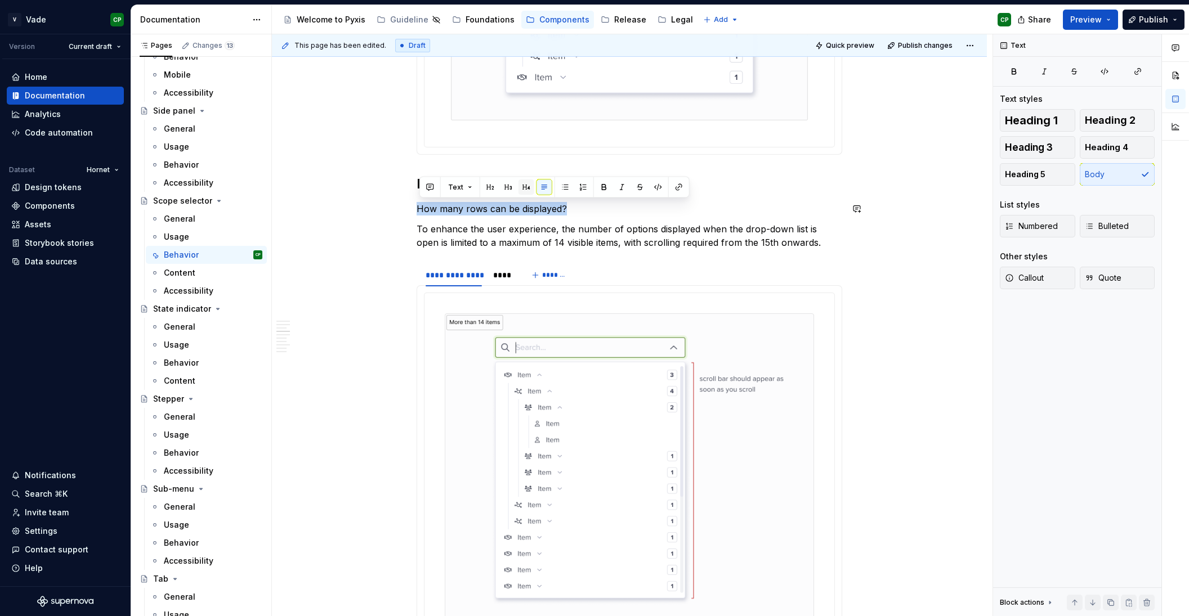
click at [524, 185] on button "button" at bounding box center [526, 188] width 16 height 16
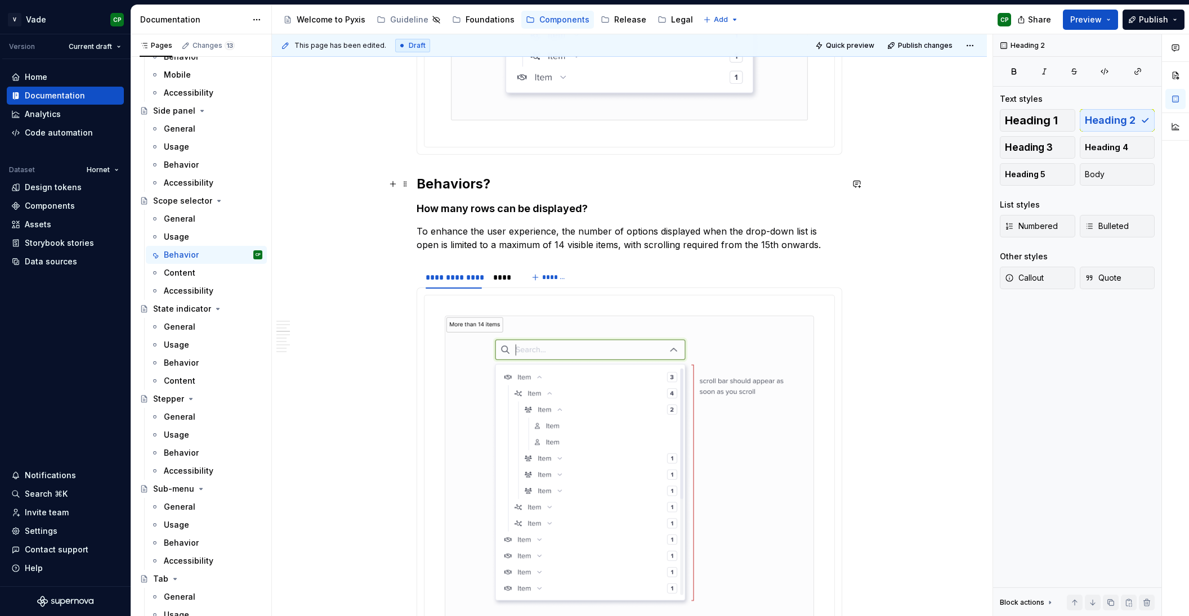
click at [477, 186] on h2 "Behaviors?" at bounding box center [630, 184] width 426 height 18
click at [563, 208] on h4 "How many rows can be displayed?" at bounding box center [630, 209] width 426 height 14
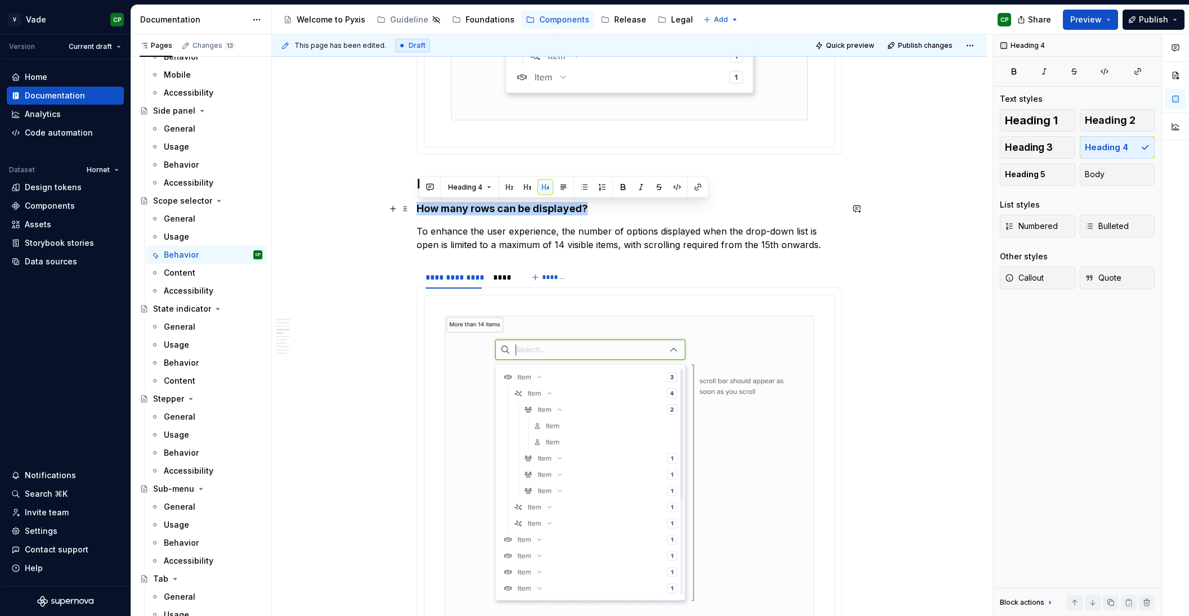
drag, startPoint x: 594, startPoint y: 208, endPoint x: 419, endPoint y: 211, distance: 174.5
click at [419, 211] on div "**********" at bounding box center [629, 492] width 715 height 4923
click at [1035, 147] on span "Heading 3" at bounding box center [1029, 147] width 48 height 11
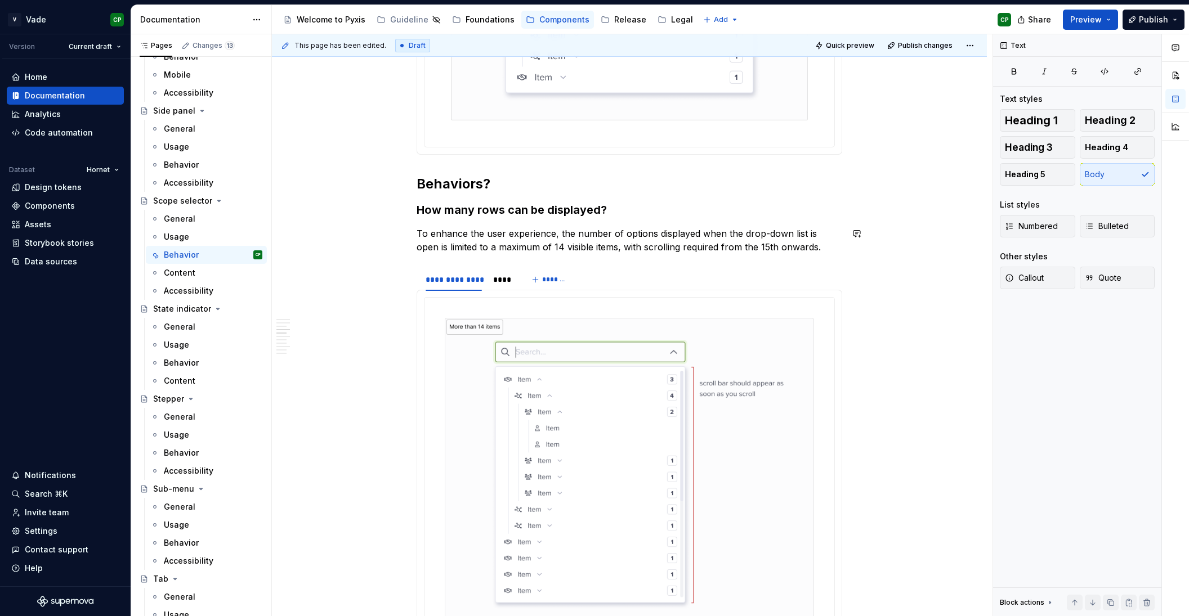
click at [619, 254] on div "**********" at bounding box center [630, 408] width 426 height 4700
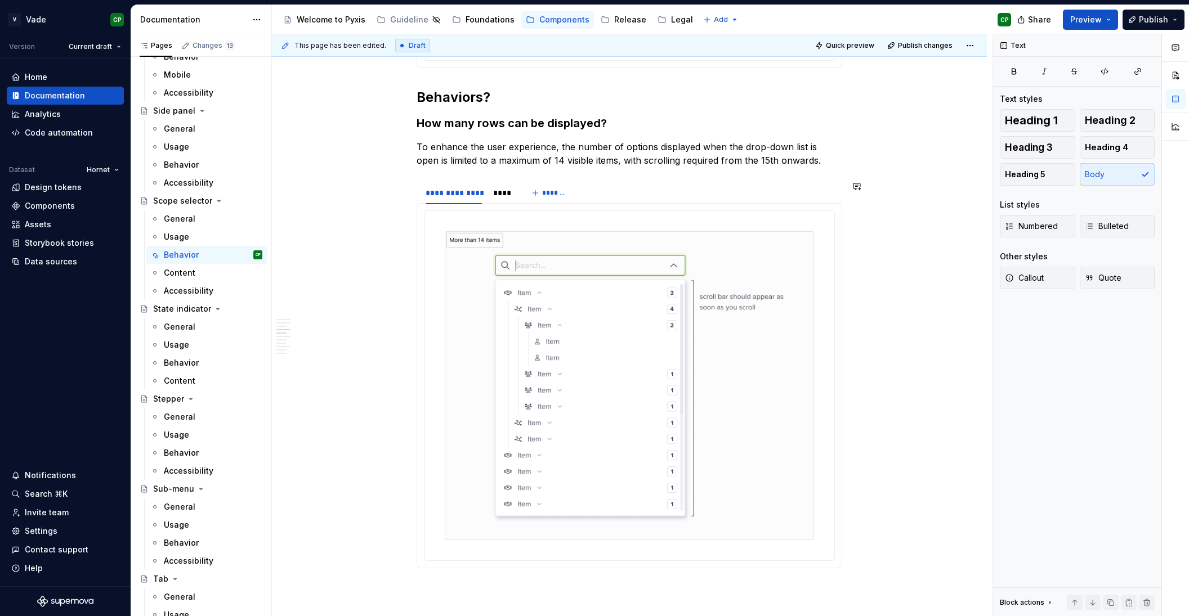
scroll to position [2190, 0]
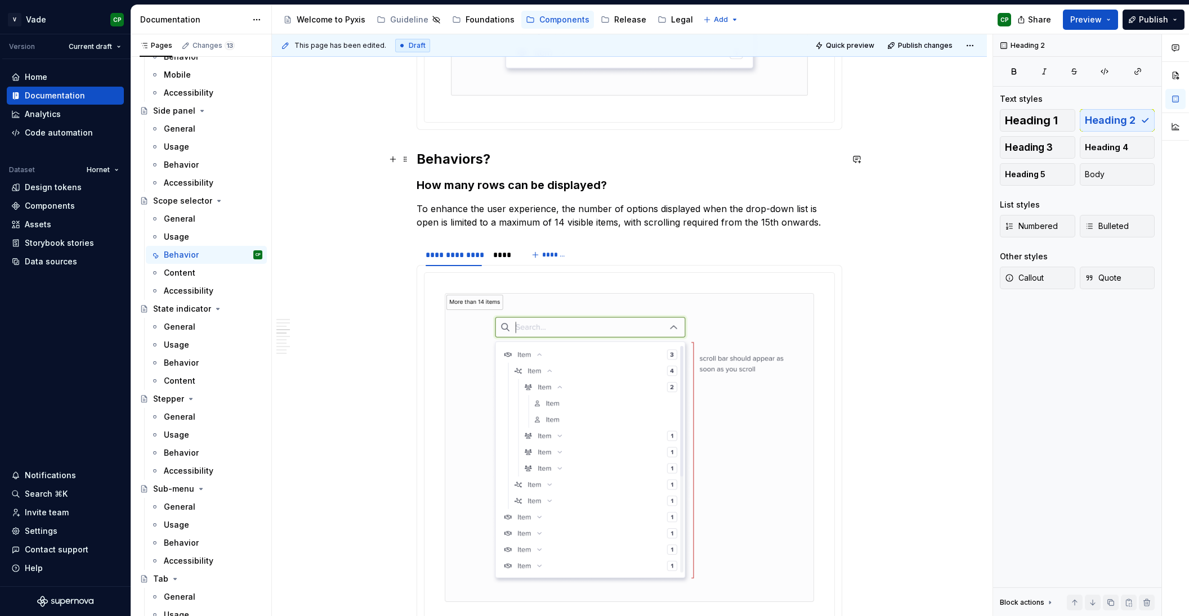
click at [490, 159] on h2 "Behaviors?" at bounding box center [630, 159] width 426 height 18
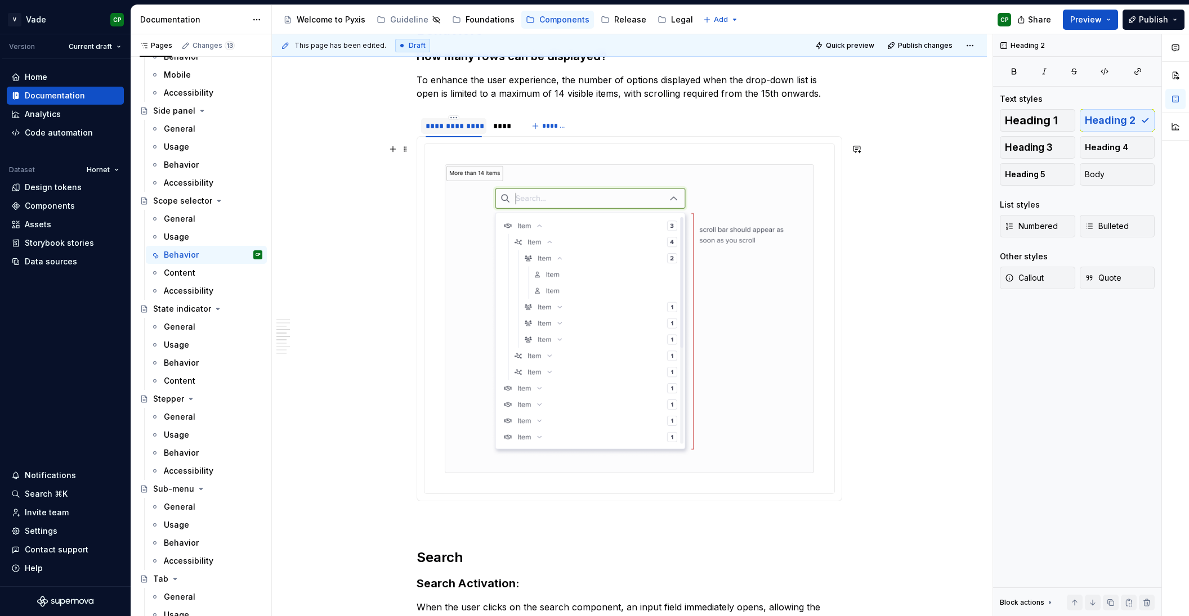
scroll to position [2361, 0]
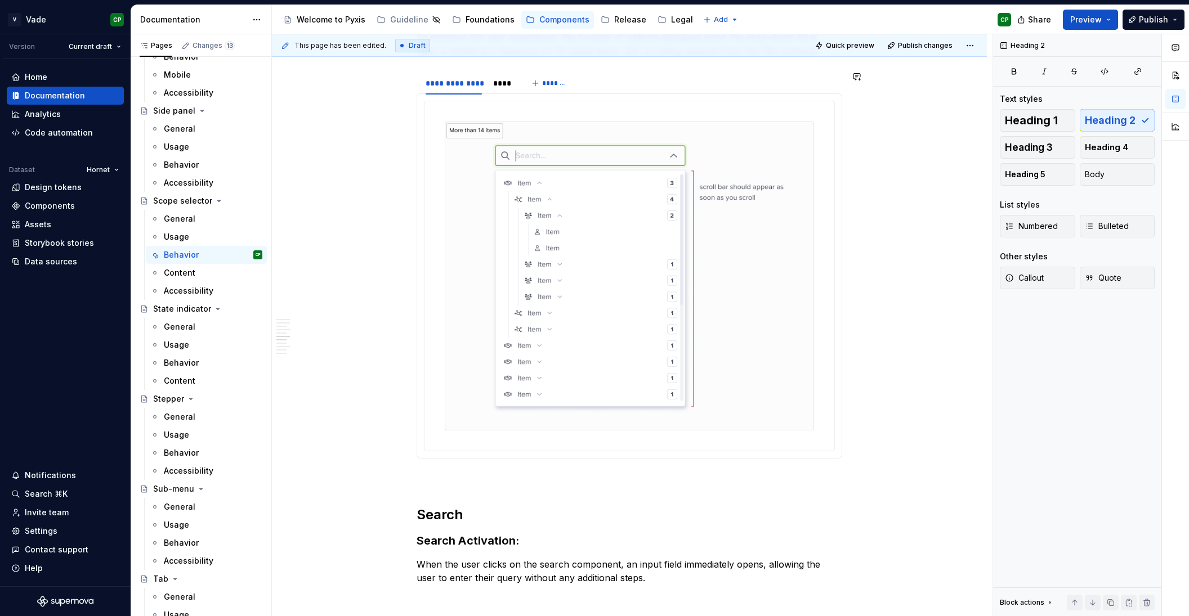
click at [423, 472] on div "**********" at bounding box center [630, 212] width 426 height 4700
click at [1043, 149] on span "Heading 3" at bounding box center [1029, 147] width 48 height 11
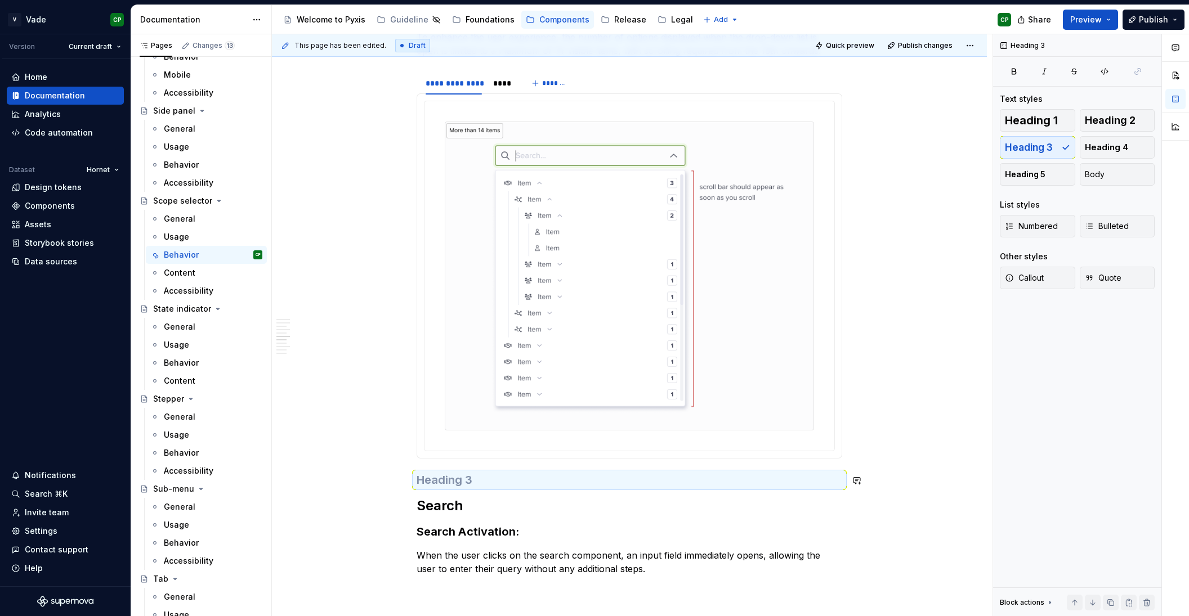
click at [466, 472] on div "**********" at bounding box center [630, 207] width 426 height 4691
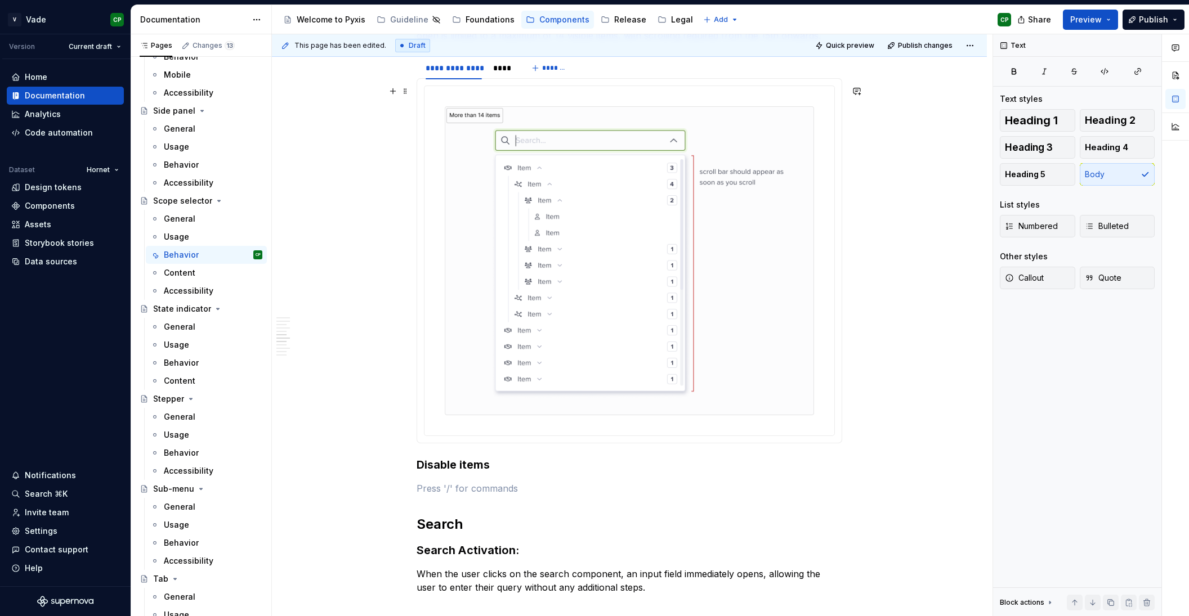
scroll to position [2358, 0]
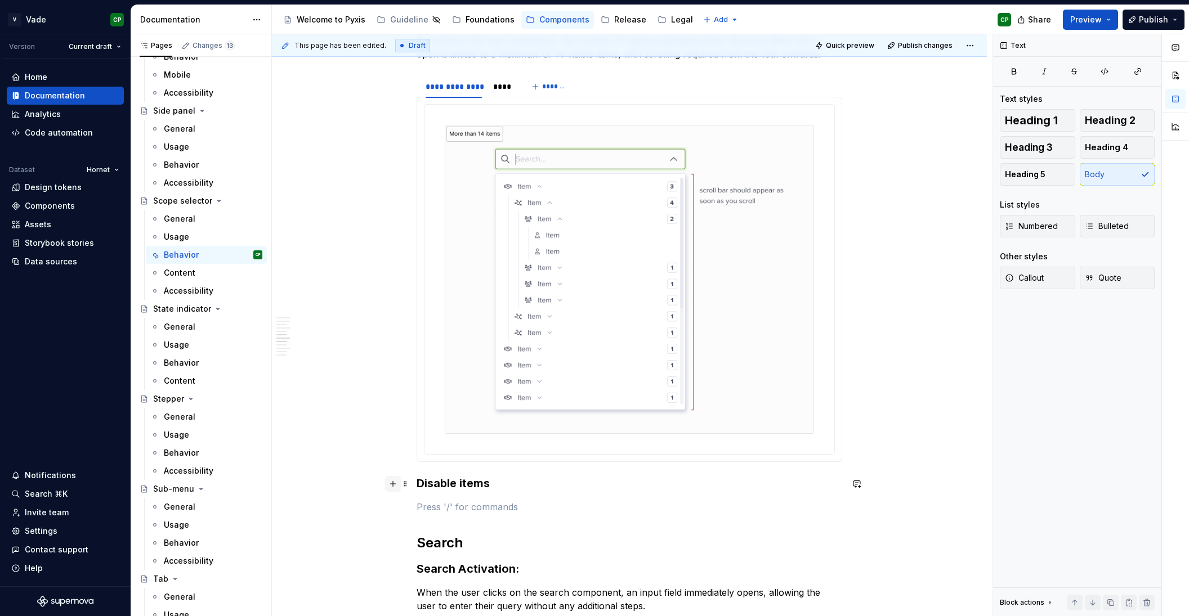
click at [396, 485] on button "button" at bounding box center [393, 484] width 16 height 16
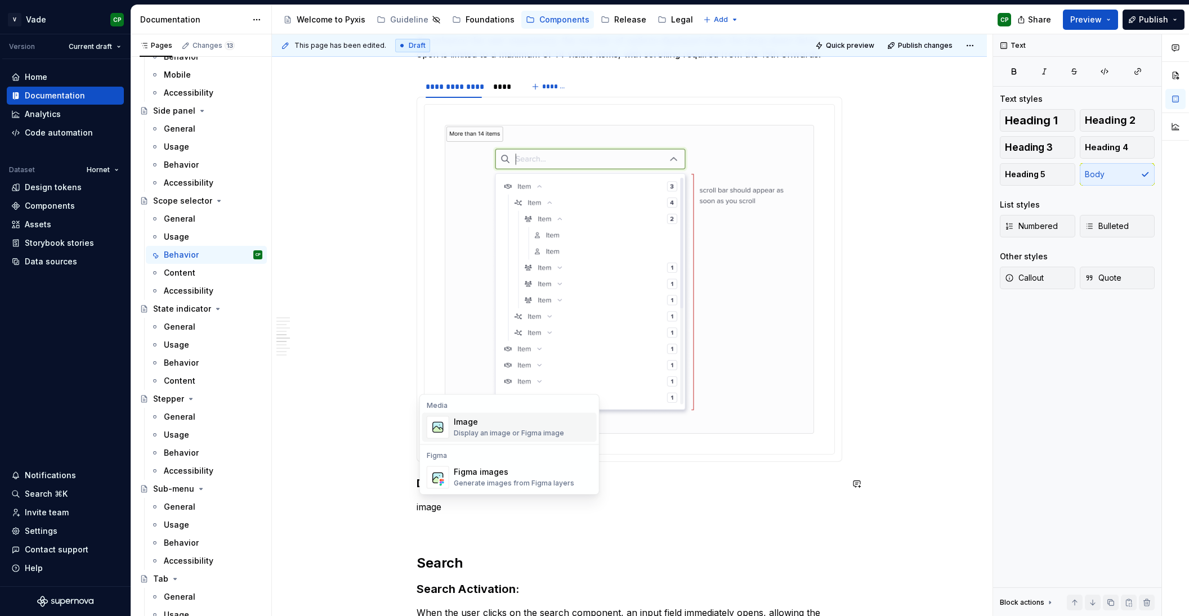
click at [454, 431] on div "Display an image or Figma image" at bounding box center [509, 433] width 110 height 9
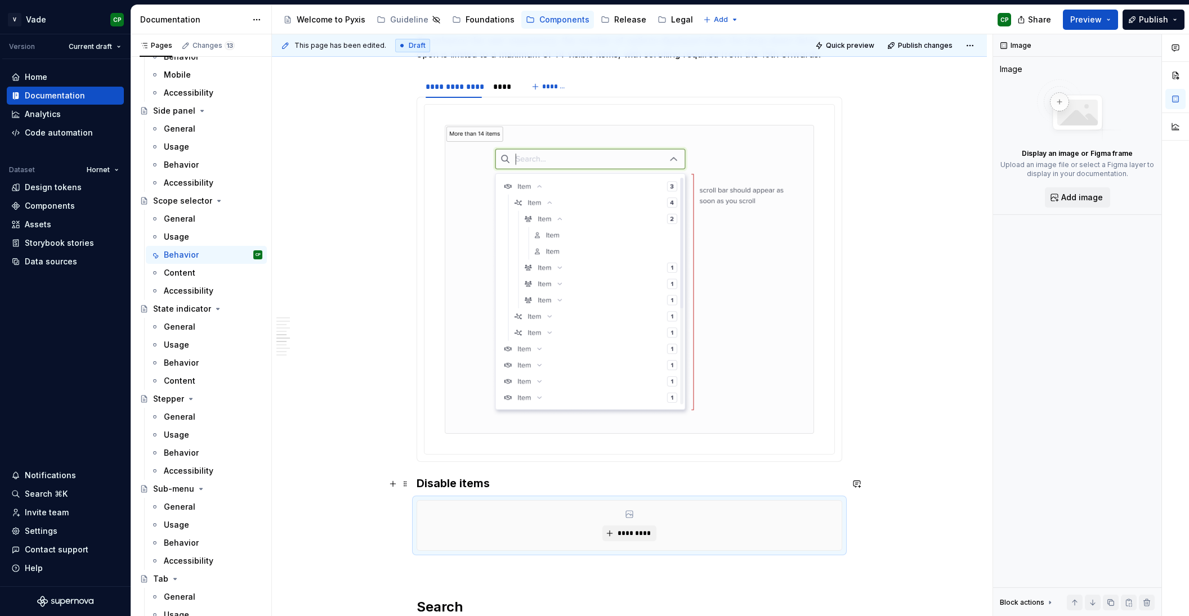
scroll to position [2413, 0]
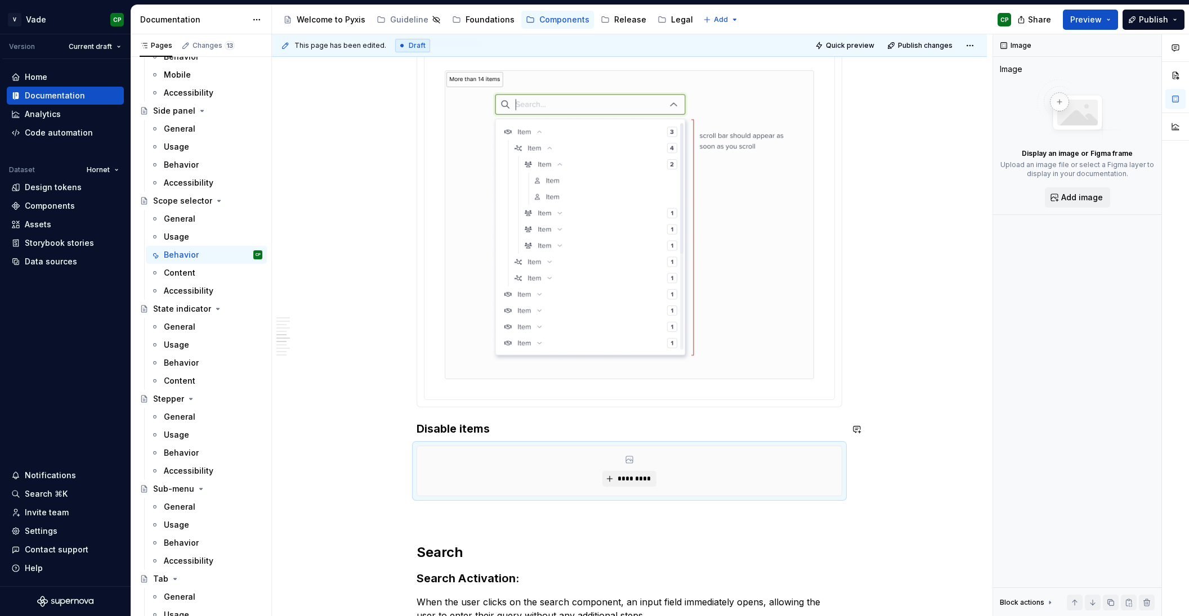
click at [438, 421] on div "**********" at bounding box center [630, 204] width 426 height 4789
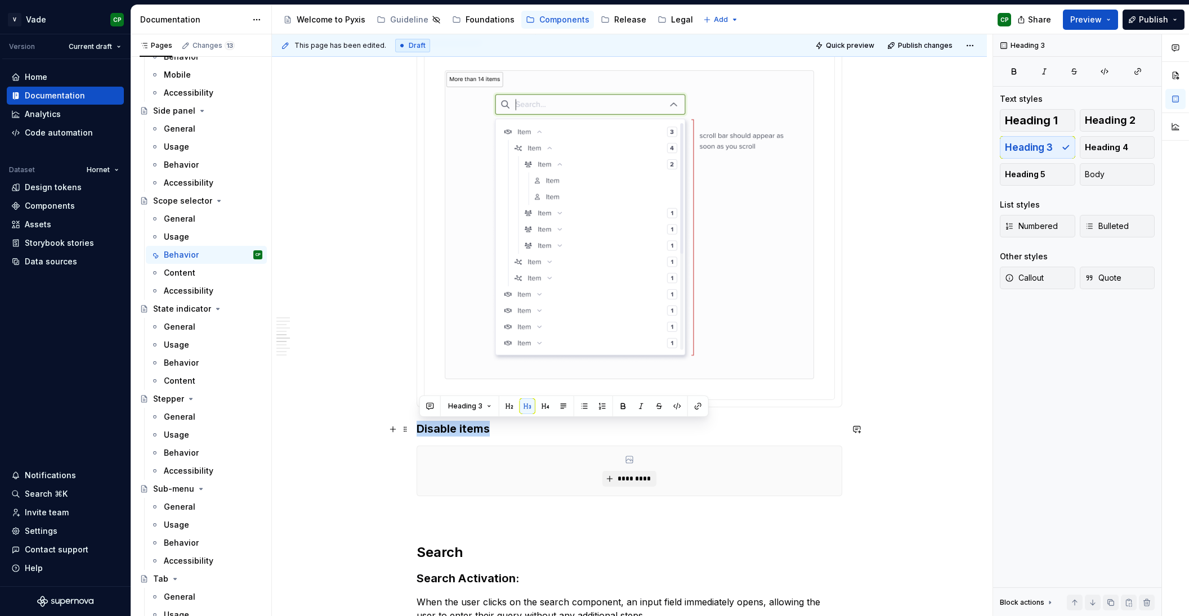
drag, startPoint x: 420, startPoint y: 429, endPoint x: 498, endPoint y: 429, distance: 77.1
click at [498, 429] on h3 "Disable items" at bounding box center [630, 429] width 426 height 16
copy h3 "Disable items"
click at [517, 446] on div "*********" at bounding box center [630, 471] width 426 height 51
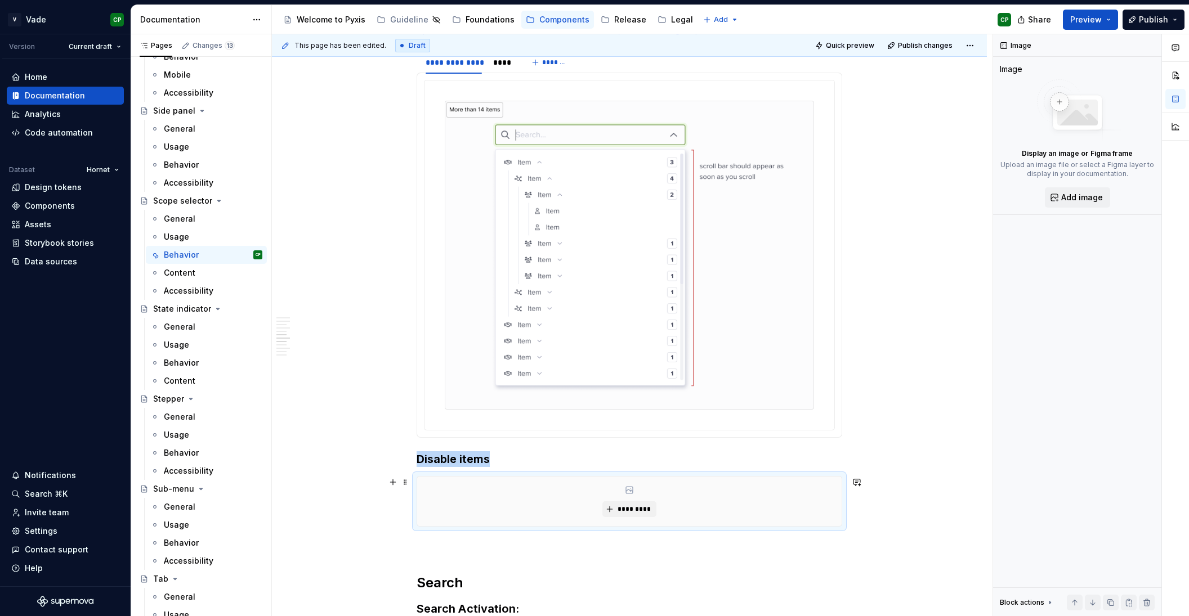
scroll to position [2400, 0]
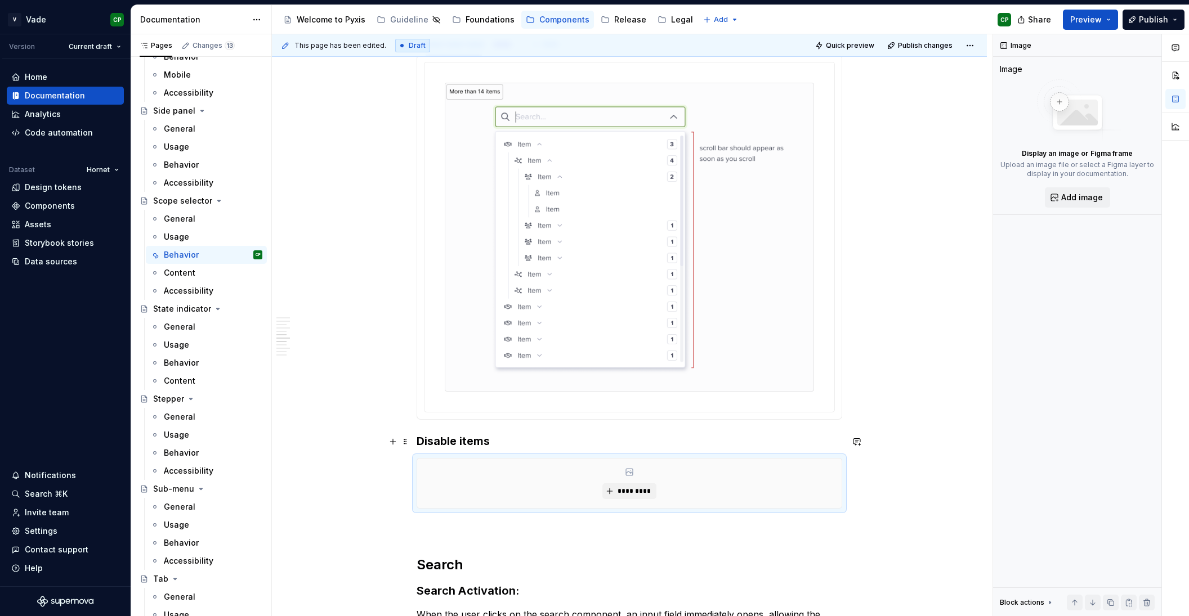
click at [505, 446] on h3 "Disable items" at bounding box center [630, 441] width 426 height 16
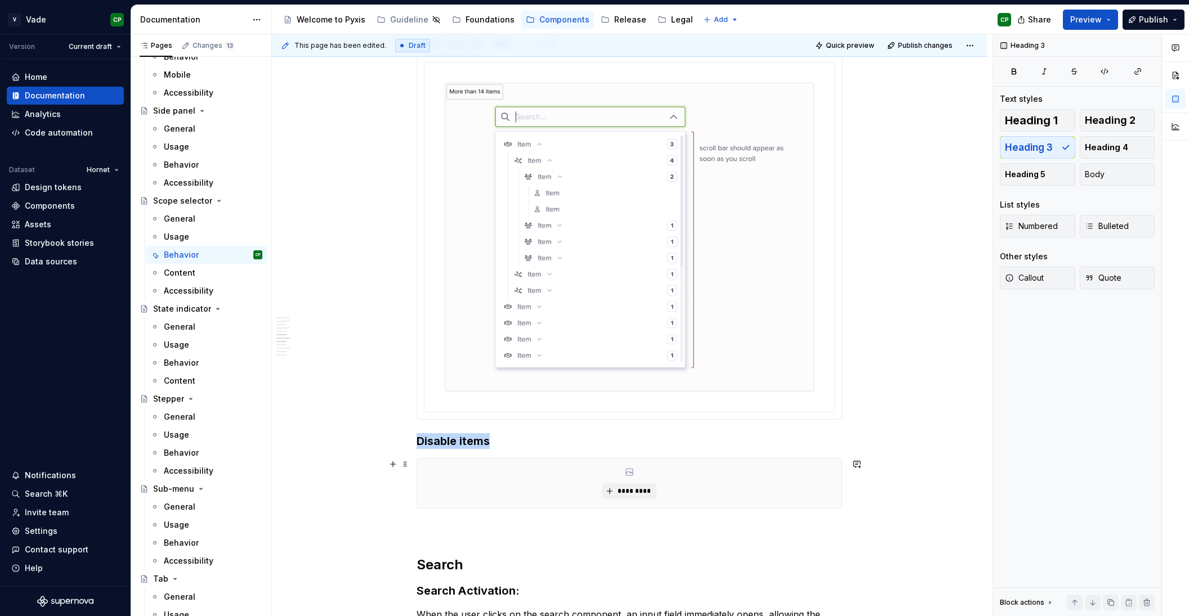
click at [520, 483] on div "*********" at bounding box center [629, 484] width 424 height 50
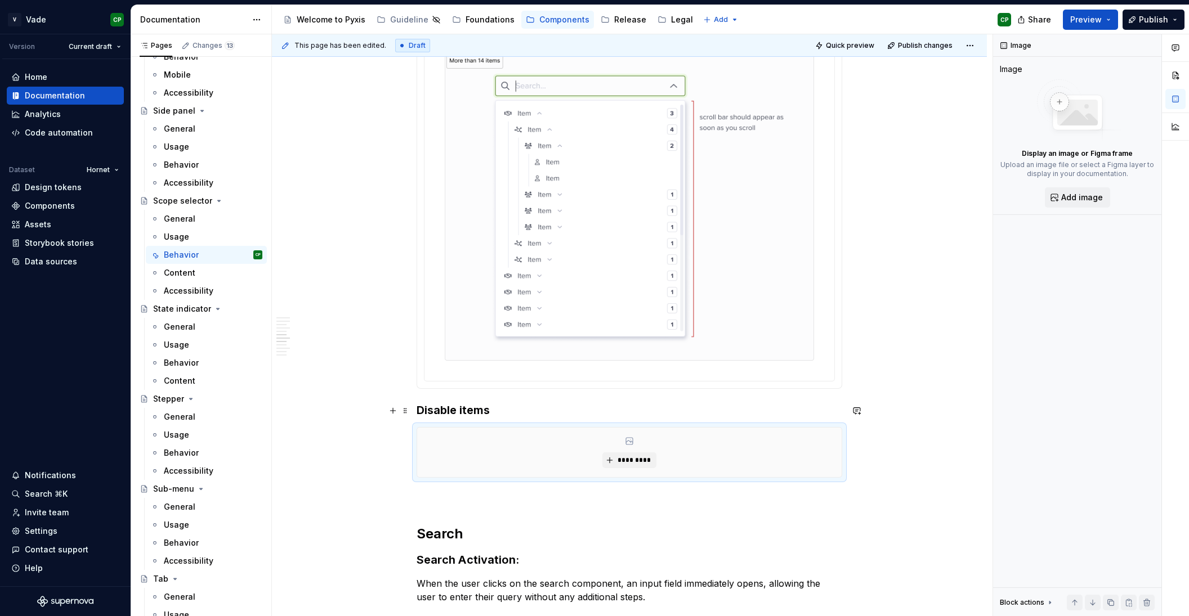
scroll to position [2438, 0]
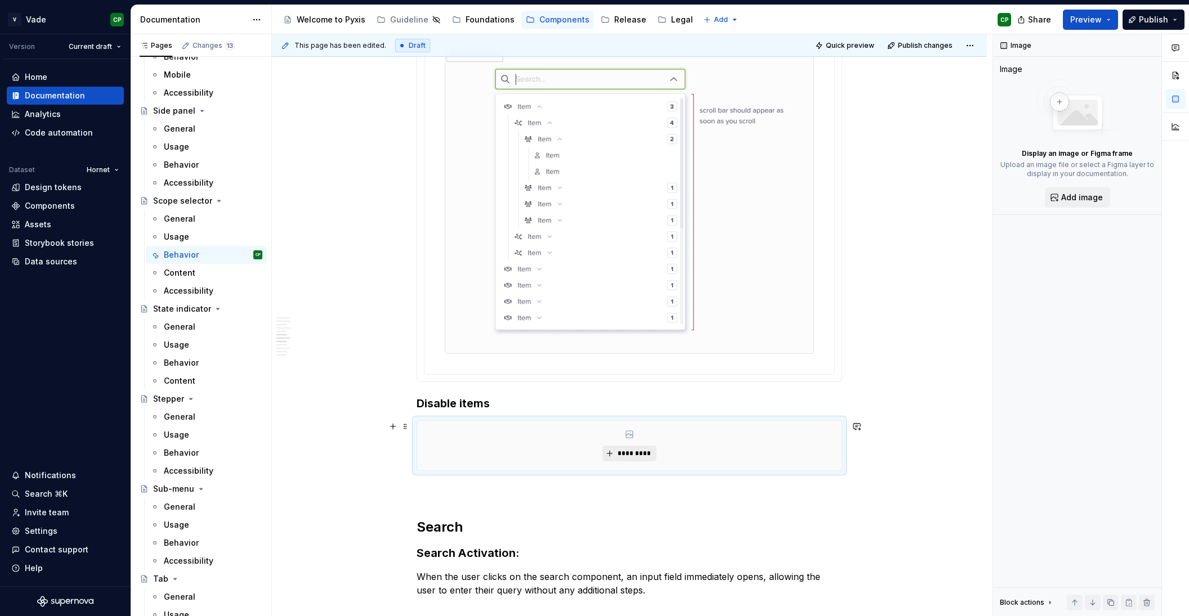
click at [638, 457] on span "*********" at bounding box center [633, 453] width 34 height 9
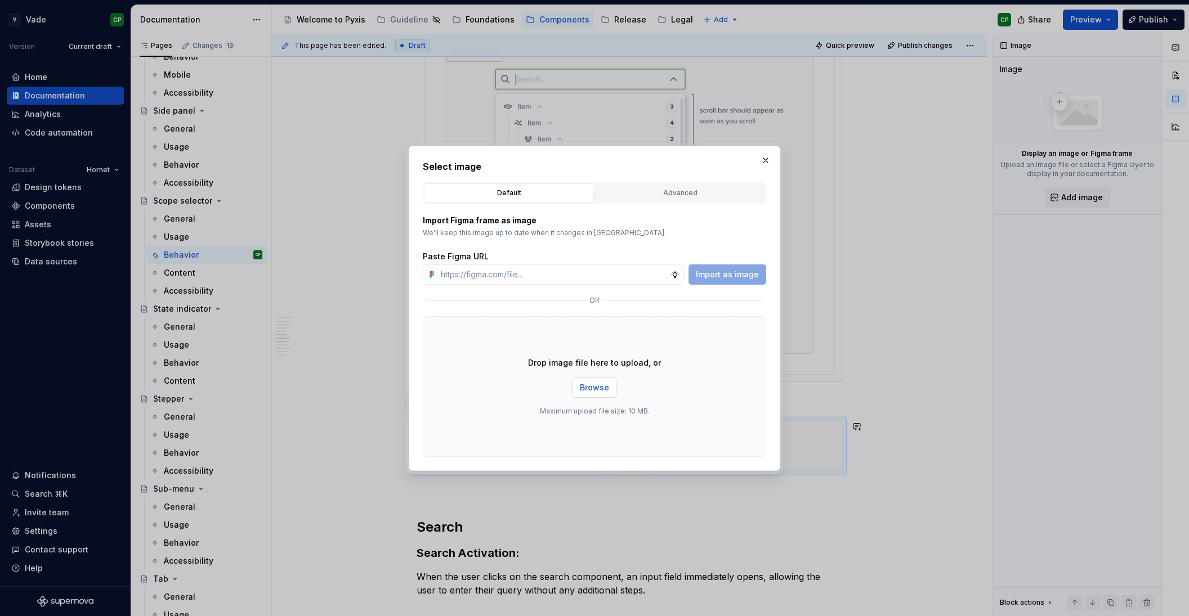
click at [607, 396] on button "Browse" at bounding box center [594, 388] width 44 height 20
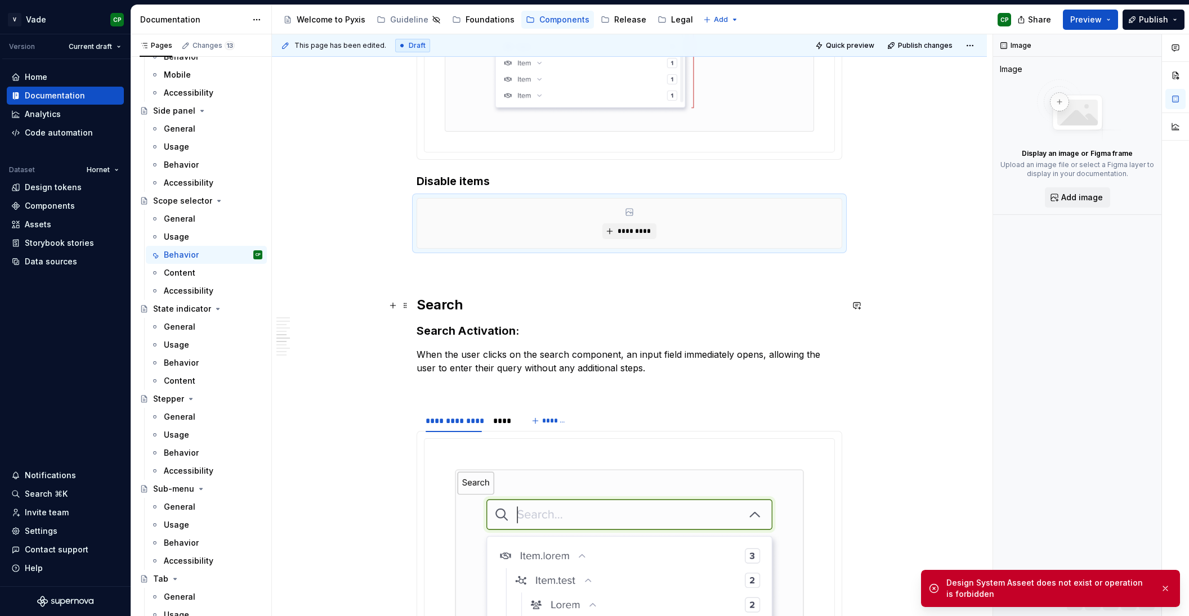
scroll to position [2664, 0]
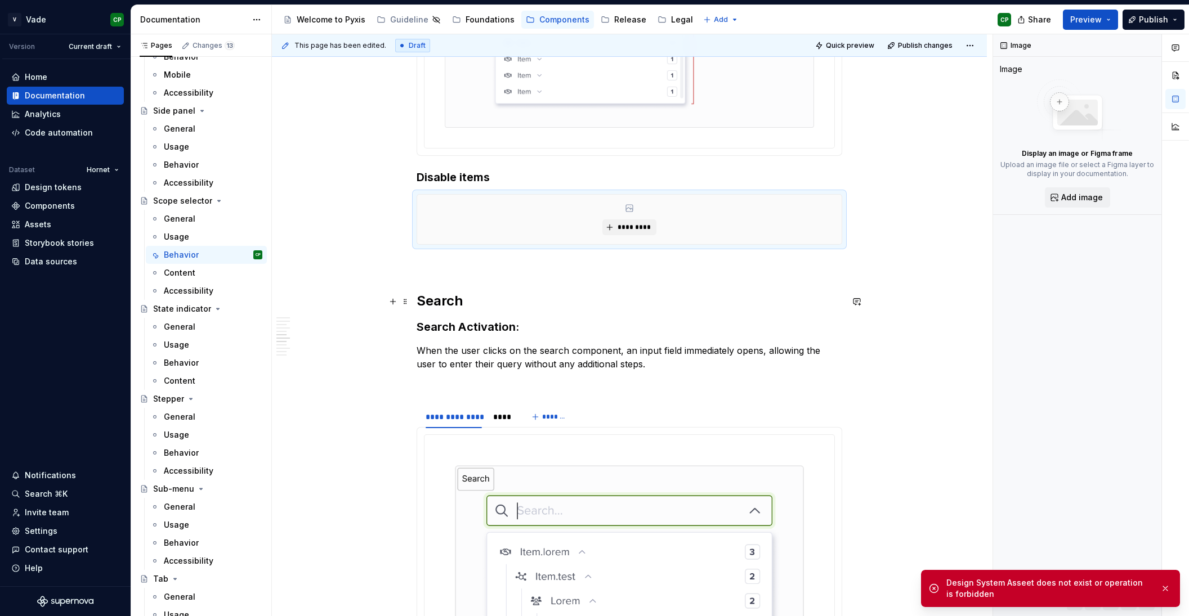
click at [879, 295] on div "**********" at bounding box center [629, 39] width 715 height 5014
click at [639, 236] on div "*********" at bounding box center [629, 220] width 424 height 50
click at [637, 231] on span "*********" at bounding box center [633, 227] width 34 height 9
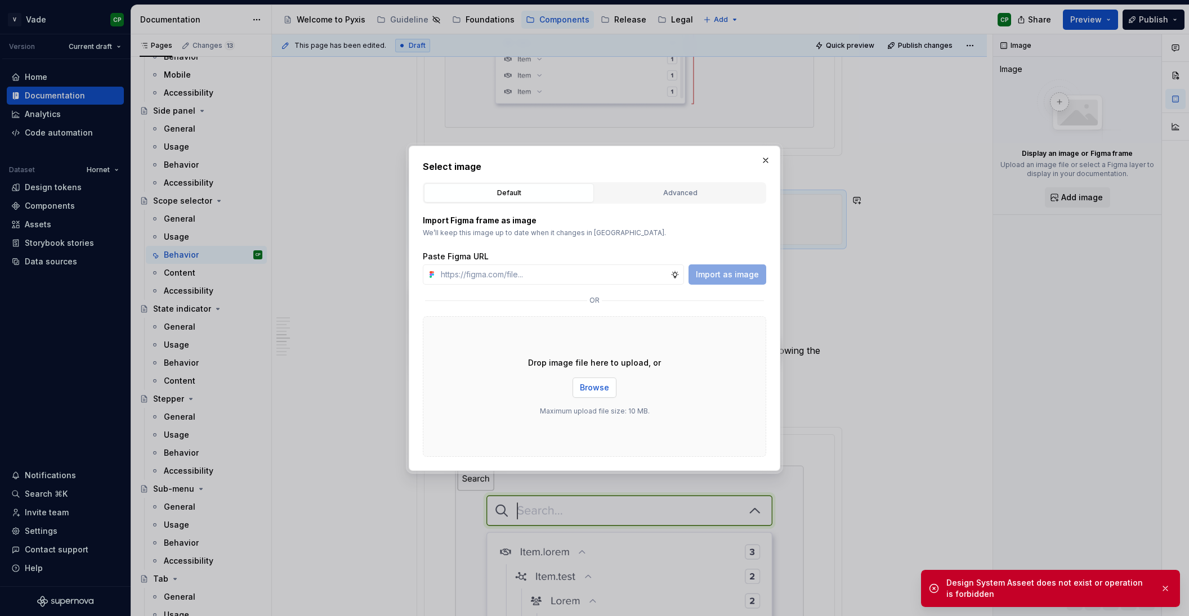
click at [605, 385] on span "Browse" at bounding box center [594, 387] width 29 height 11
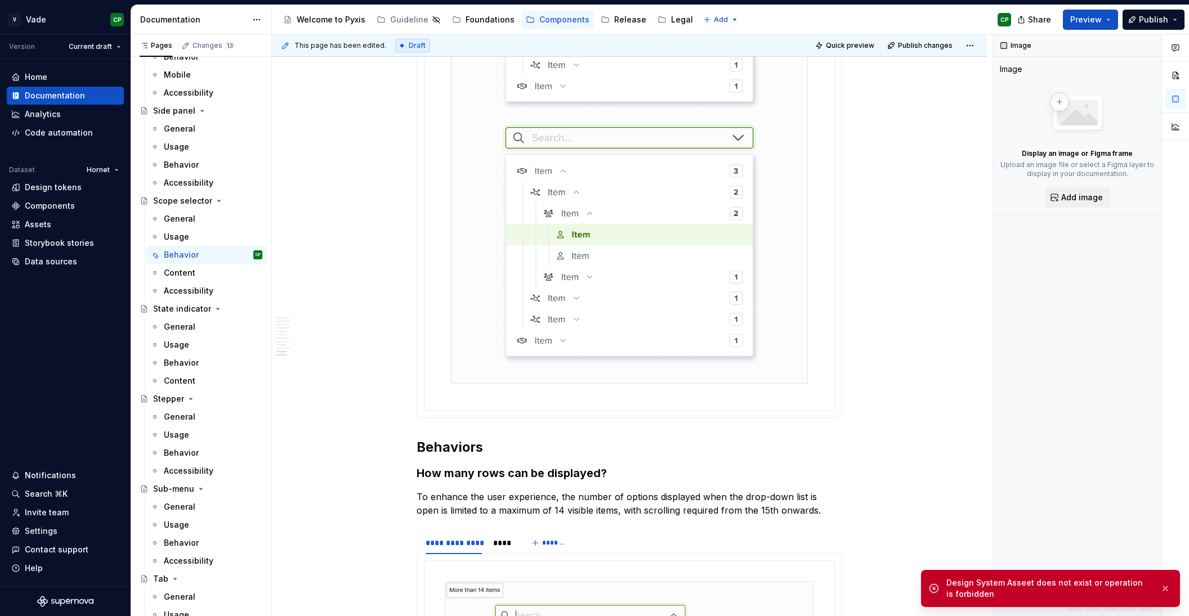
type textarea "*"
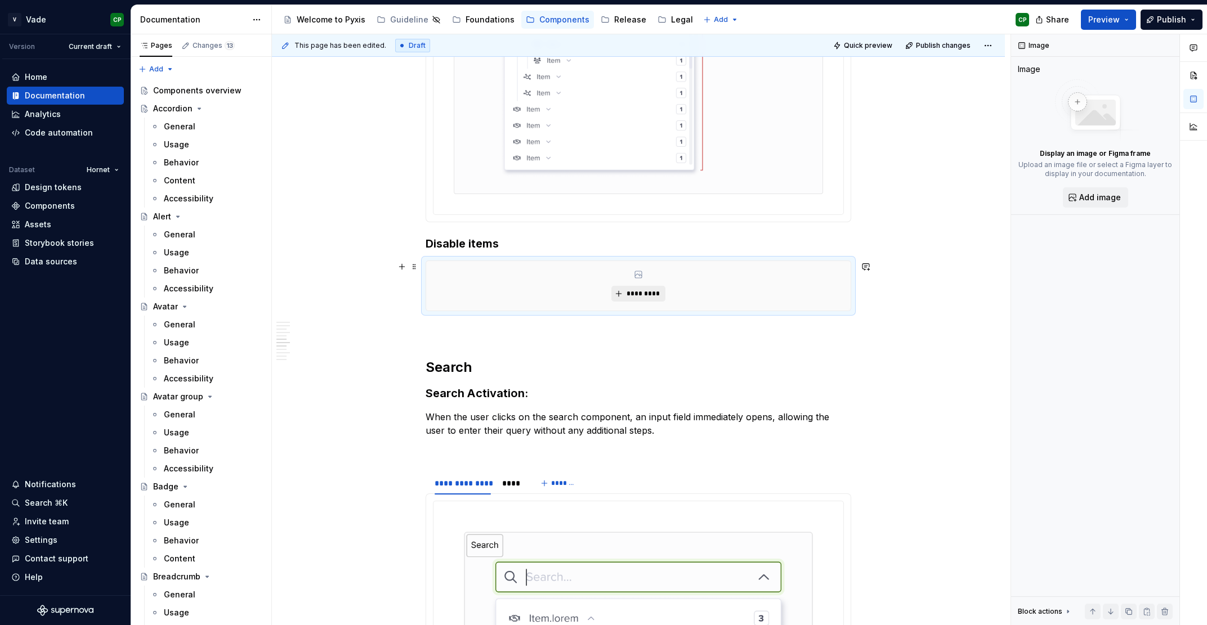
click at [641, 293] on span "*********" at bounding box center [642, 293] width 34 height 9
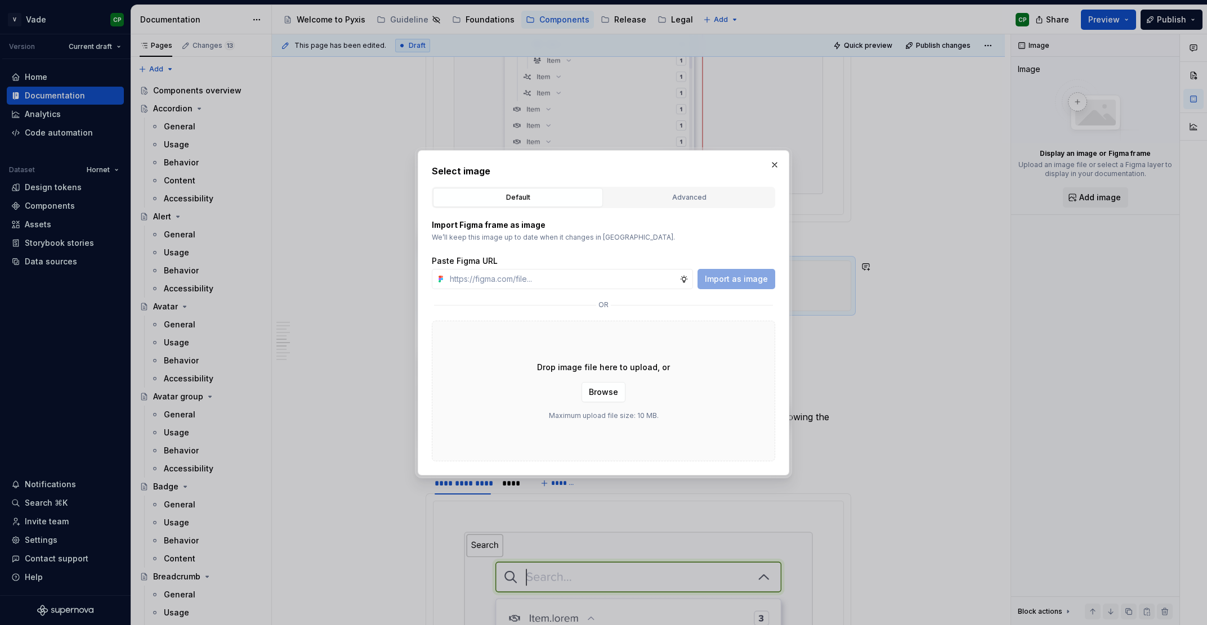
click at [598, 402] on div "Drop image file here to upload, or Browse Maximum upload file size: 10 MB." at bounding box center [603, 391] width 343 height 141
click at [597, 393] on span "Browse" at bounding box center [603, 392] width 29 height 11
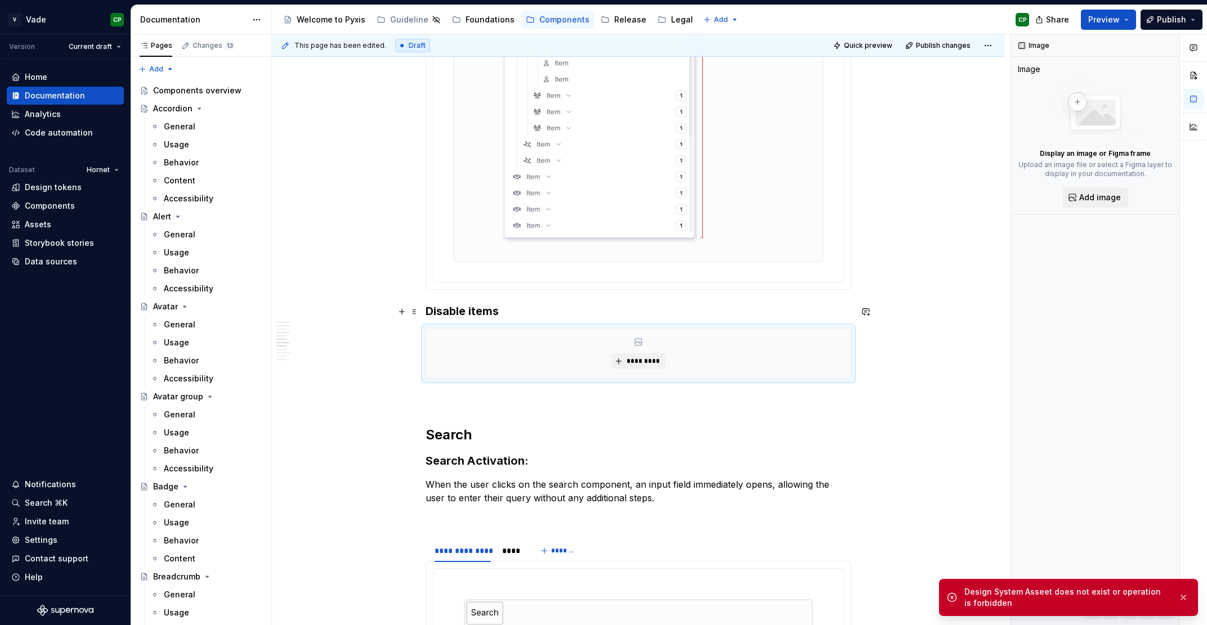
scroll to position [2531, 0]
click at [665, 393] on p at bounding box center [639, 398] width 426 height 14
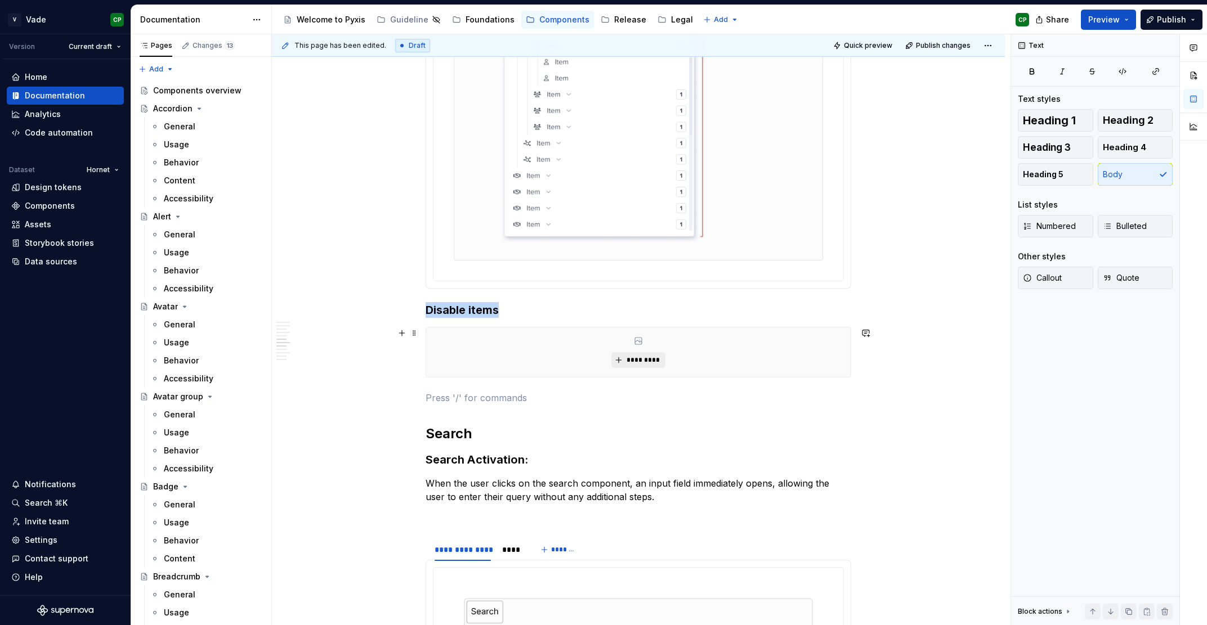
click at [637, 360] on span "*********" at bounding box center [642, 360] width 34 height 9
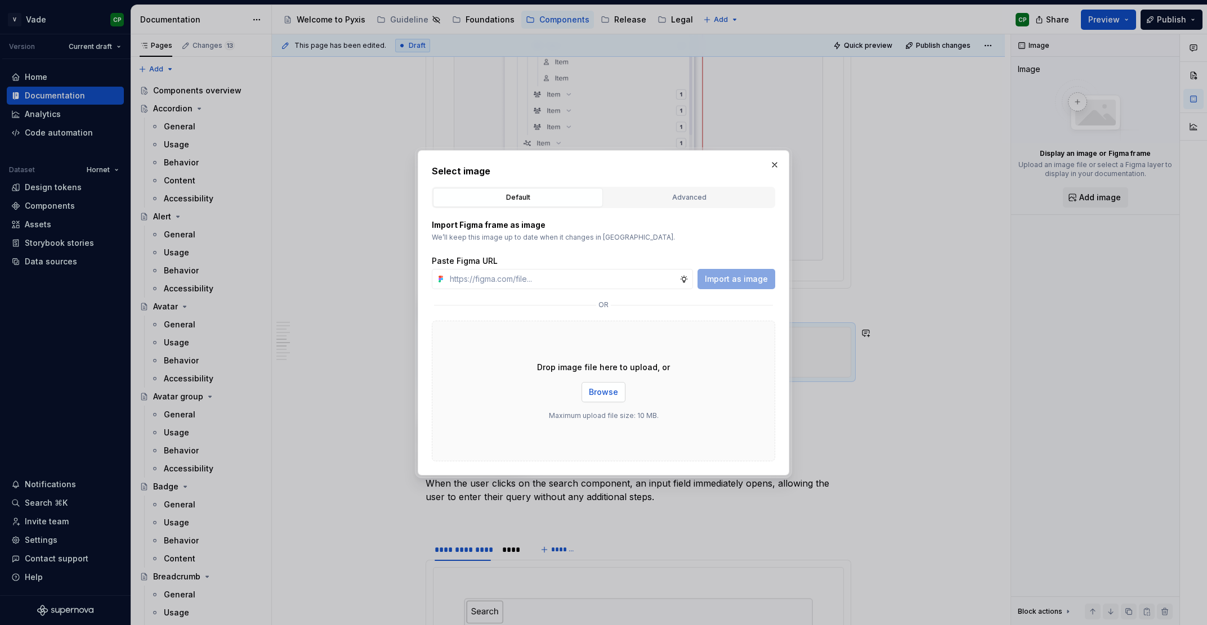
click at [601, 398] on button "Browse" at bounding box center [603, 392] width 44 height 20
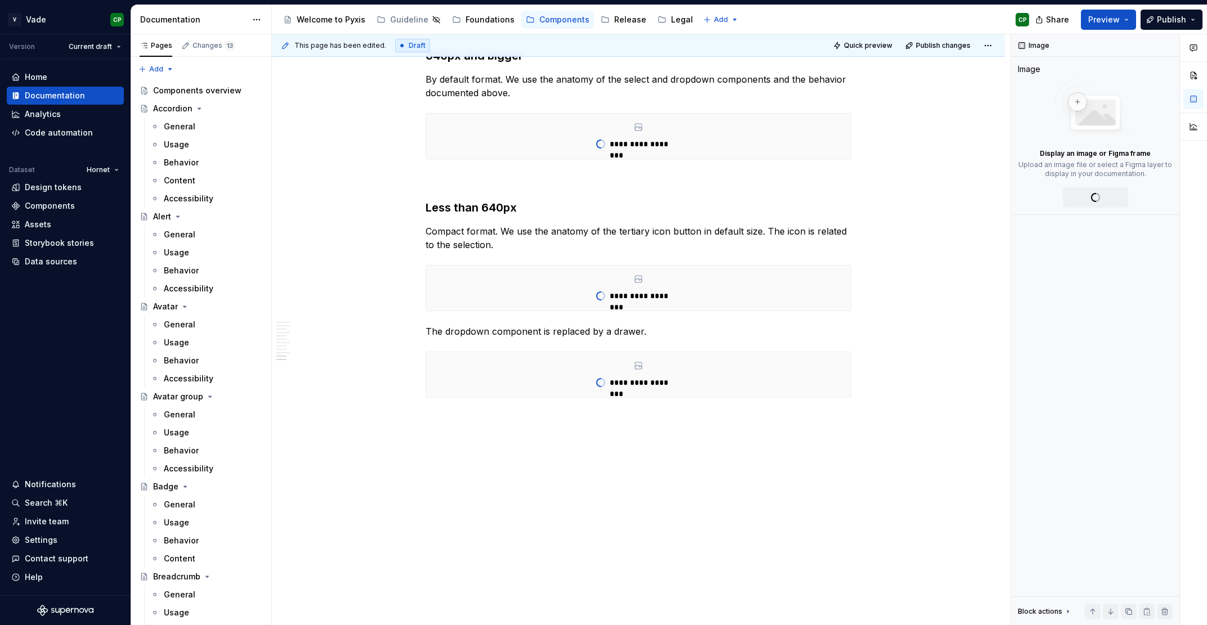
type textarea "*"
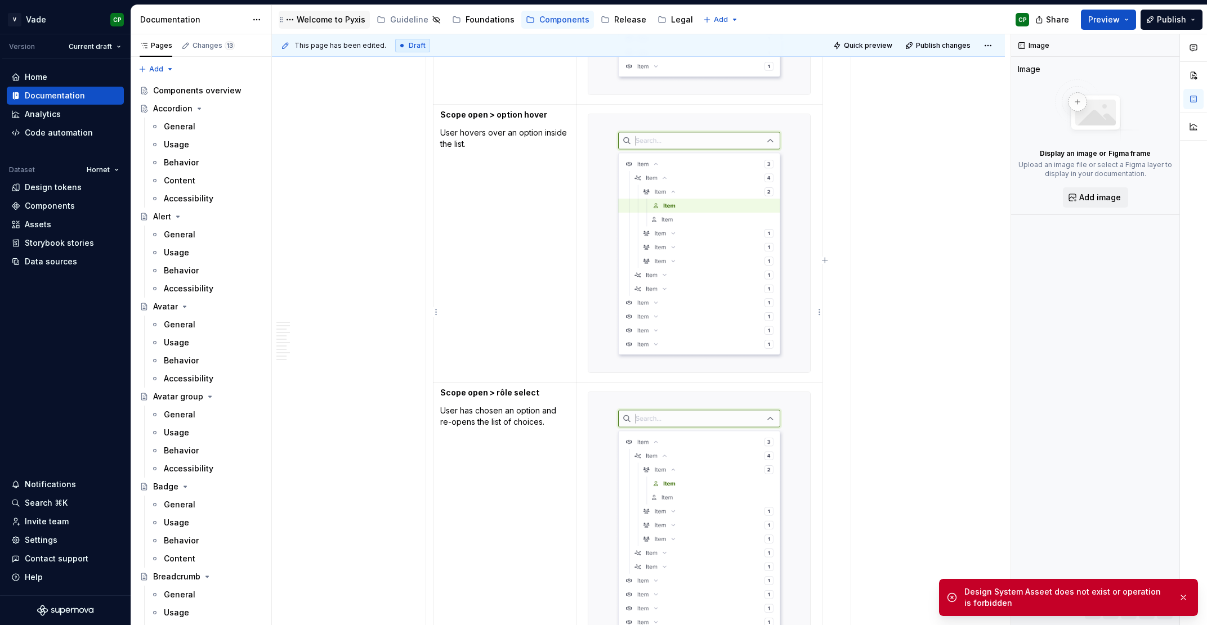
scroll to position [584, 0]
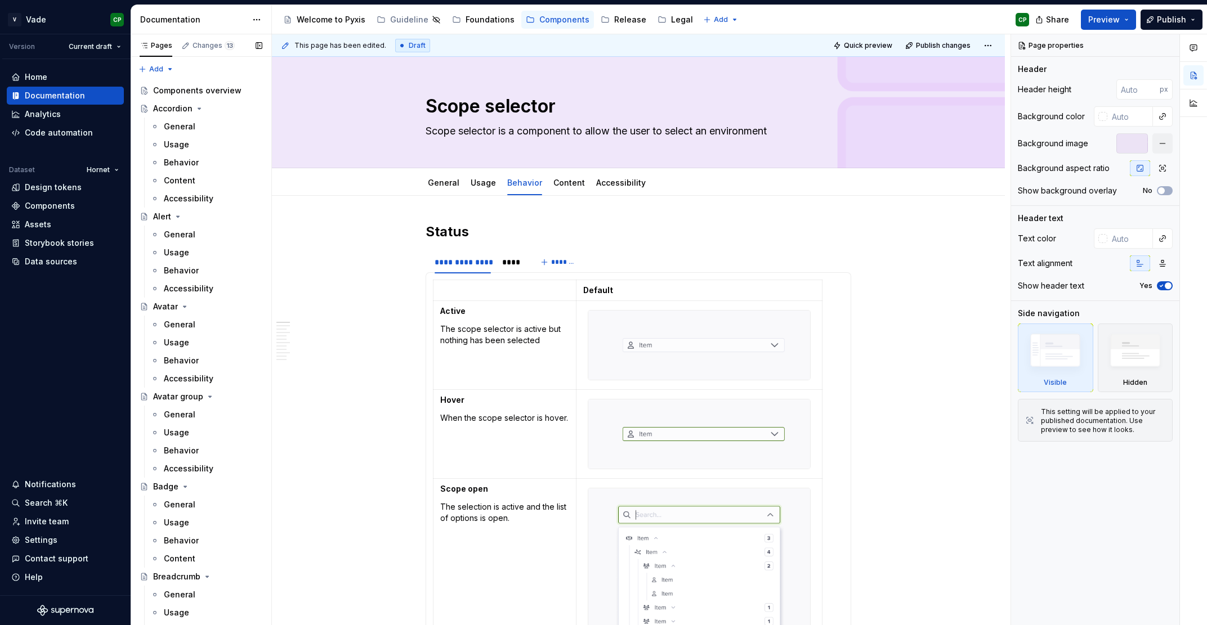
type textarea "*"
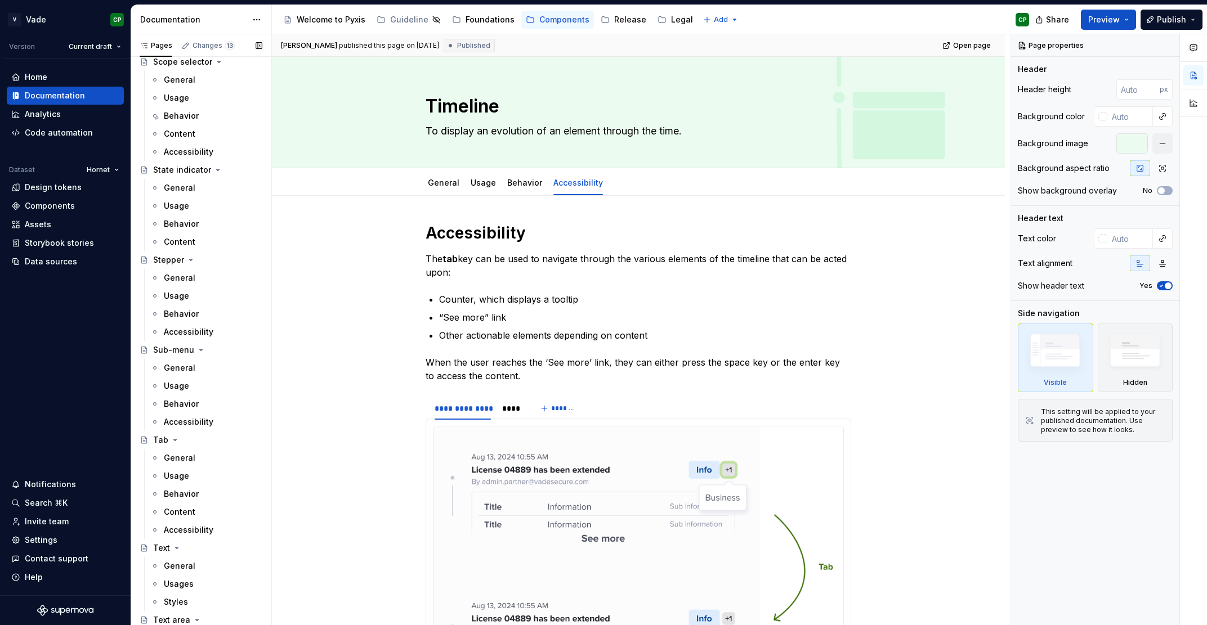
scroll to position [3031, 0]
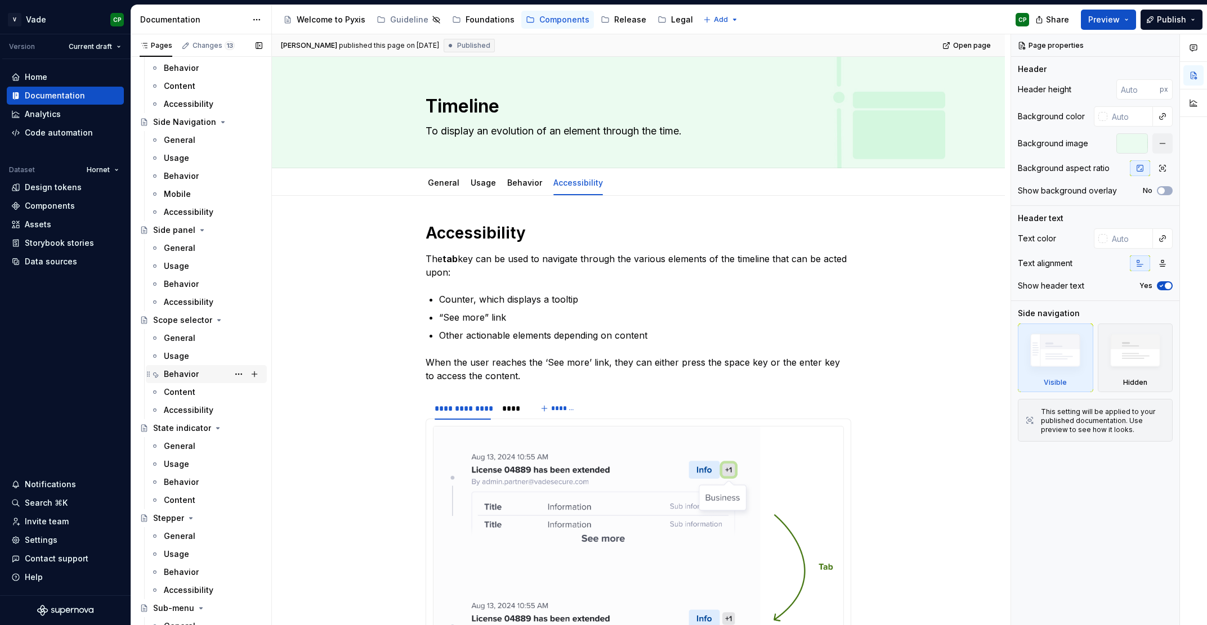
click at [177, 374] on div "Behavior" at bounding box center [181, 374] width 35 height 11
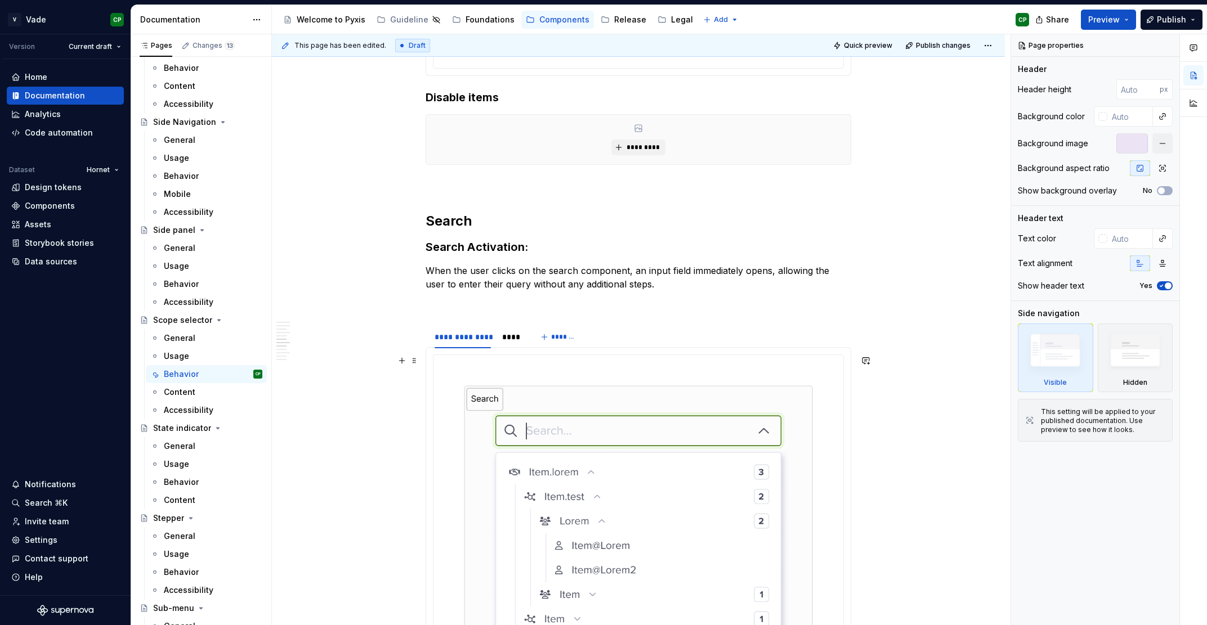
scroll to position [2487, 0]
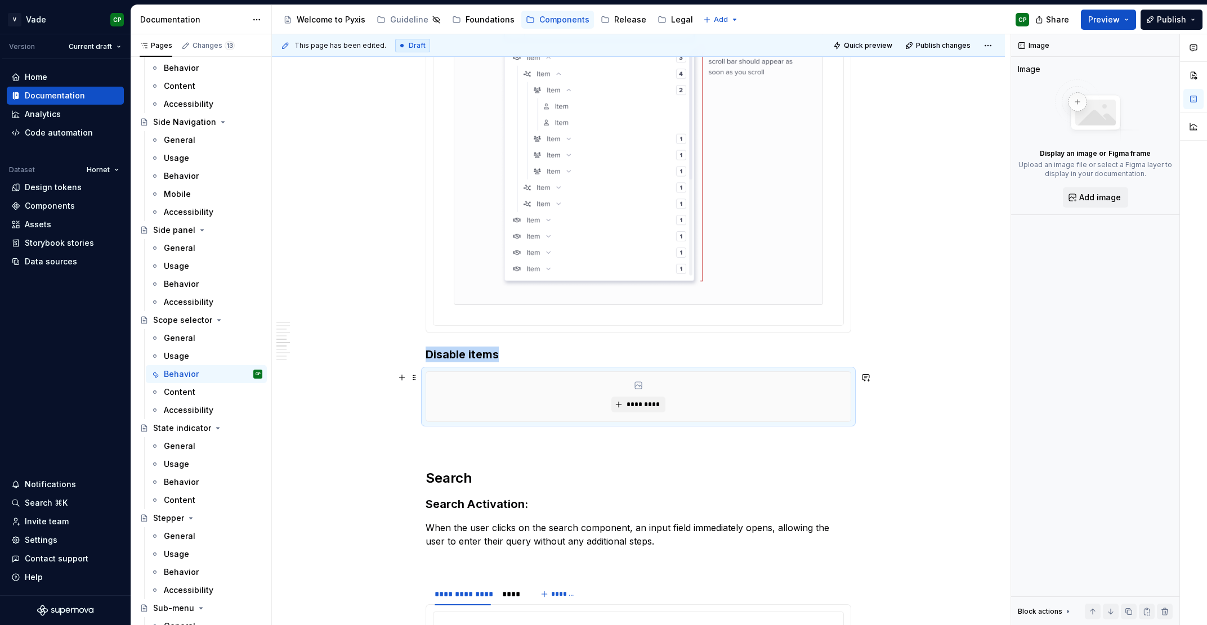
click at [588, 410] on div "*********" at bounding box center [638, 397] width 424 height 50
click at [641, 410] on button "*********" at bounding box center [637, 405] width 53 height 16
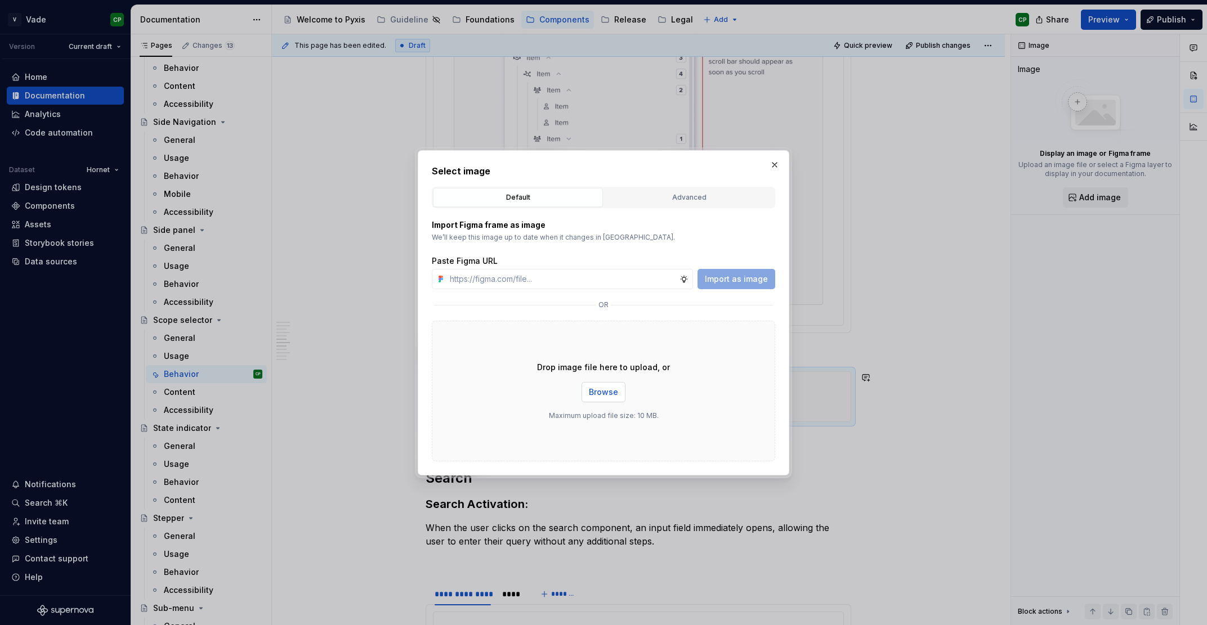
click at [598, 390] on span "Browse" at bounding box center [603, 392] width 29 height 11
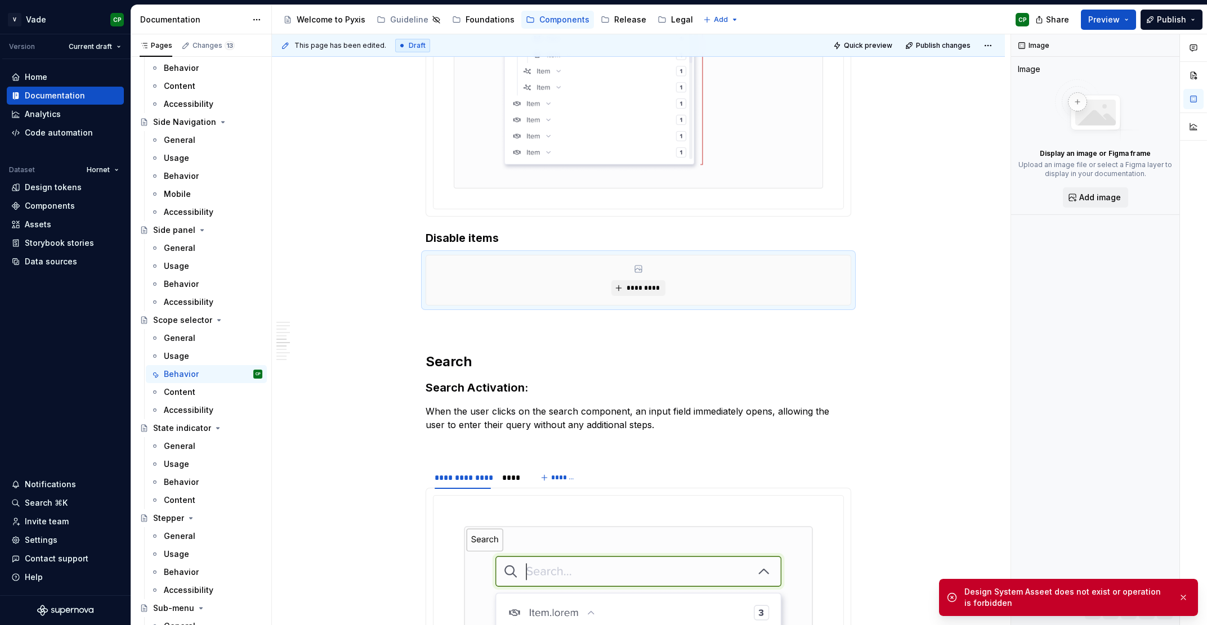
scroll to position [2655, 0]
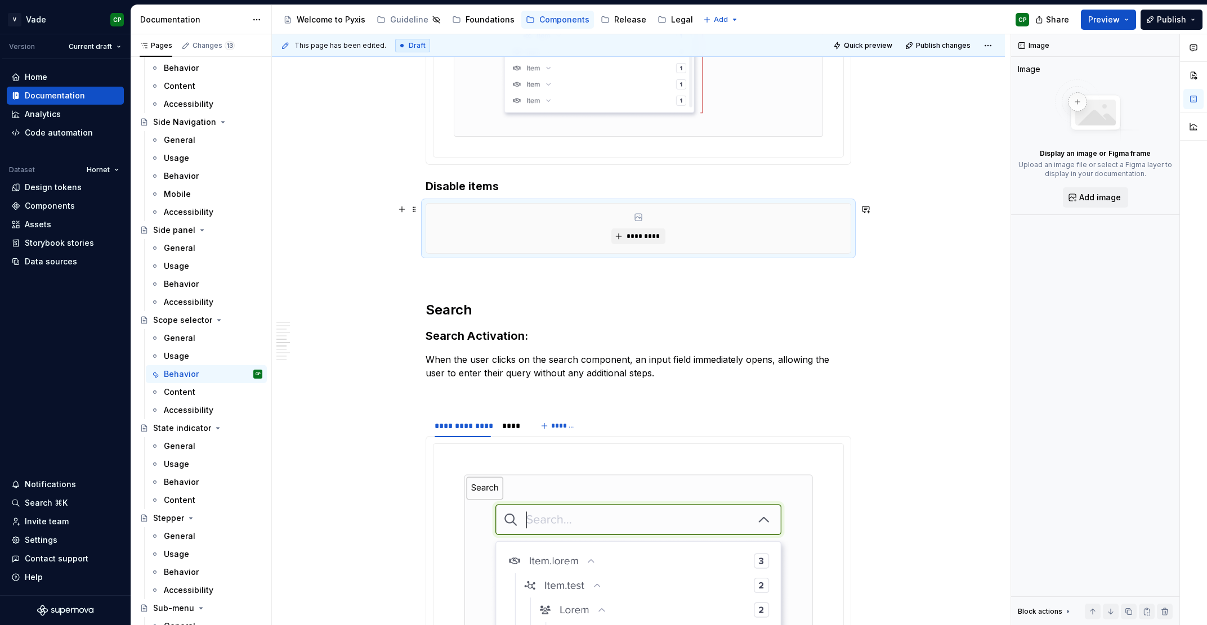
click at [639, 250] on div "*********" at bounding box center [638, 229] width 424 height 50
click at [639, 239] on span "*********" at bounding box center [642, 236] width 34 height 9
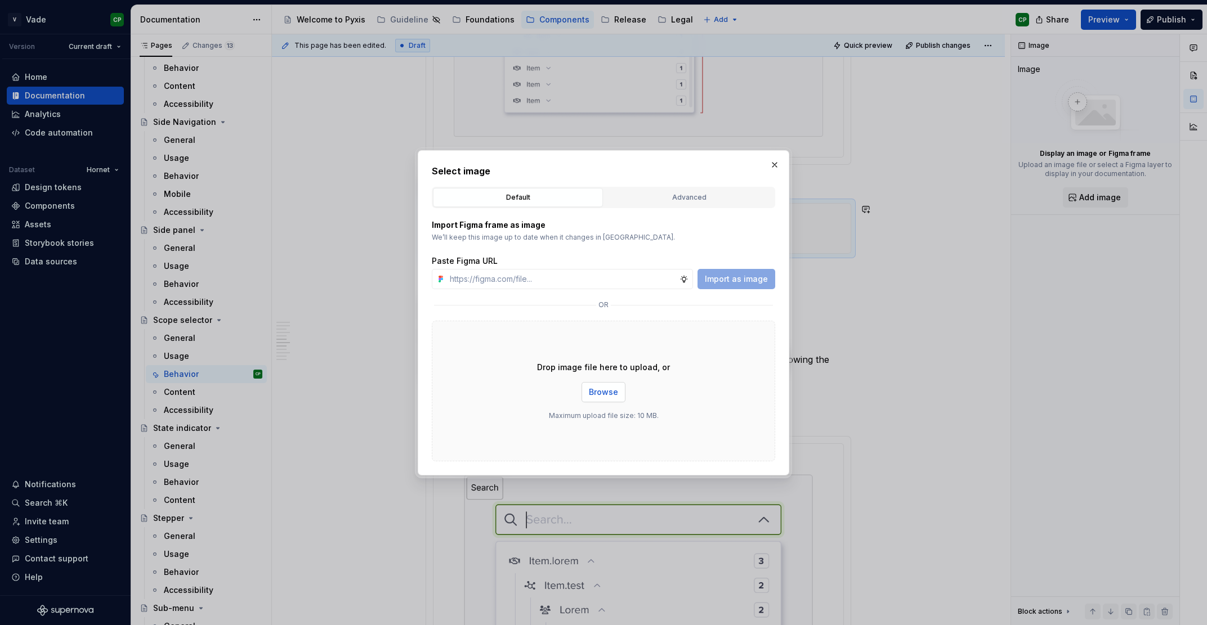
click at [602, 387] on button "Browse" at bounding box center [603, 392] width 44 height 20
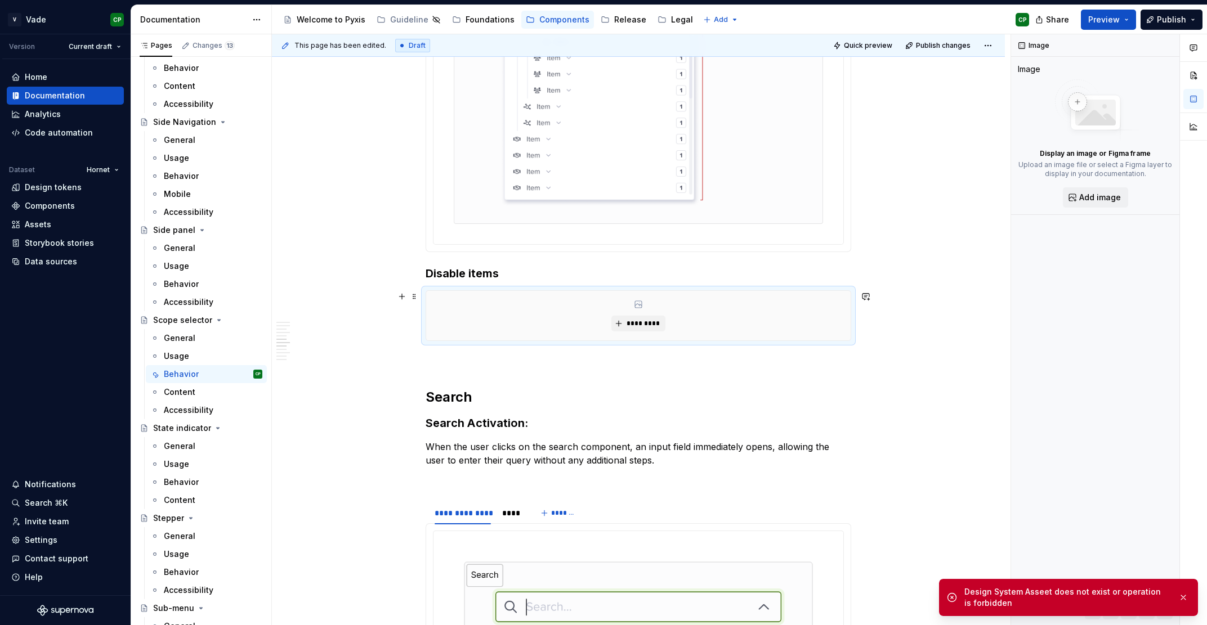
scroll to position [2571, 0]
click at [817, 302] on div "*********" at bounding box center [638, 313] width 424 height 50
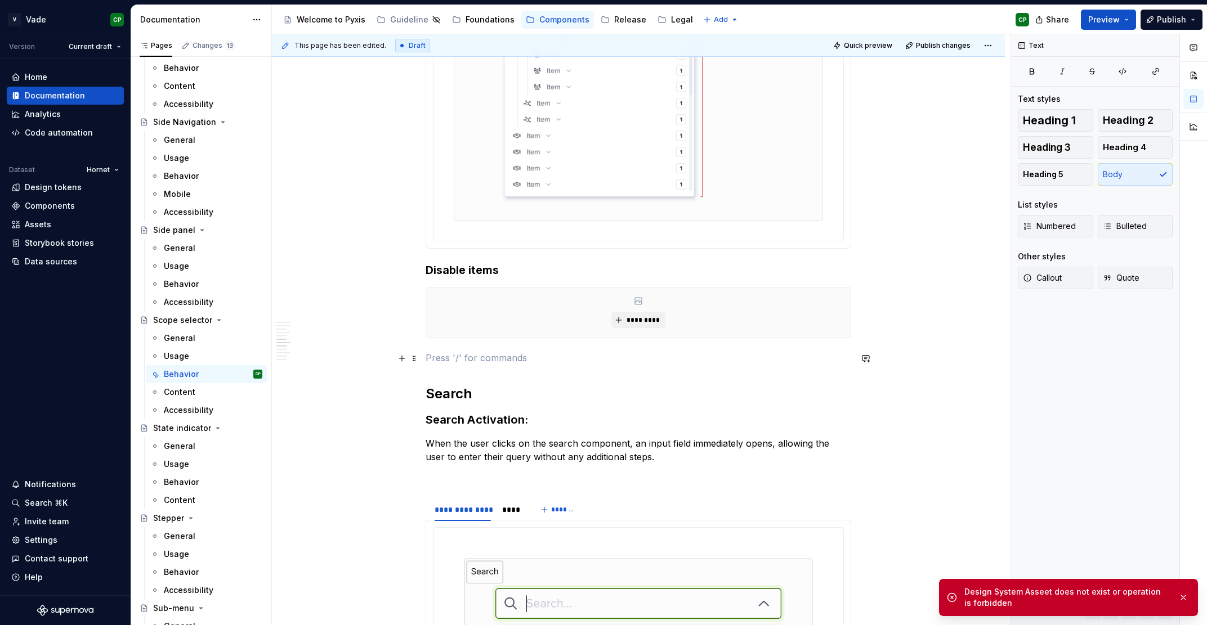
click at [464, 357] on p at bounding box center [639, 358] width 426 height 14
click at [609, 333] on div "*********" at bounding box center [638, 313] width 424 height 50
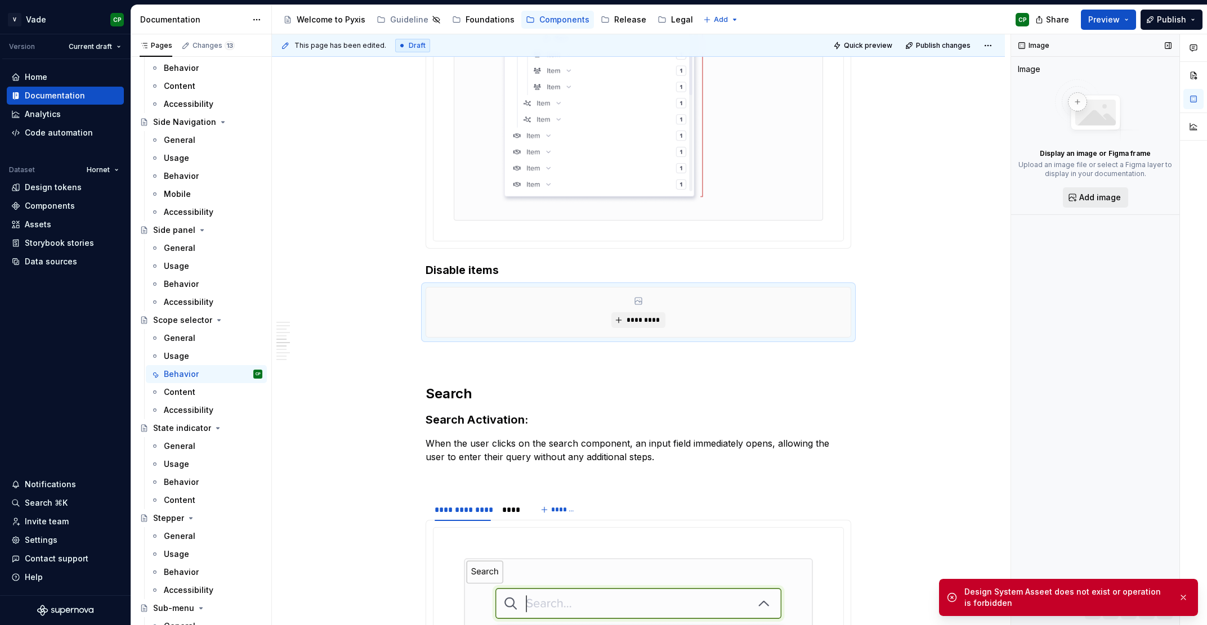
click at [1119, 199] on span "Add image" at bounding box center [1100, 197] width 42 height 11
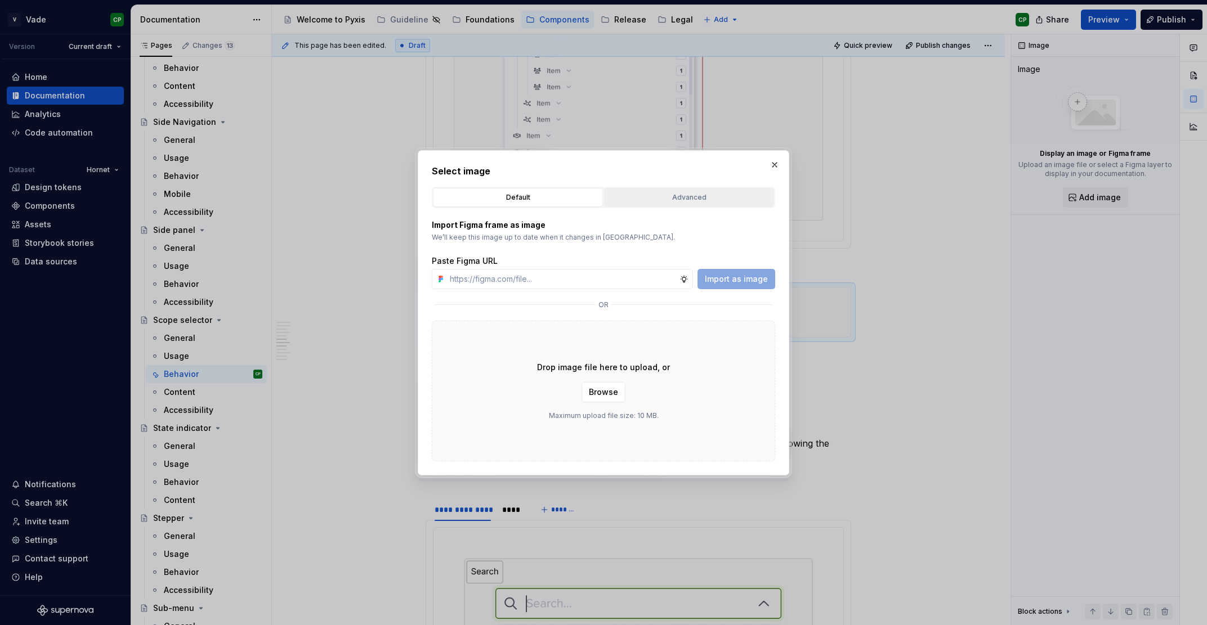
click at [651, 201] on div "Advanced" at bounding box center [689, 197] width 162 height 11
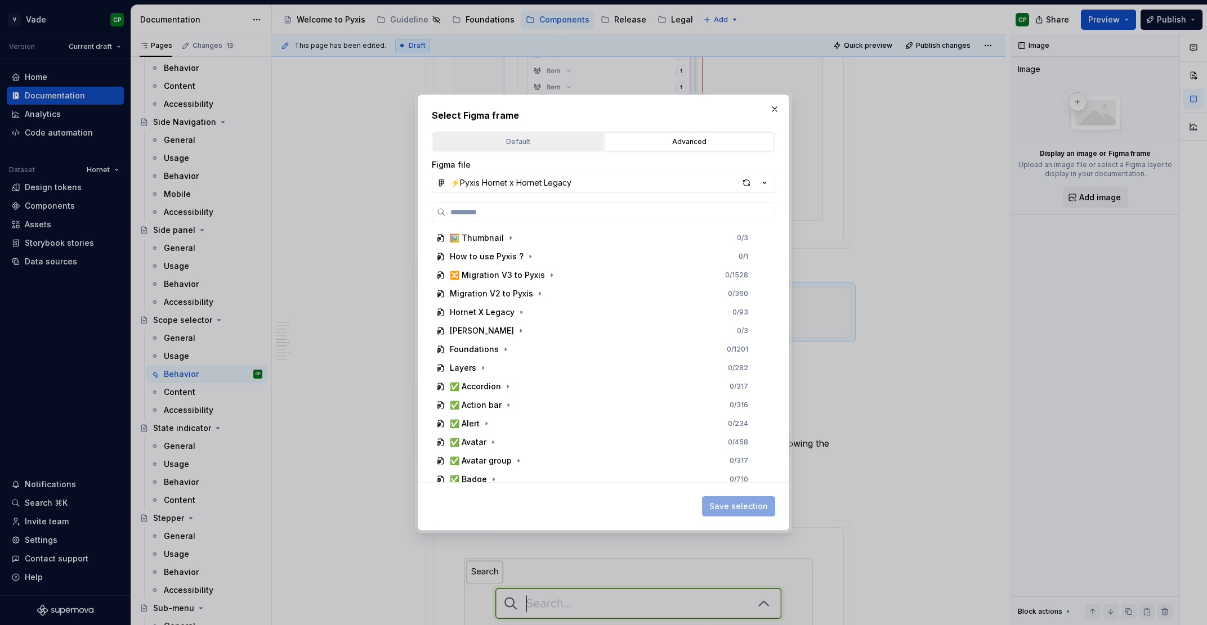
click at [530, 146] on div "Default" at bounding box center [518, 141] width 162 height 11
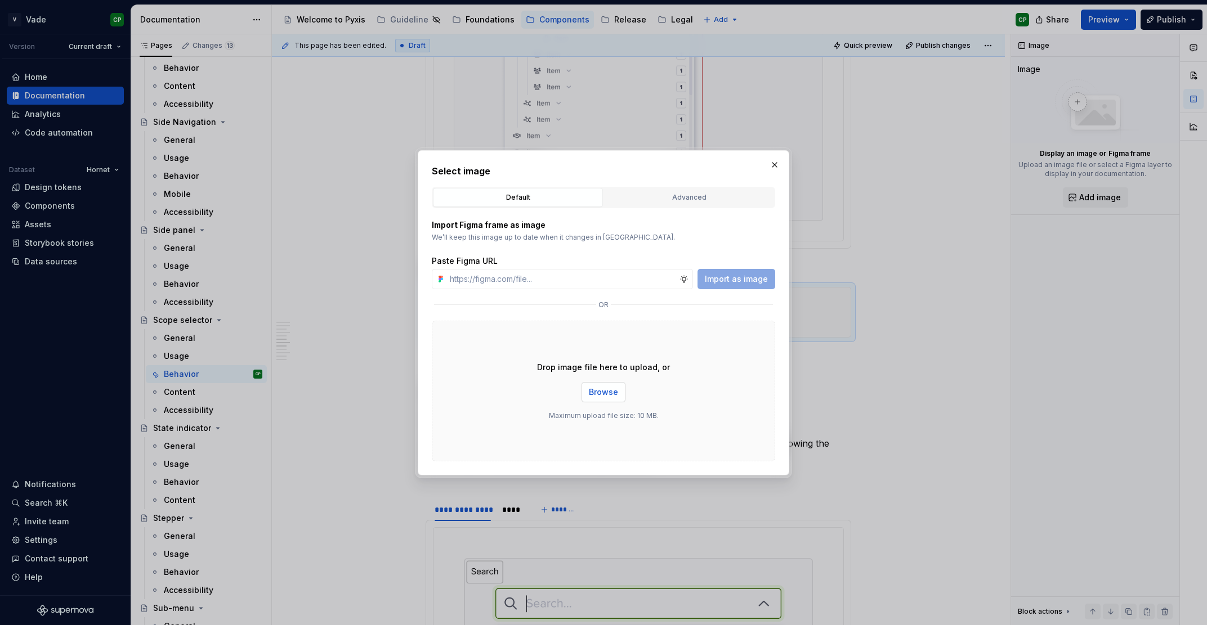
click at [594, 388] on span "Browse" at bounding box center [603, 392] width 29 height 11
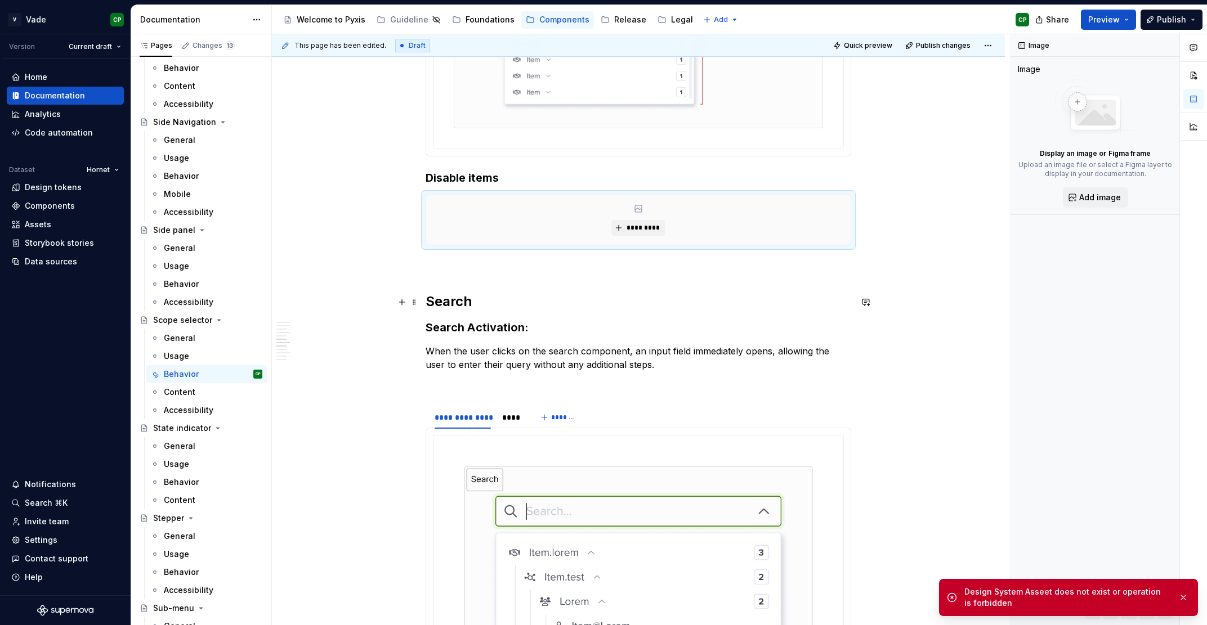
scroll to position [2605, 0]
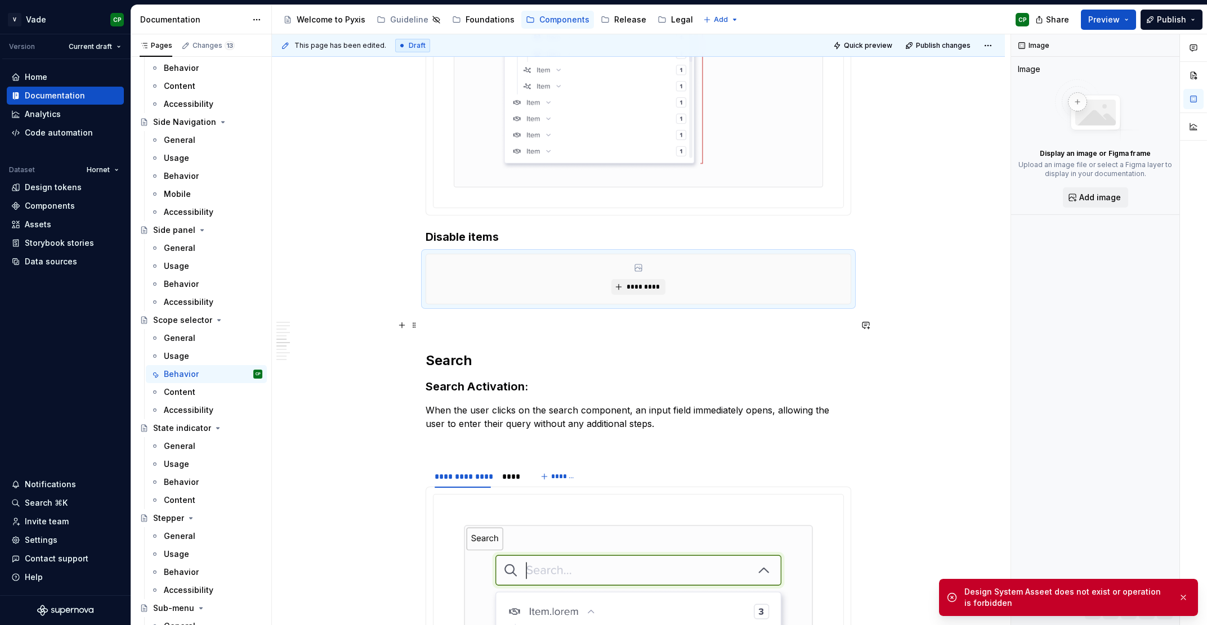
click at [492, 329] on p at bounding box center [639, 325] width 426 height 14
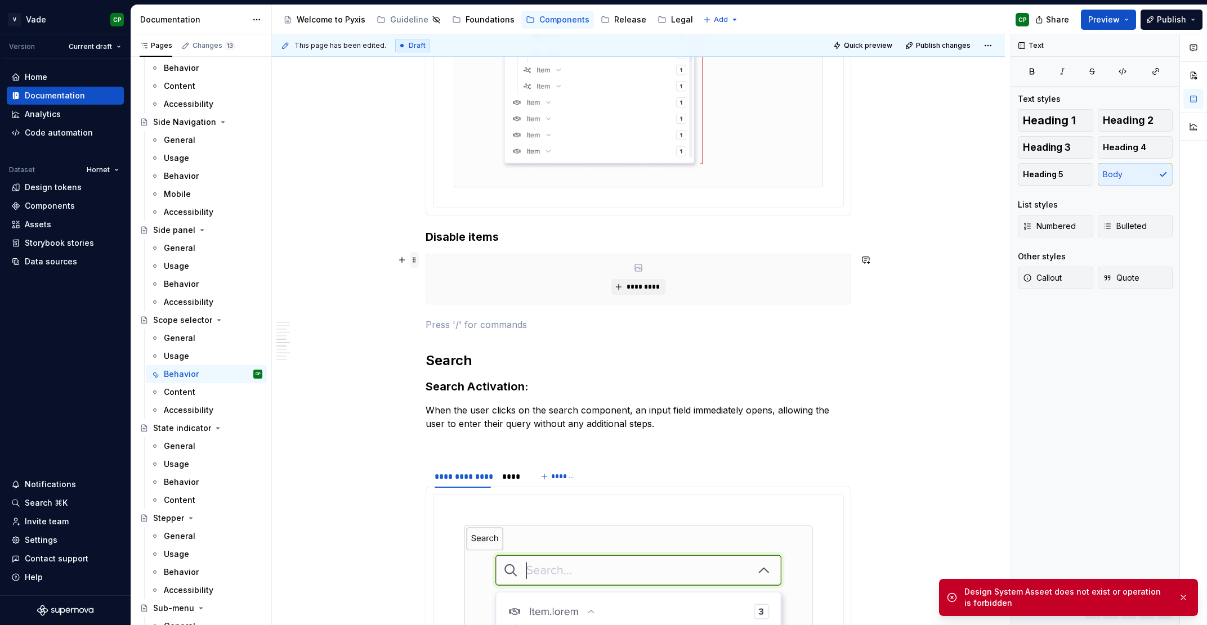
click at [419, 265] on span at bounding box center [414, 260] width 9 height 16
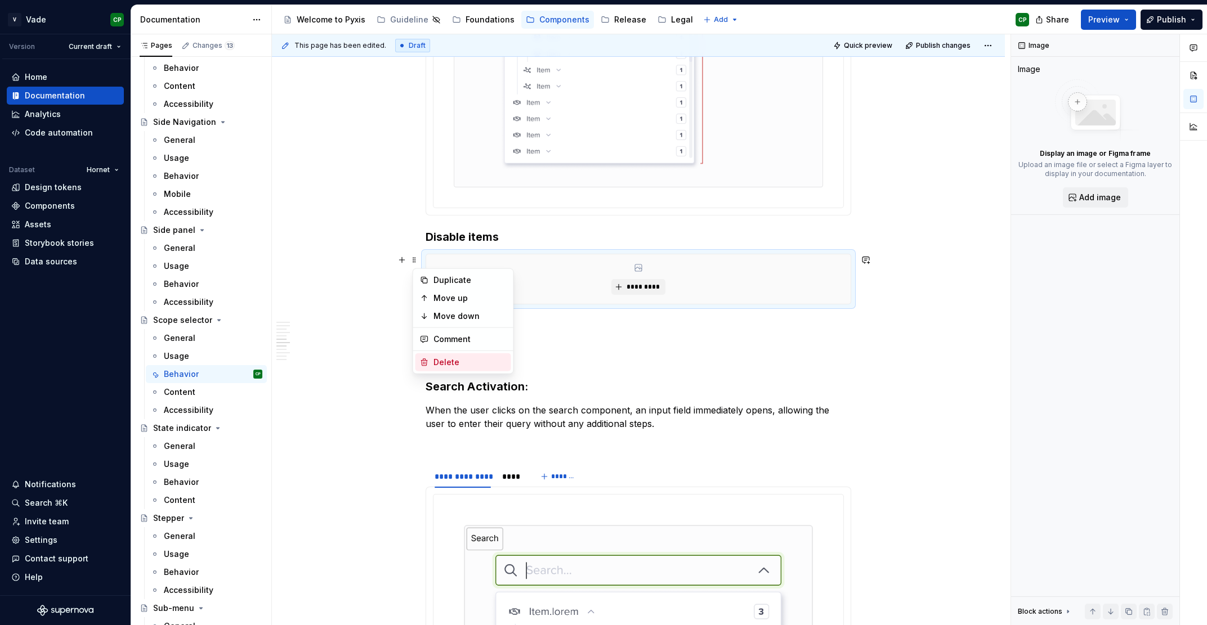
click at [445, 359] on div "Delete" at bounding box center [469, 362] width 73 height 11
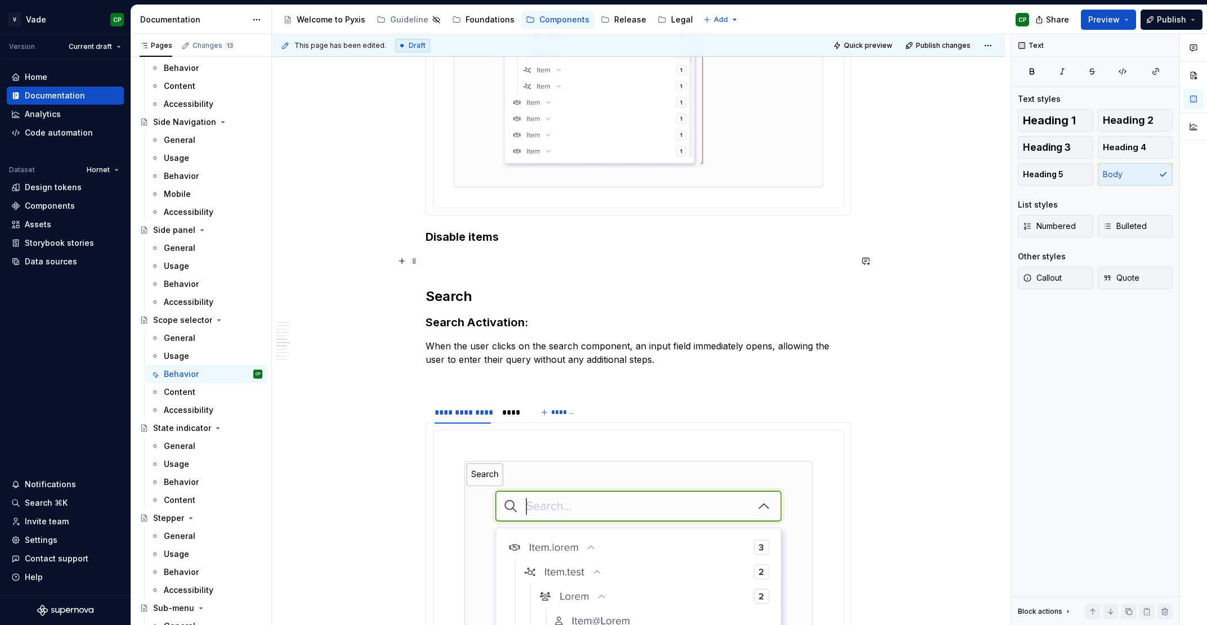
click at [426, 266] on div "**********" at bounding box center [638, 67] width 733 height 4953
click at [405, 265] on button "button" at bounding box center [402, 261] width 16 height 16
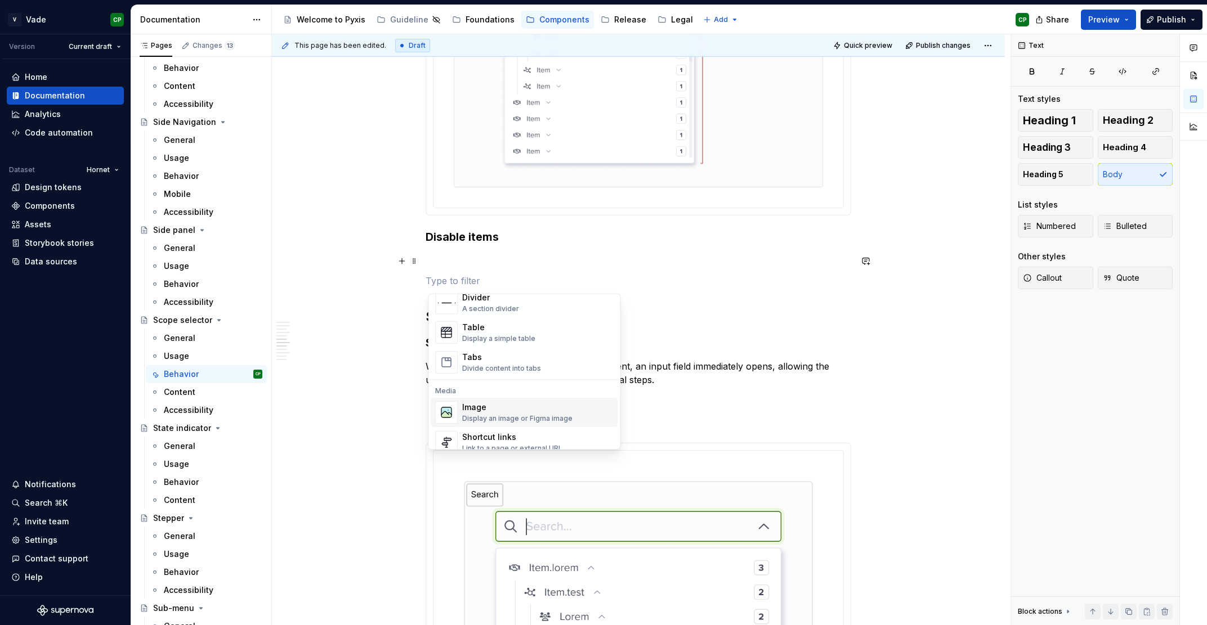
scroll to position [392, 0]
click at [464, 418] on div "Display an image or Figma image" at bounding box center [517, 418] width 110 height 9
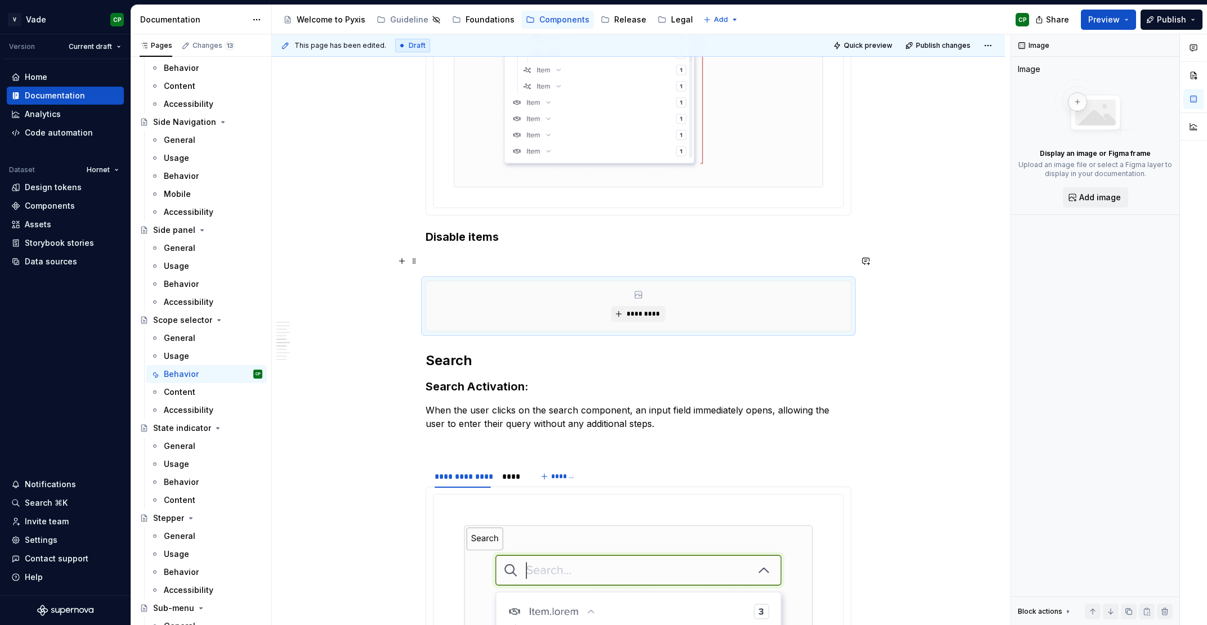
click at [518, 266] on p at bounding box center [639, 261] width 426 height 14
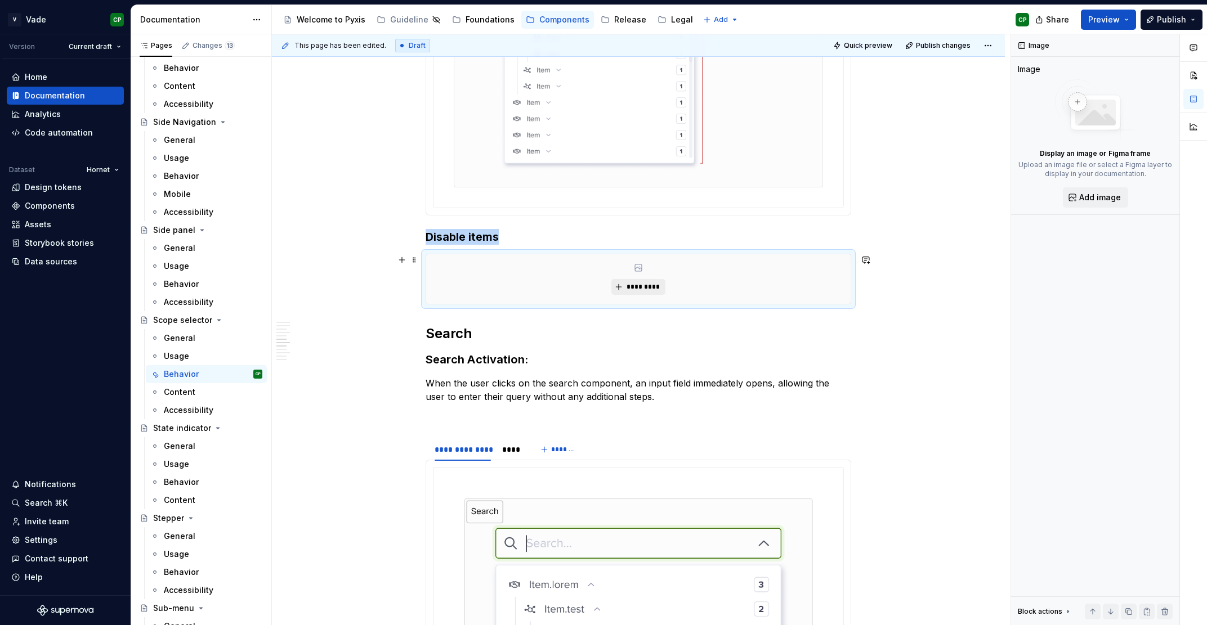
click at [653, 290] on span "*********" at bounding box center [642, 287] width 34 height 9
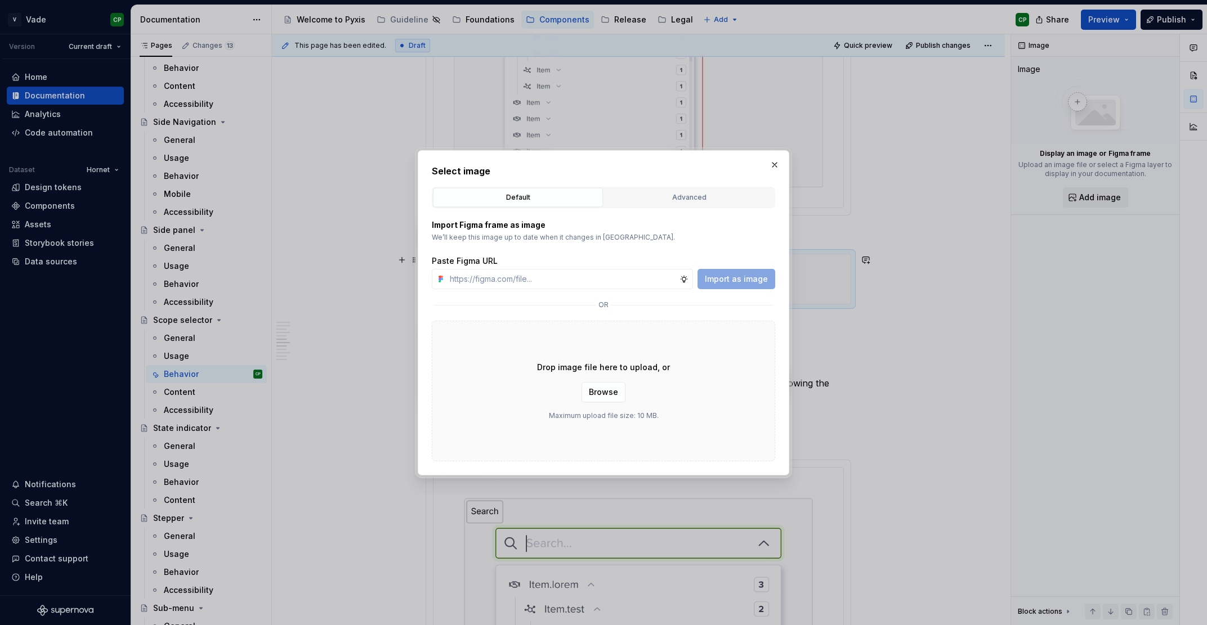
scroll to position [2605, 0]
click at [605, 399] on button "Browse" at bounding box center [603, 392] width 44 height 20
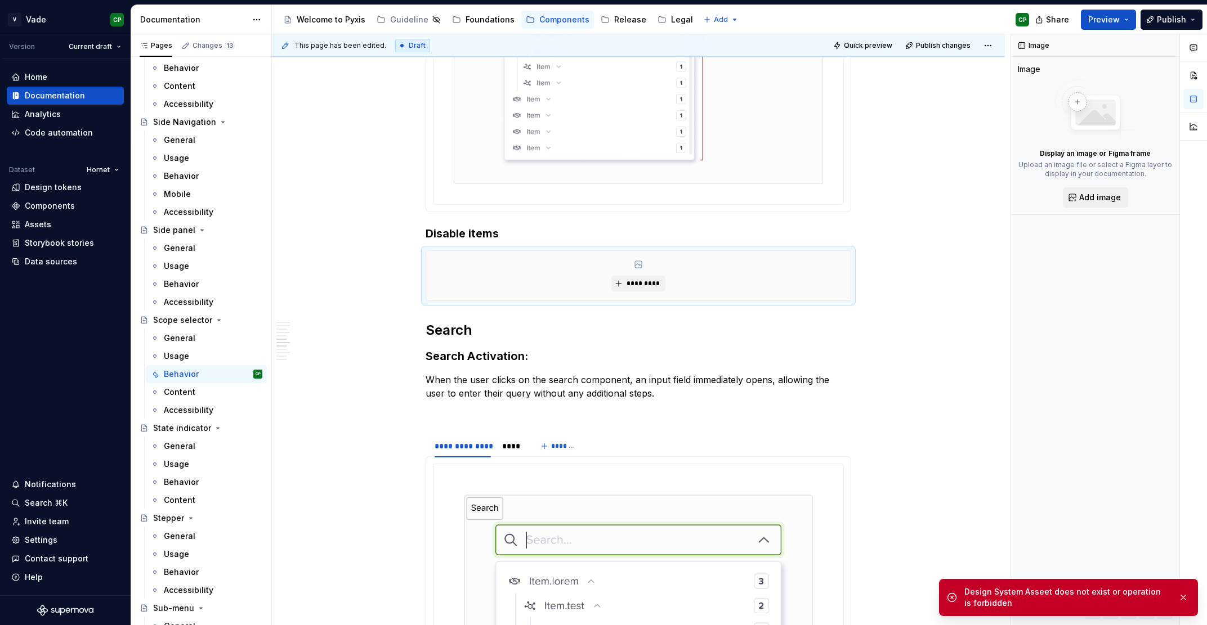
scroll to position [2700, 0]
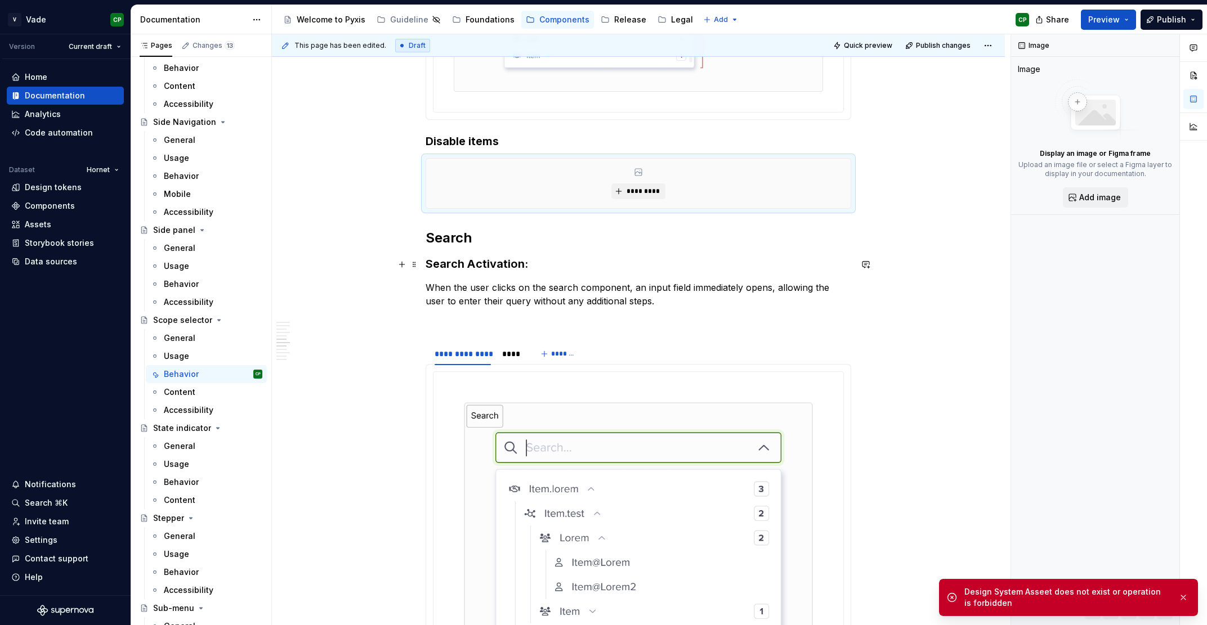
click at [751, 263] on h3 "Search Activation:" at bounding box center [639, 264] width 426 height 16
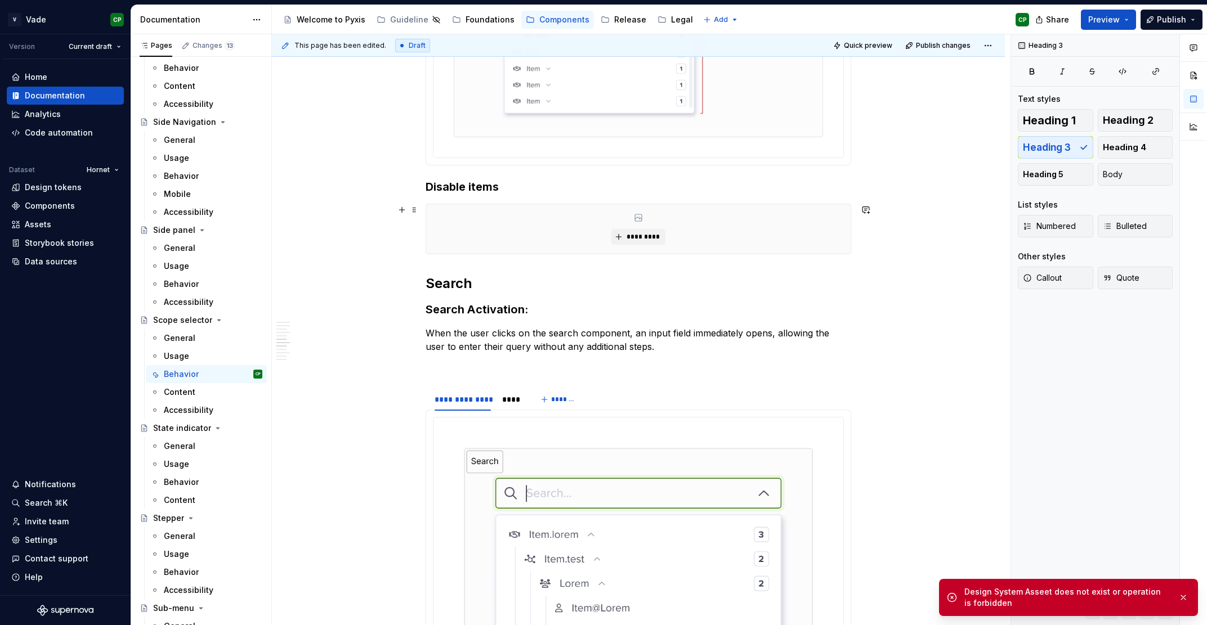
scroll to position [2622, 0]
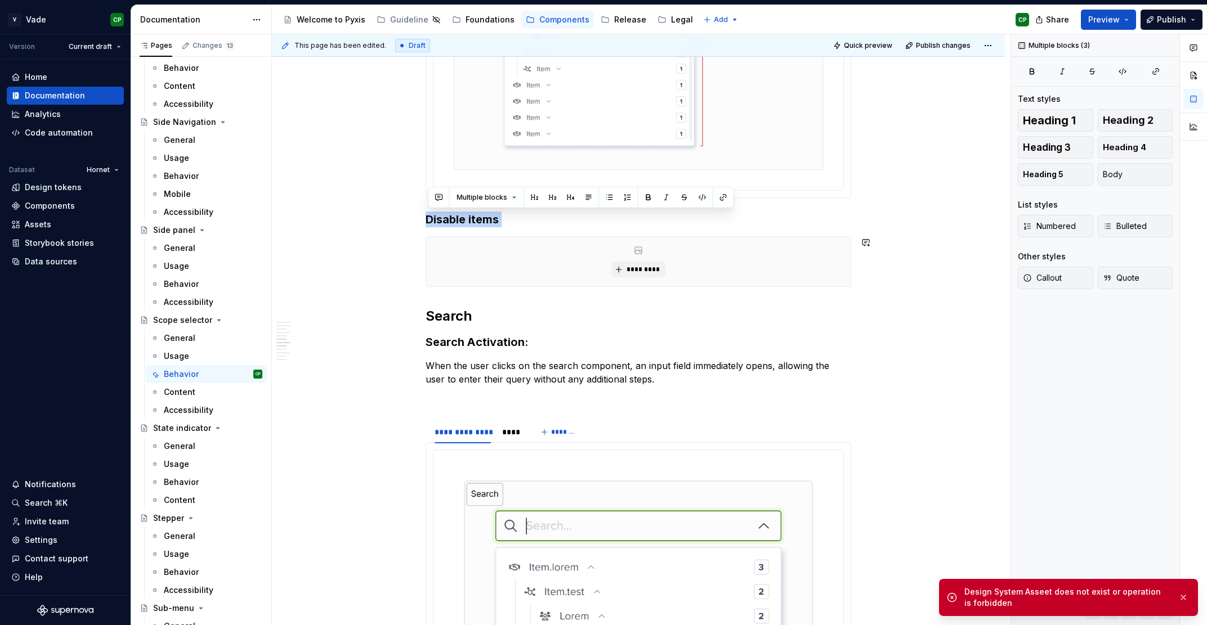
drag, startPoint x: 431, startPoint y: 221, endPoint x: 490, endPoint y: 306, distance: 103.1
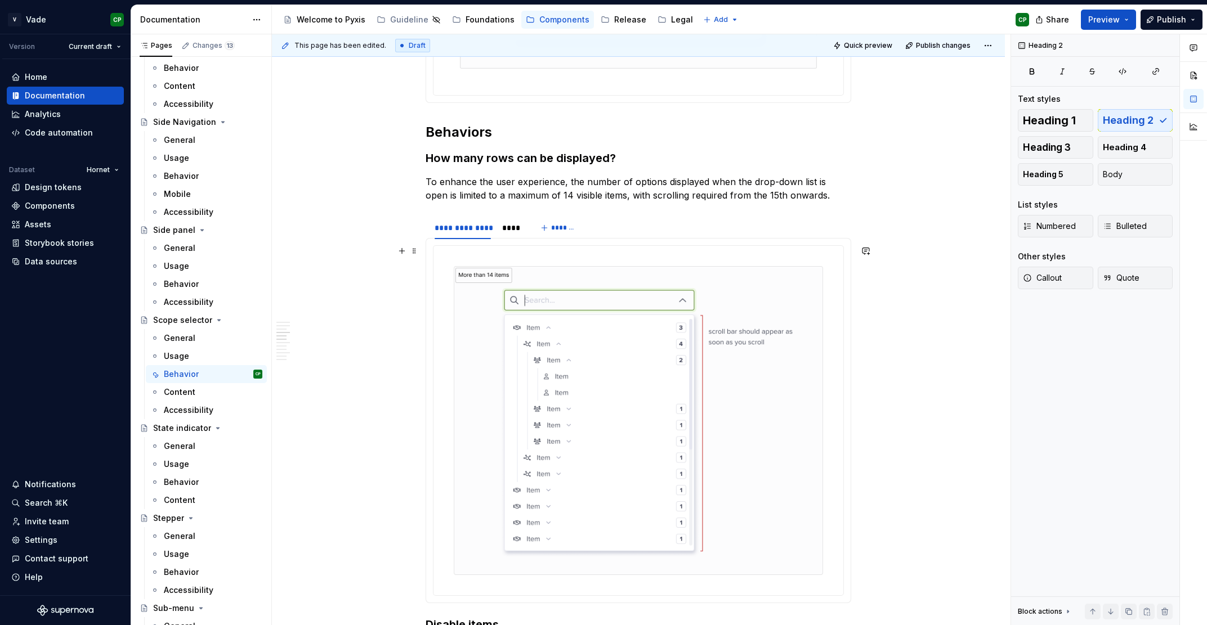
scroll to position [2216, 0]
click at [513, 227] on div "****" at bounding box center [511, 228] width 19 height 11
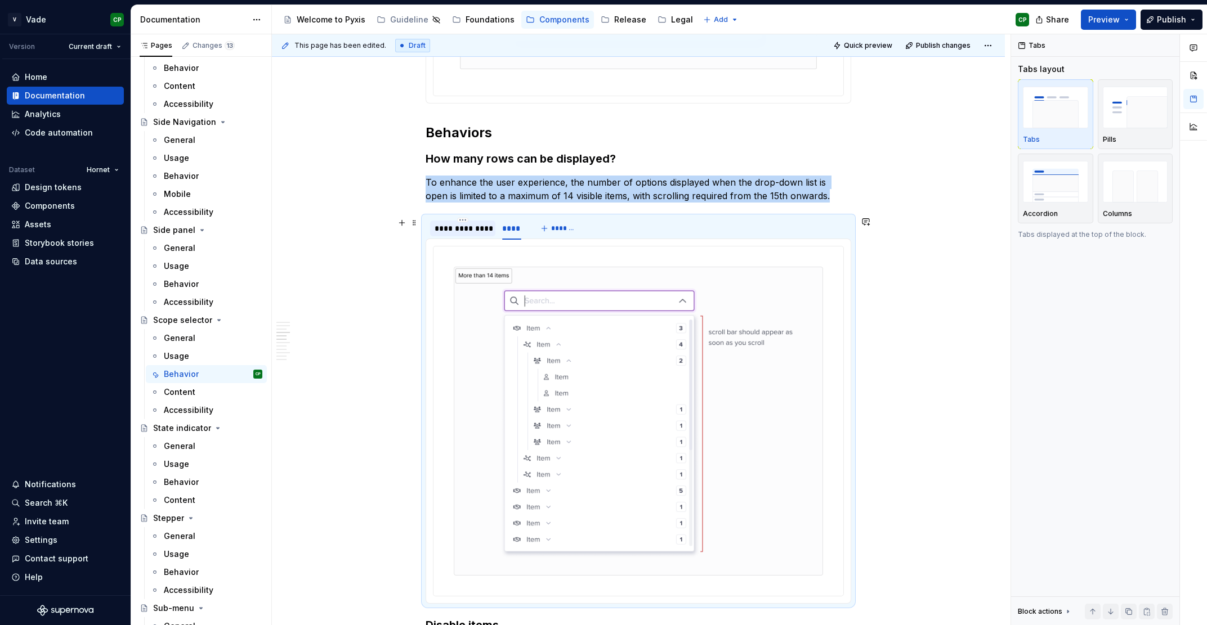
click at [459, 227] on div "**********" at bounding box center [463, 228] width 56 height 11
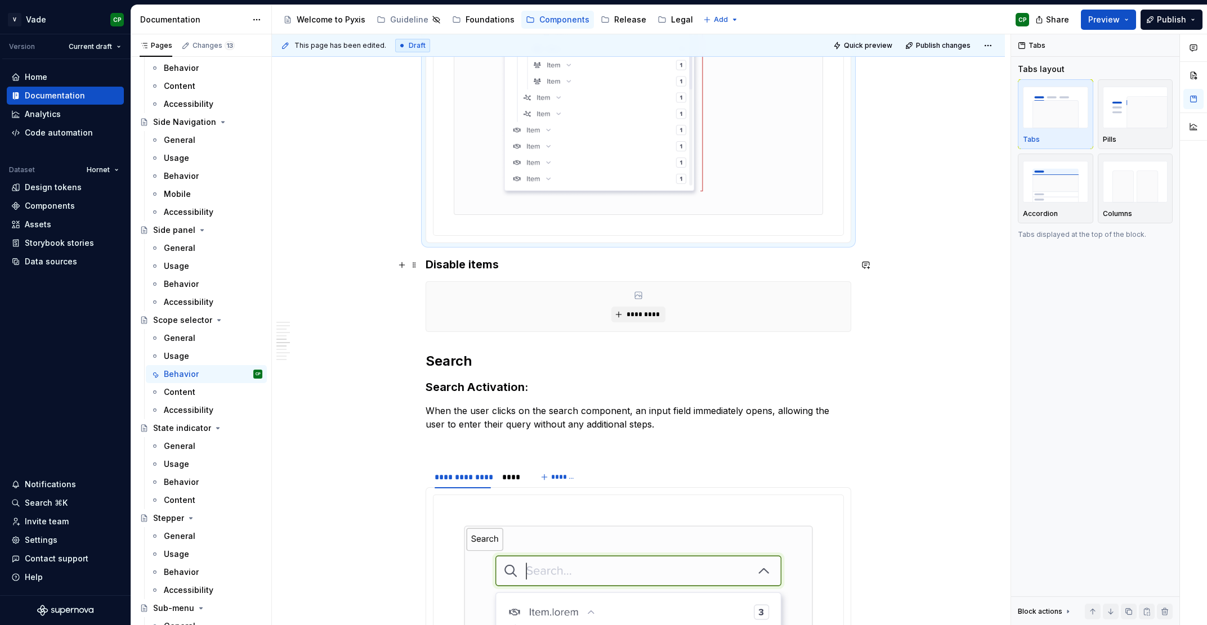
click at [470, 262] on h3 "Disable items" at bounding box center [639, 265] width 426 height 16
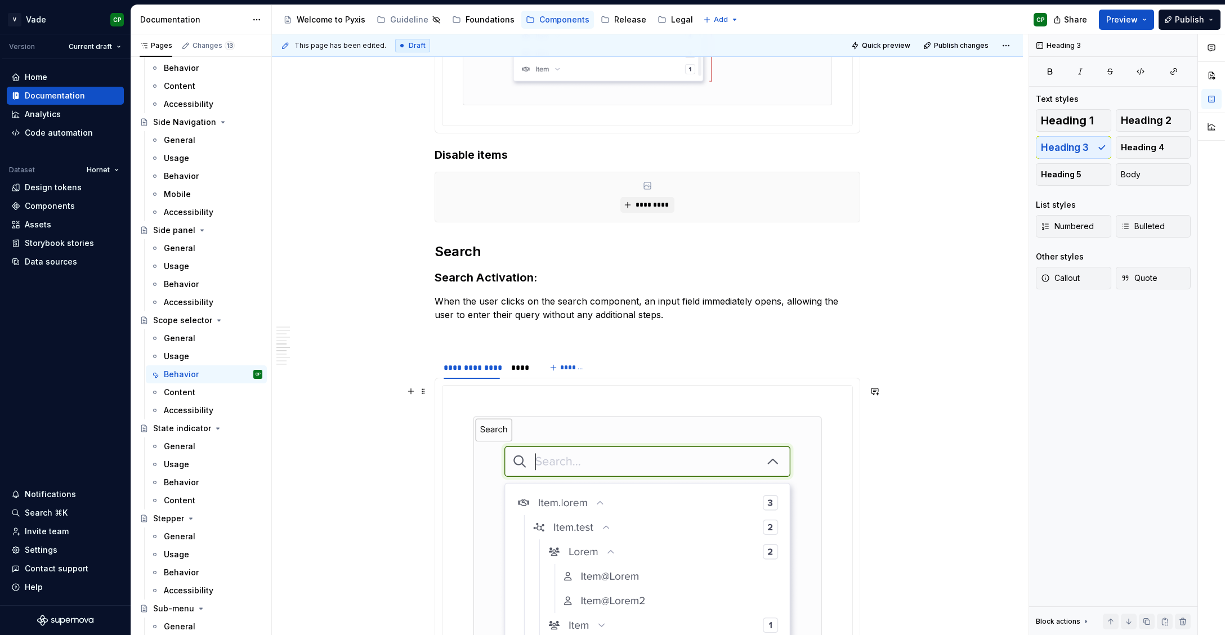
scroll to position [2682, 0]
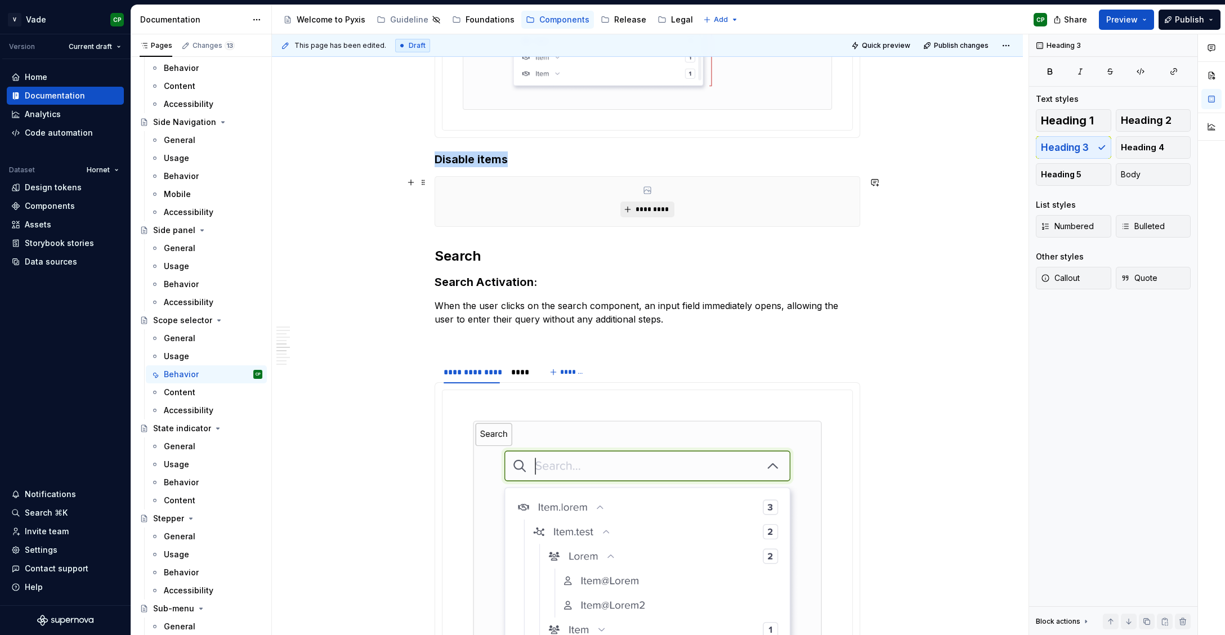
click at [657, 212] on span "*********" at bounding box center [651, 209] width 34 height 9
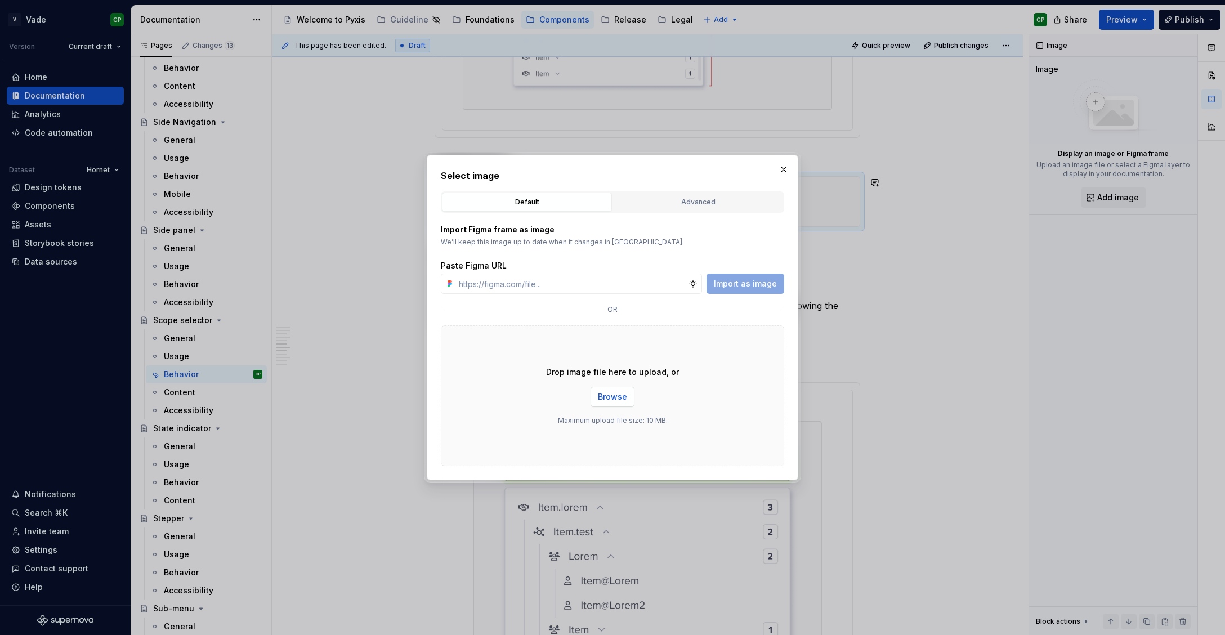
click at [613, 405] on button "Browse" at bounding box center [612, 397] width 44 height 20
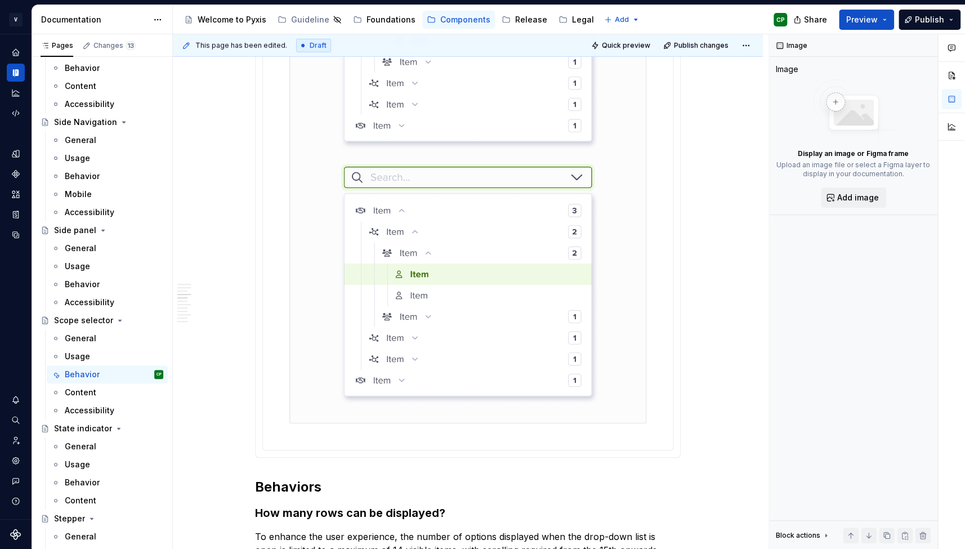
scroll to position [3031, 0]
type textarea "*"
